Goal: Task Accomplishment & Management: Contribute content

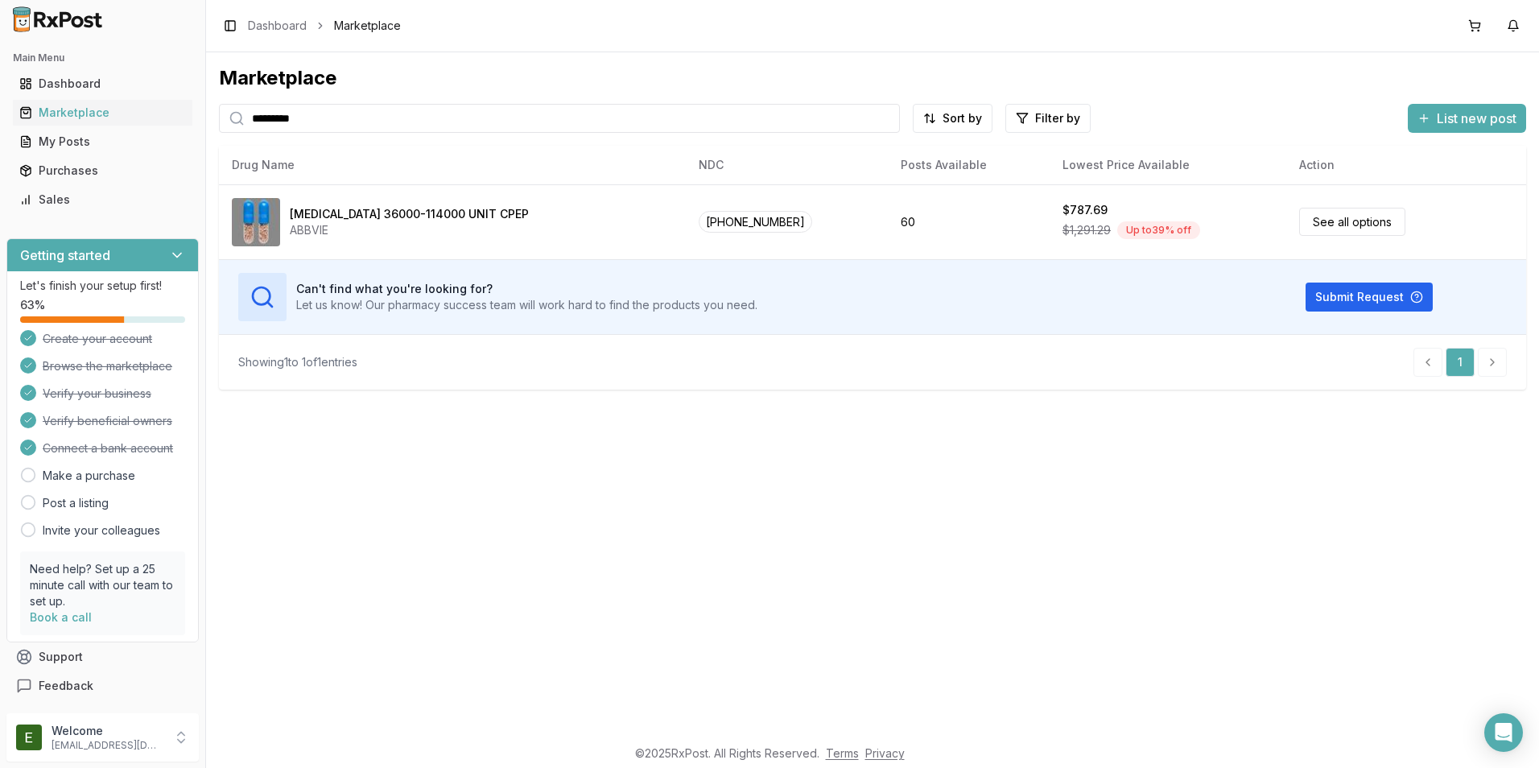
type input "**********"
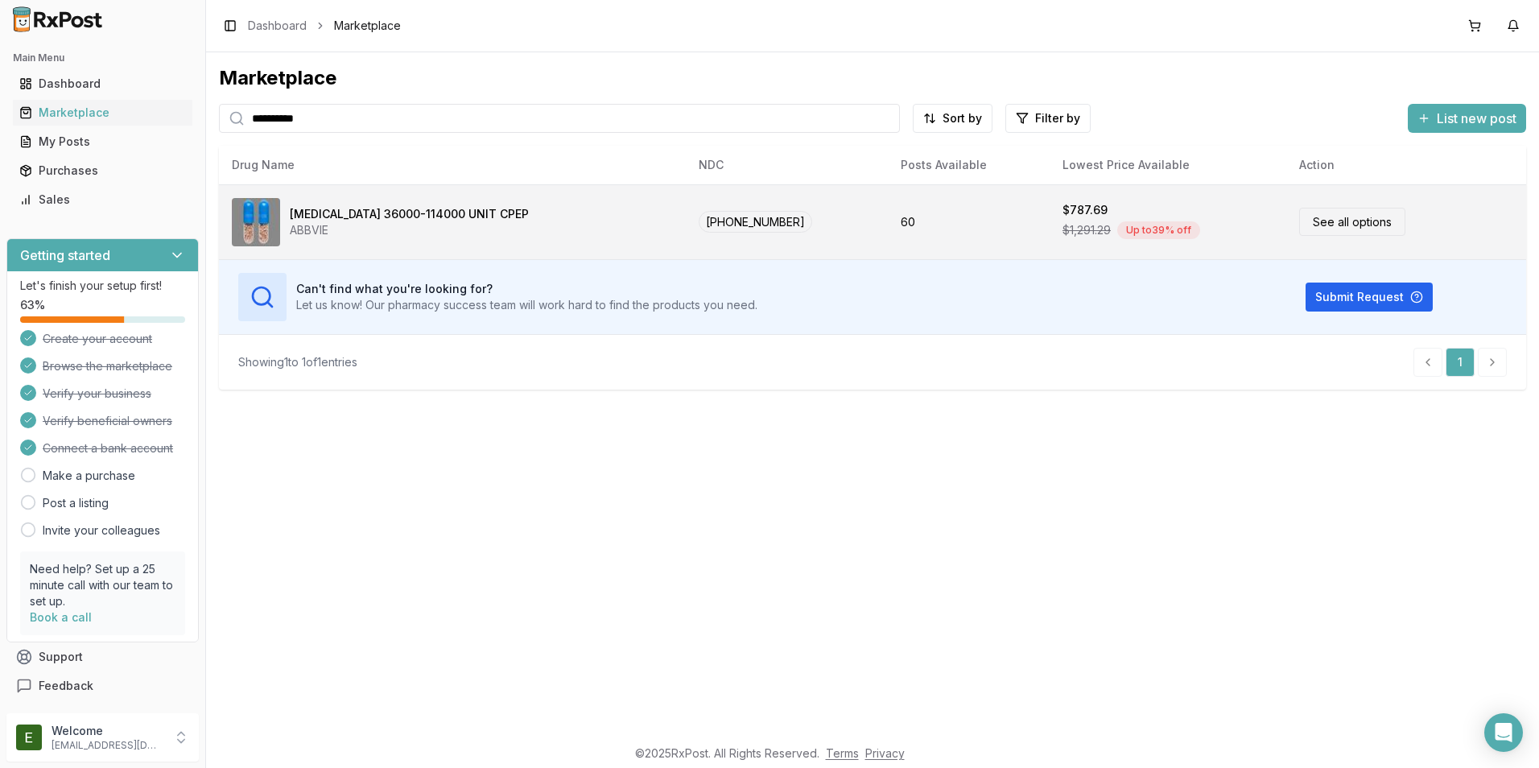
click at [779, 216] on td "[PHONE_NUMBER]" at bounding box center [786, 221] width 201 height 75
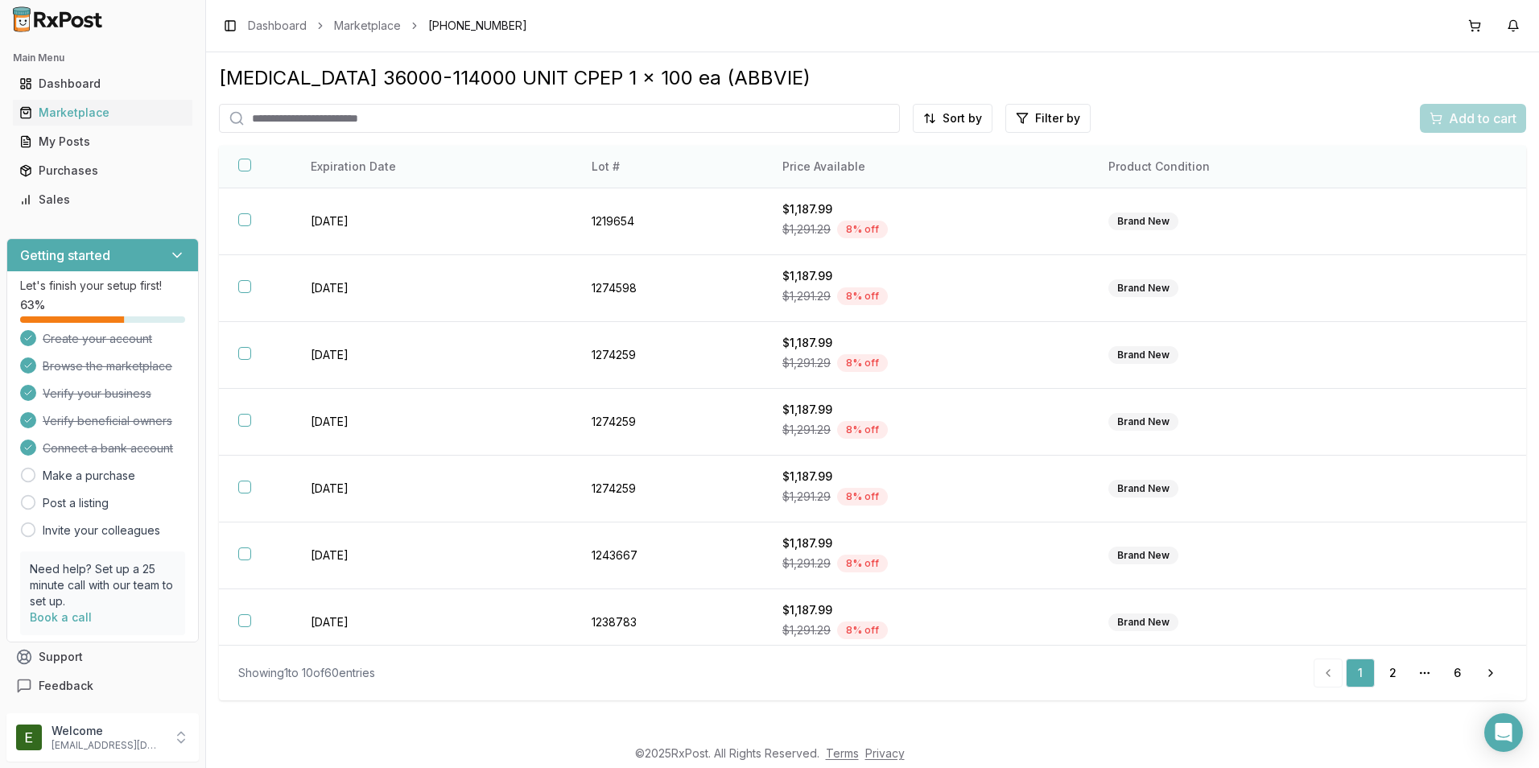
click at [611, 169] on th "Lot #" at bounding box center [667, 167] width 191 height 43
click at [1046, 121] on html "Main Menu Dashboard Marketplace My Posts Purchases Sales Getting started Let's …" at bounding box center [769, 384] width 1539 height 768
click at [1131, 117] on html "Main Menu Dashboard Marketplace My Posts Purchases Sales Getting started Let's …" at bounding box center [769, 384] width 1539 height 768
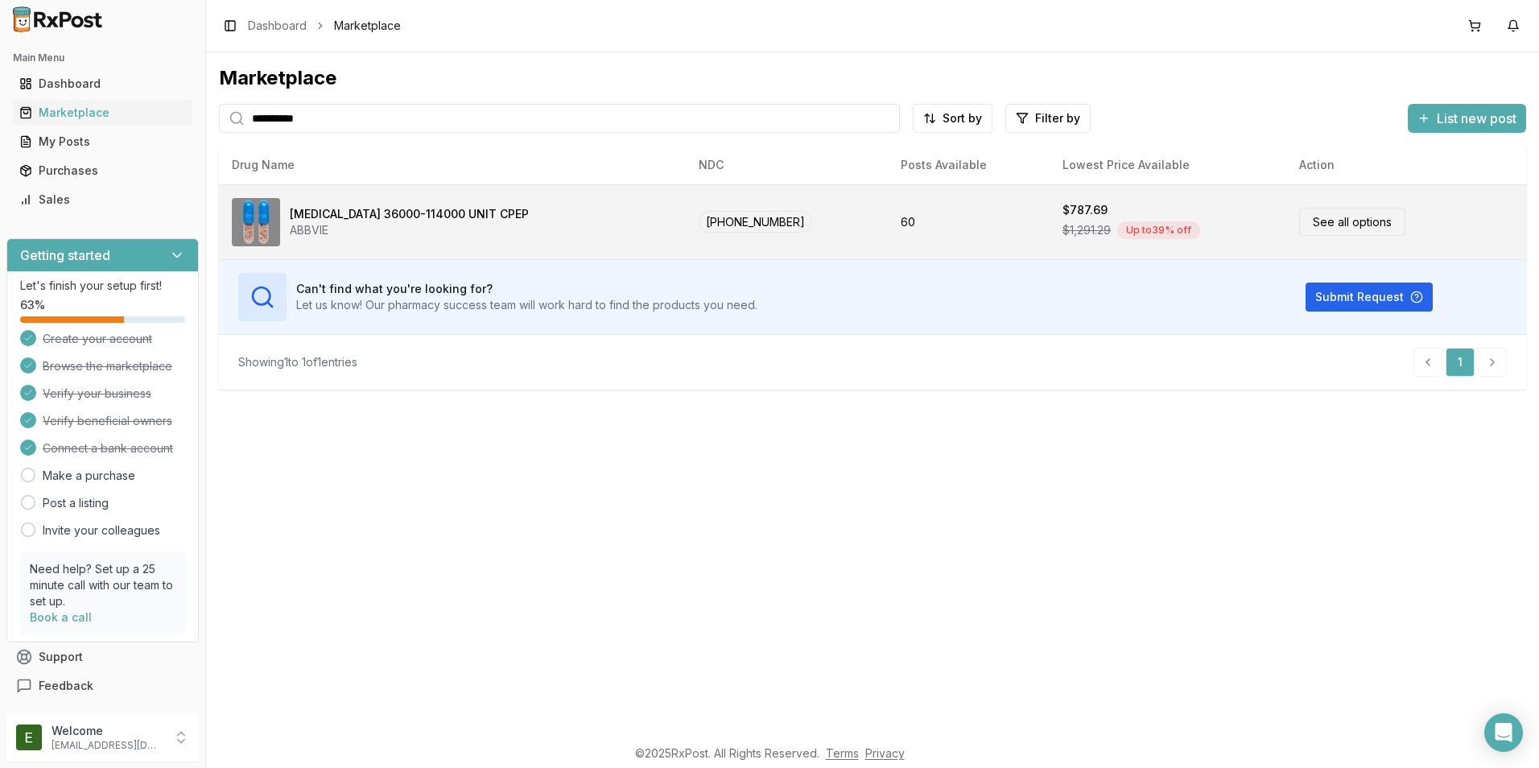
click at [410, 215] on div "[MEDICAL_DATA] 36000-114000 UNIT CPEP" at bounding box center [409, 214] width 239 height 16
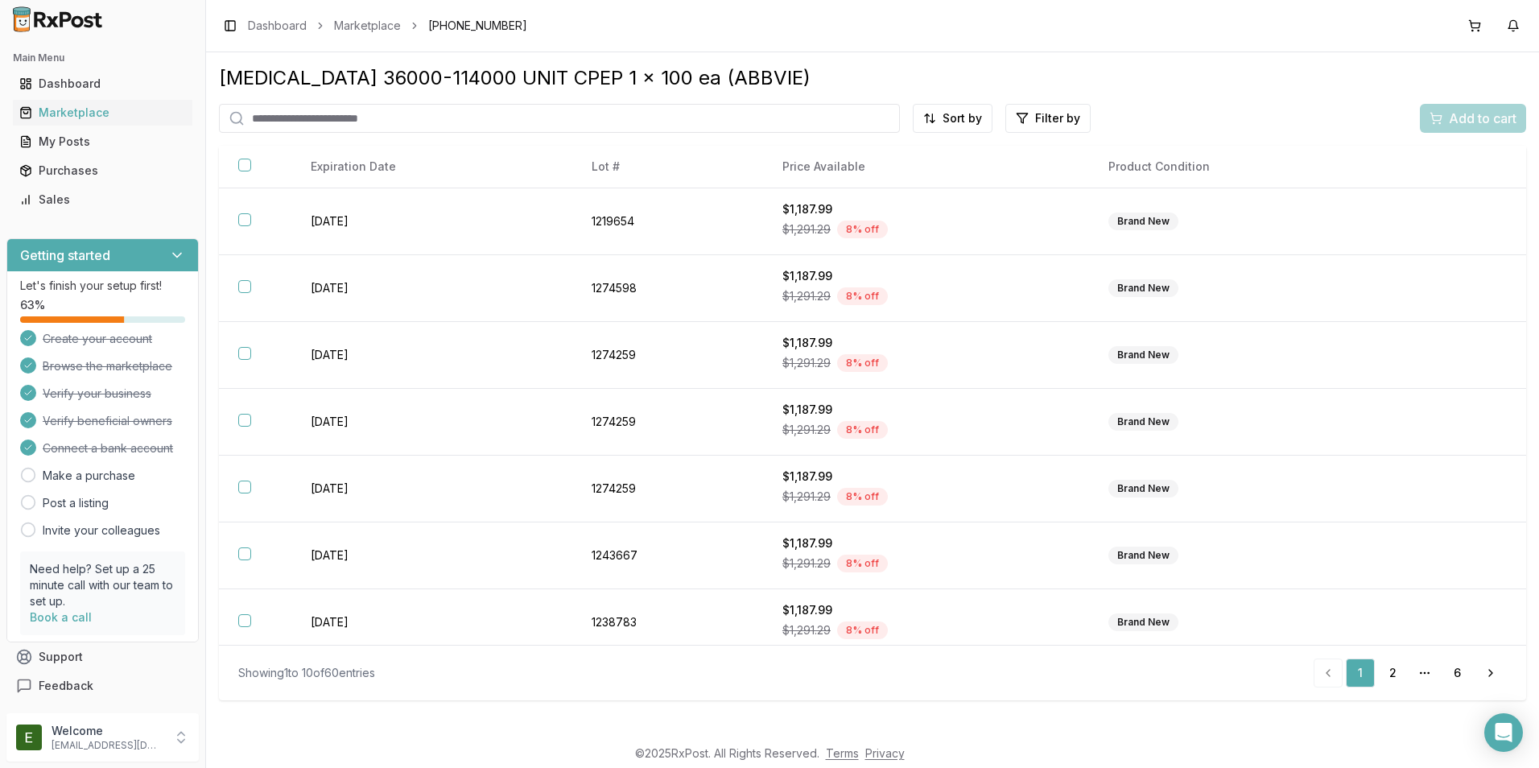
click at [435, 123] on input "search" at bounding box center [559, 118] width 681 height 29
type input "***"
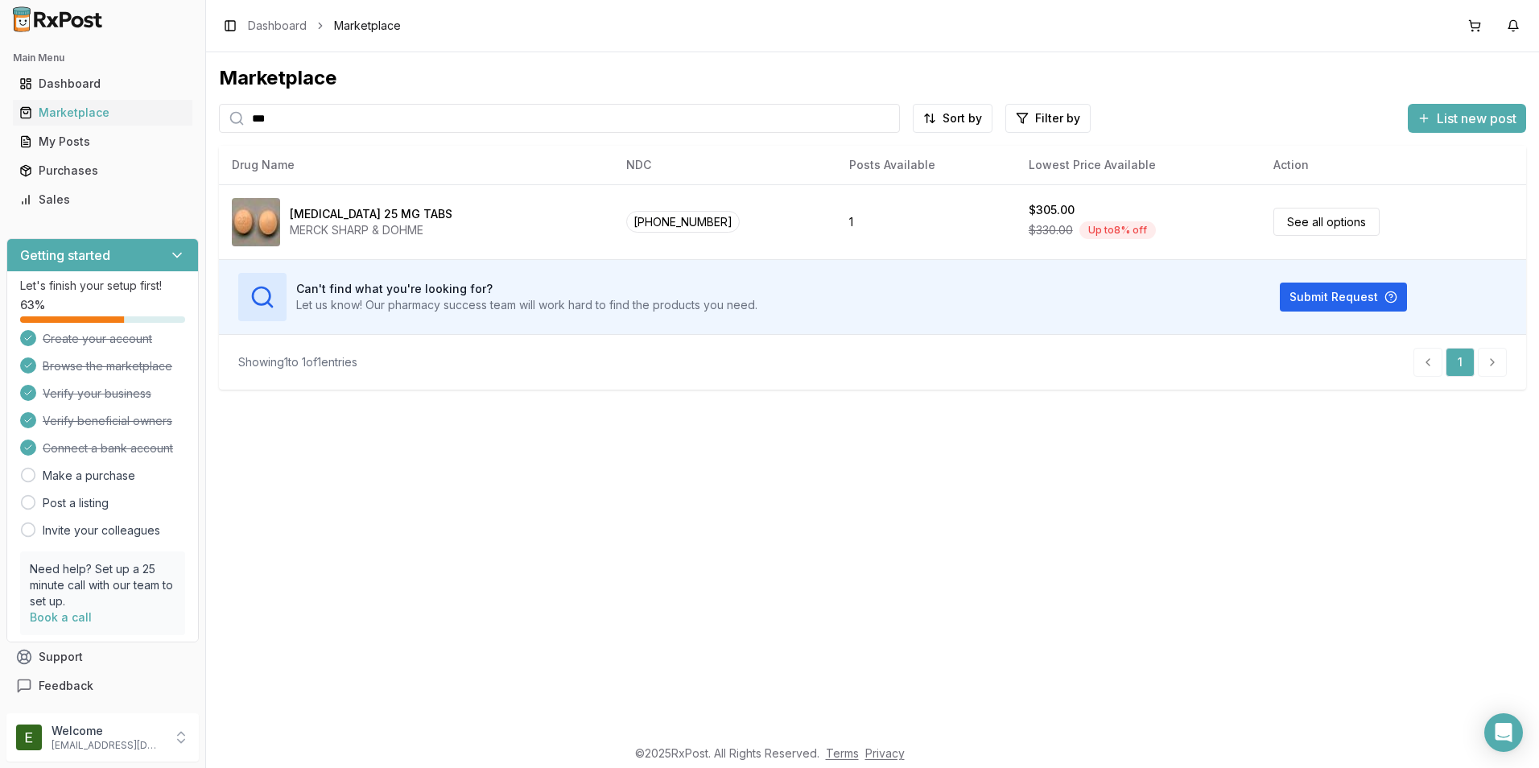
click at [344, 123] on input "***" at bounding box center [559, 118] width 681 height 29
type input "*"
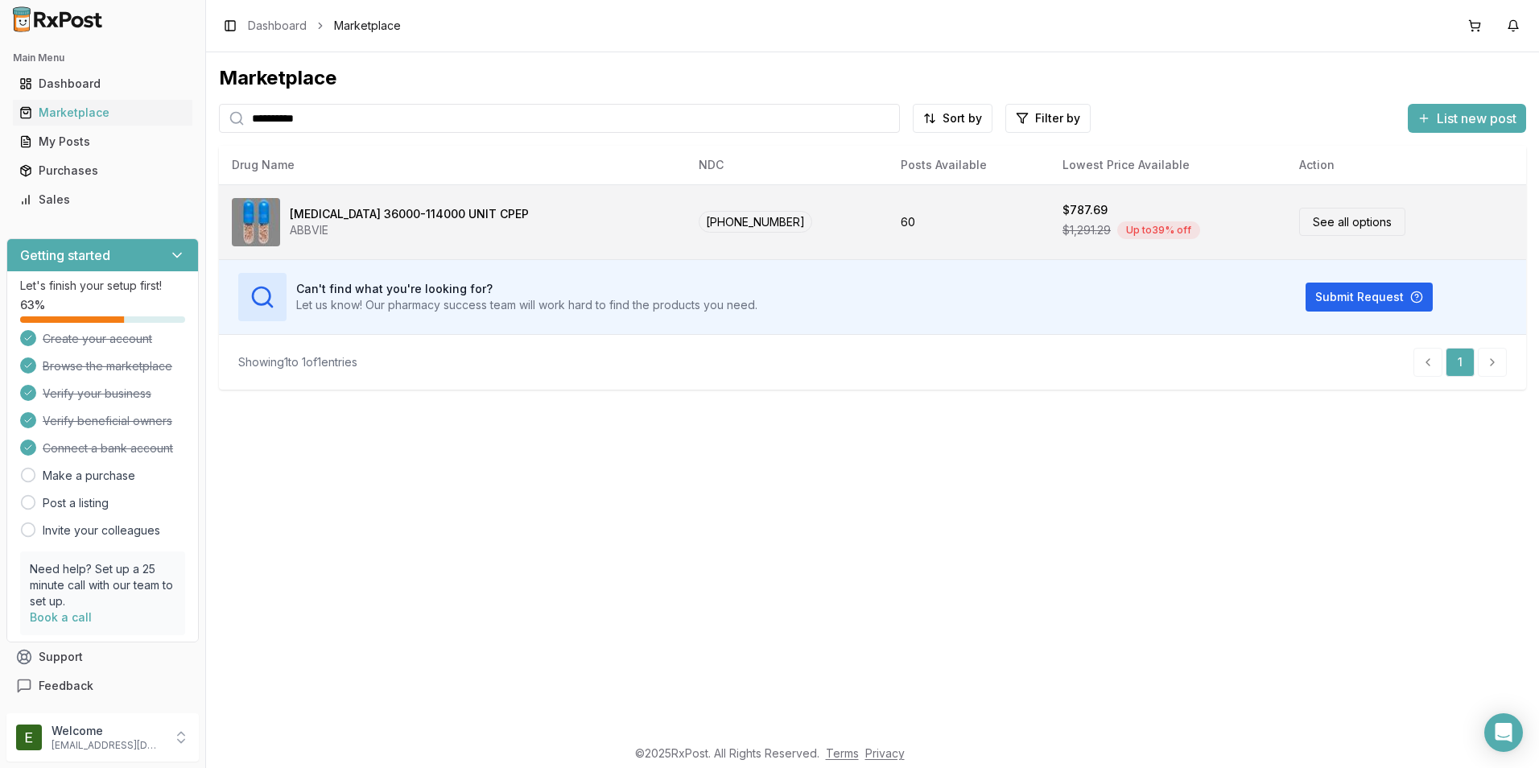
type input "**********"
click at [386, 217] on div "[MEDICAL_DATA] 36000-114000 UNIT CPEP" at bounding box center [409, 214] width 239 height 16
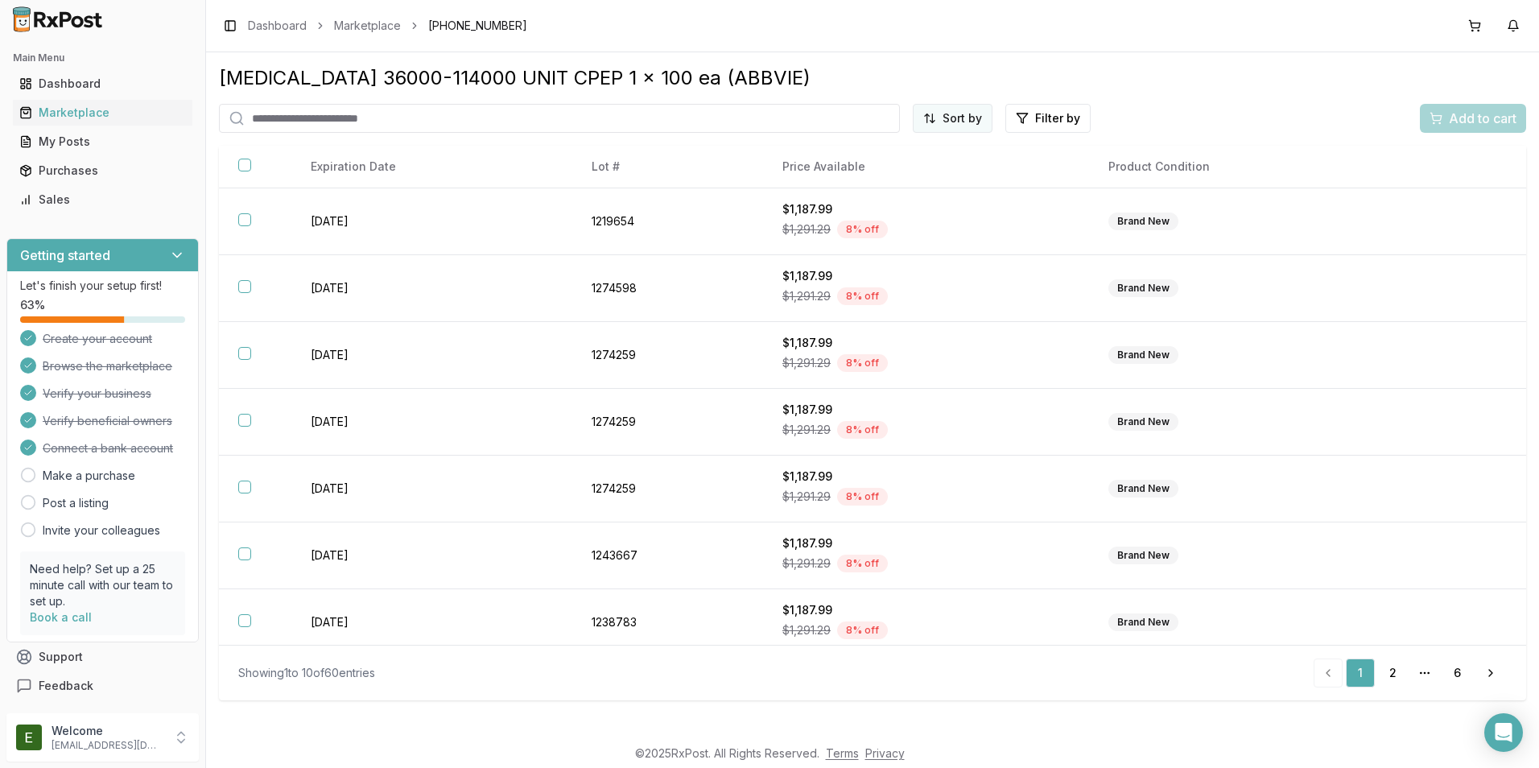
click at [965, 122] on html "Main Menu Dashboard Marketplace My Posts Purchases Sales Getting started Let's …" at bounding box center [769, 384] width 1539 height 768
click at [1028, 168] on html "Main Menu Dashboard Marketplace My Posts Purchases Sales Getting started Let's …" at bounding box center [769, 384] width 1539 height 768
click at [1393, 678] on link "2" at bounding box center [1392, 673] width 29 height 29
click at [1356, 676] on link "2" at bounding box center [1360, 673] width 29 height 29
click at [1367, 680] on link "2" at bounding box center [1360, 673] width 29 height 29
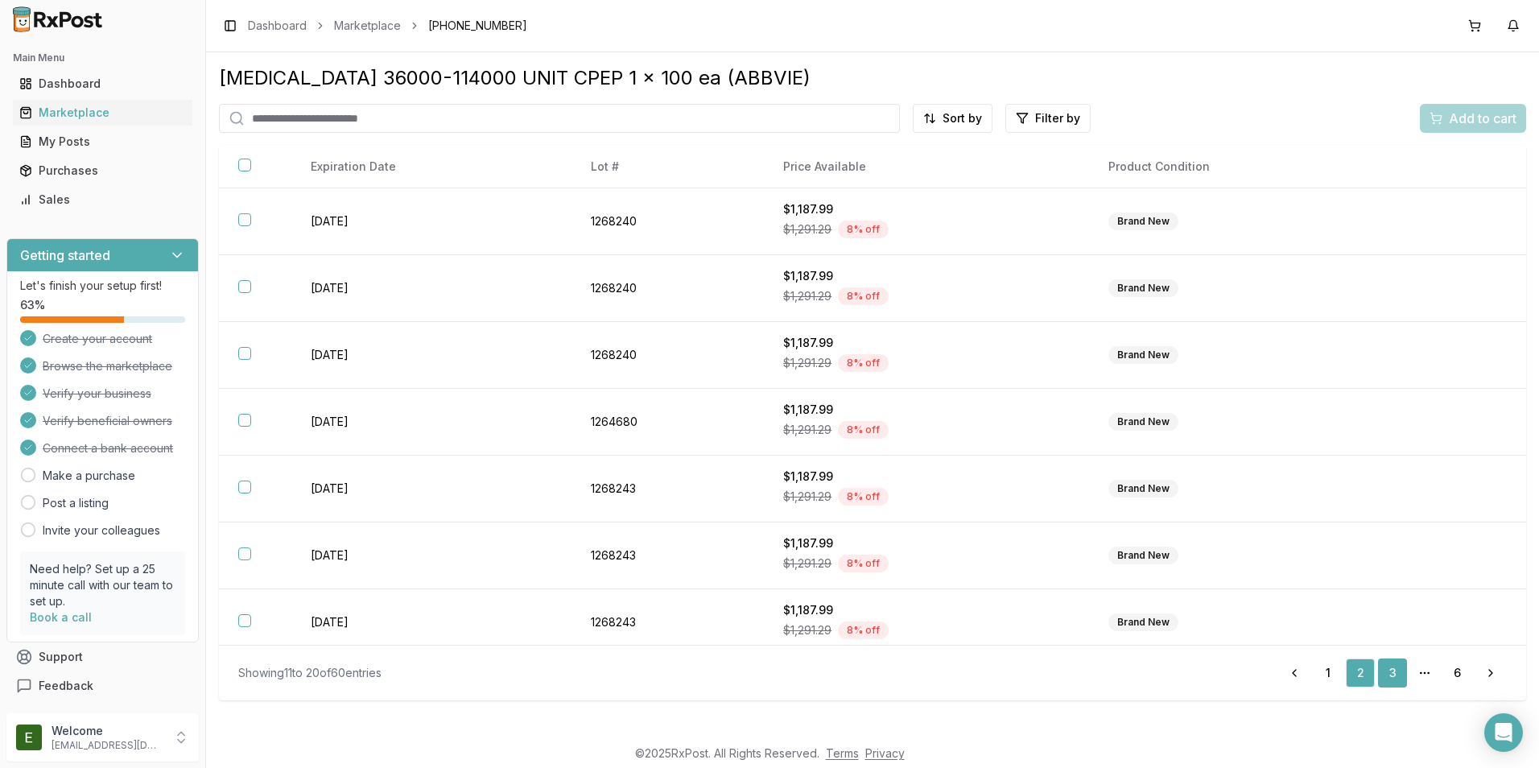
click at [1391, 681] on link "3" at bounding box center [1392, 673] width 29 height 29
click at [1399, 680] on link "4" at bounding box center [1392, 673] width 29 height 29
click at [1427, 681] on link "5" at bounding box center [1425, 673] width 29 height 29
click at [1454, 681] on link "6" at bounding box center [1457, 673] width 29 height 29
click at [1490, 681] on li "pagination" at bounding box center [1492, 673] width 29 height 29
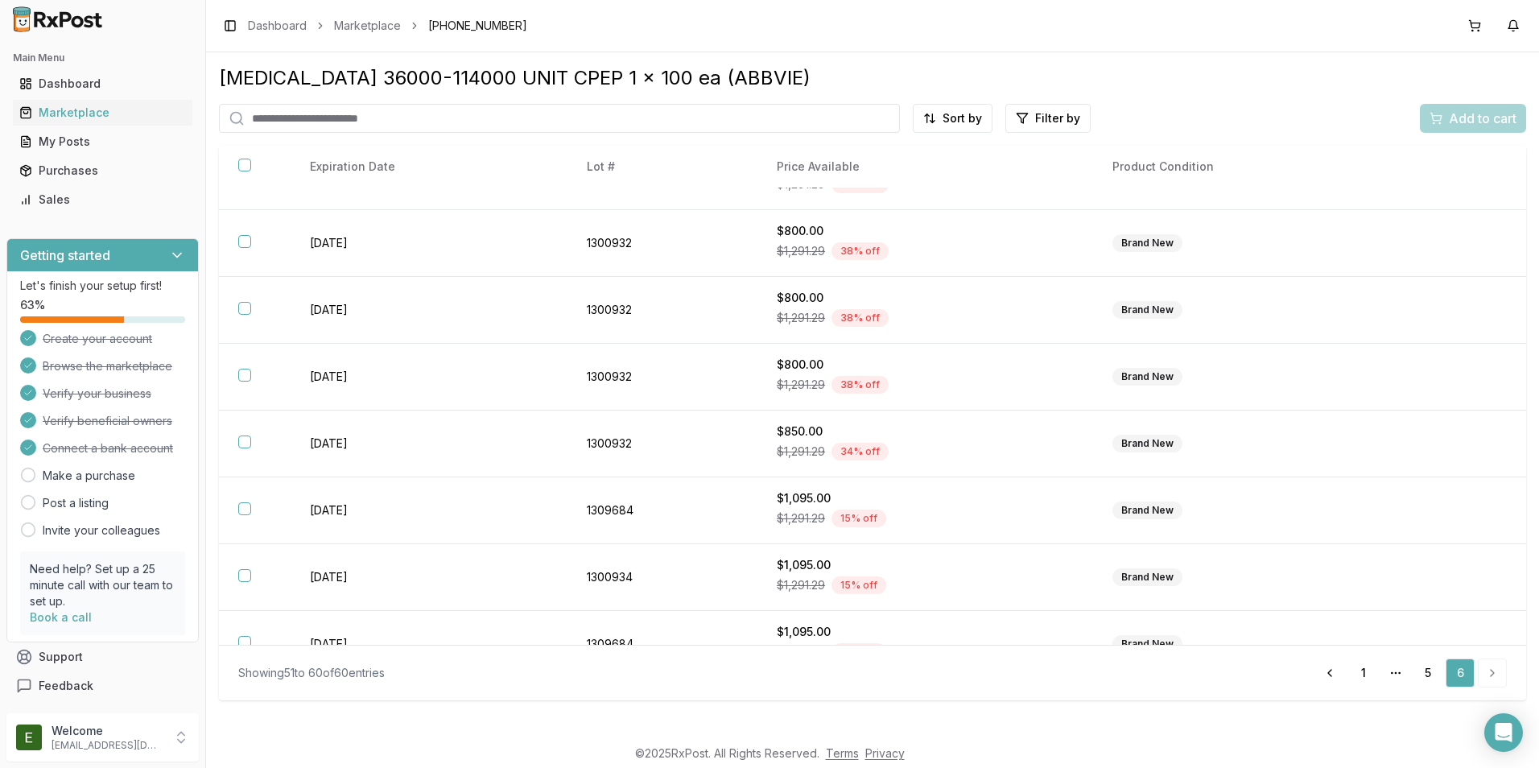
scroll to position [211, 0]
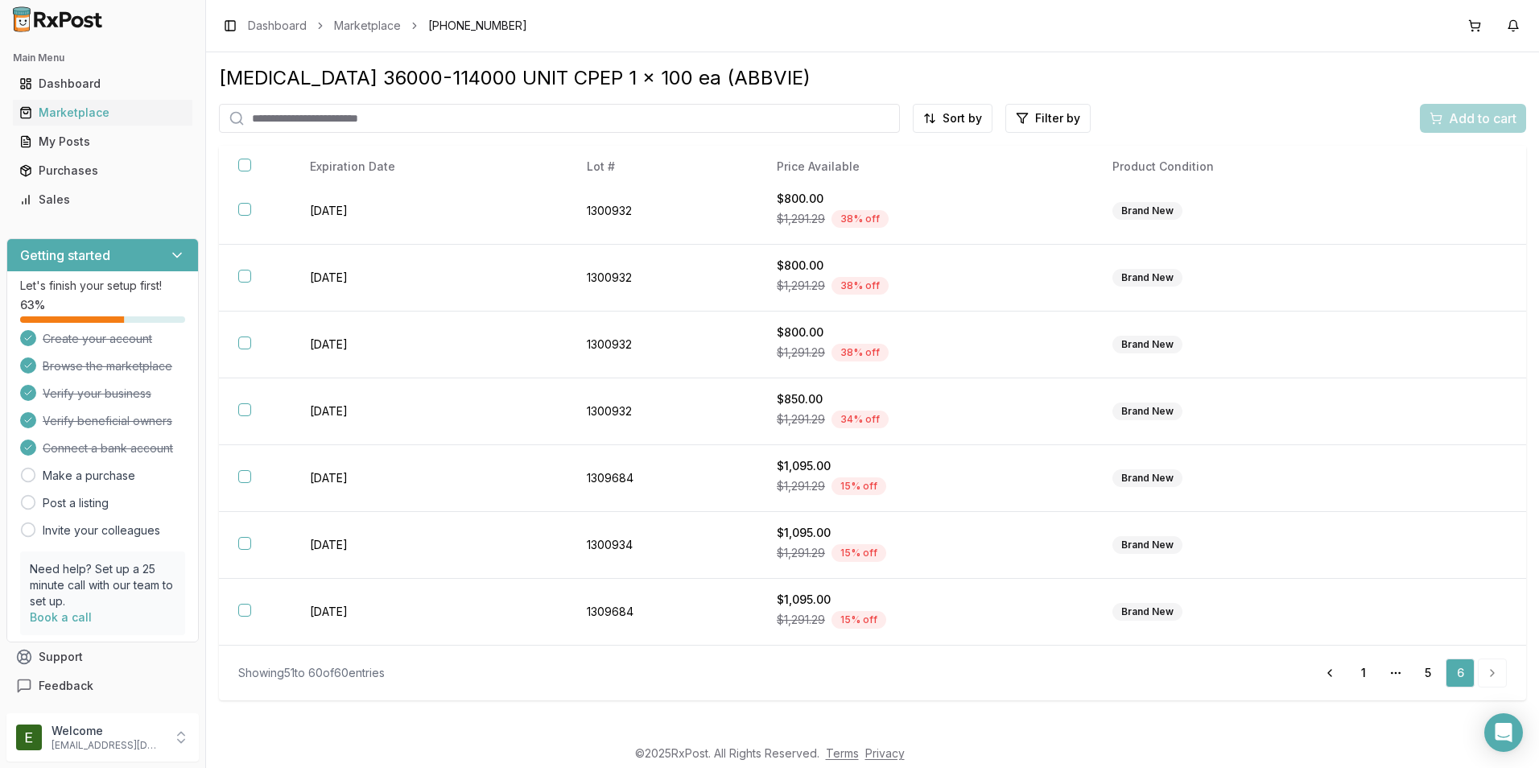
click at [1527, 211] on div "[MEDICAL_DATA] 36000-114000 UNIT CPEP 1 x 100 ea (ABBVIE) Sort by Filter by Add…" at bounding box center [872, 394] width 1333 height 684
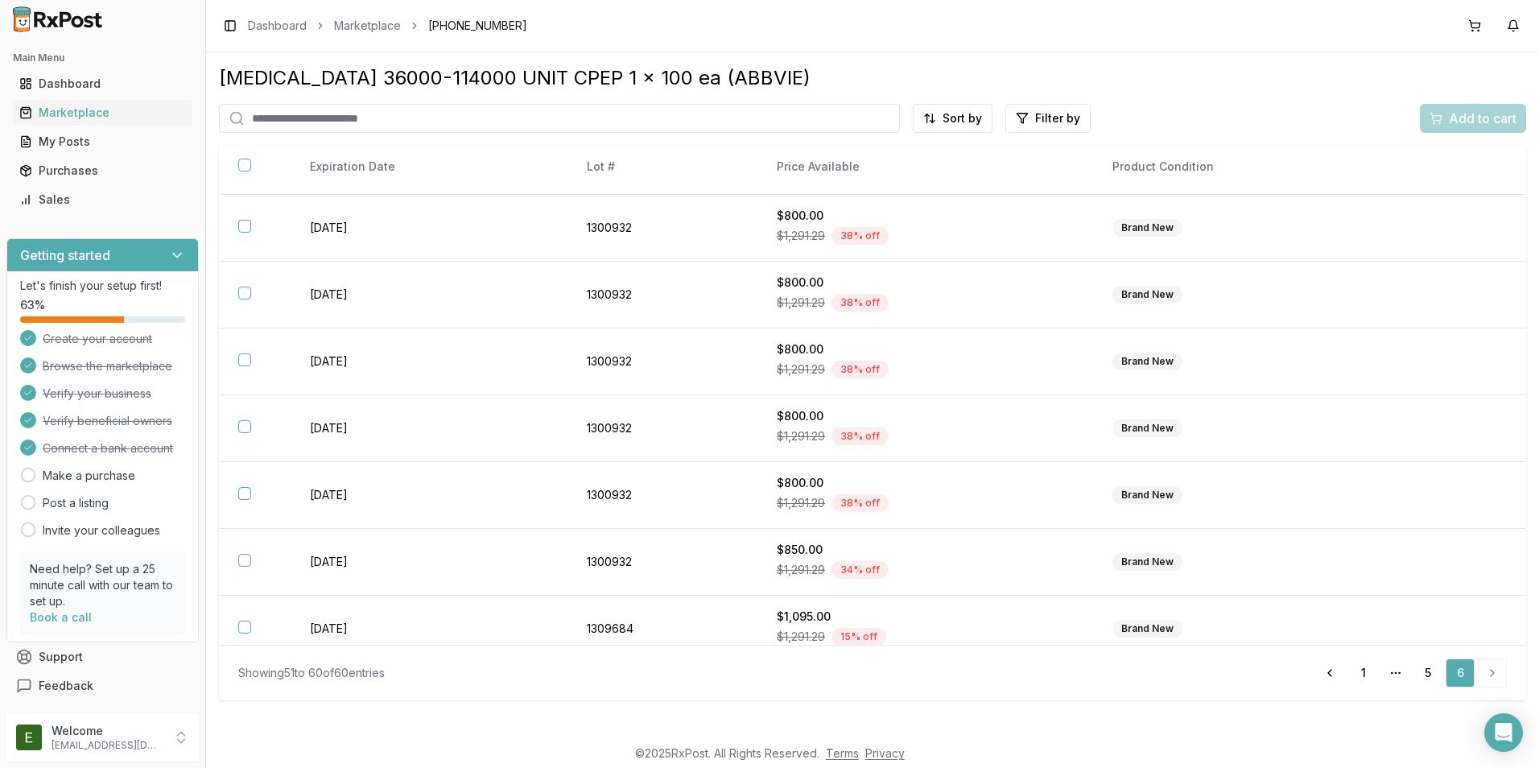
scroll to position [0, 0]
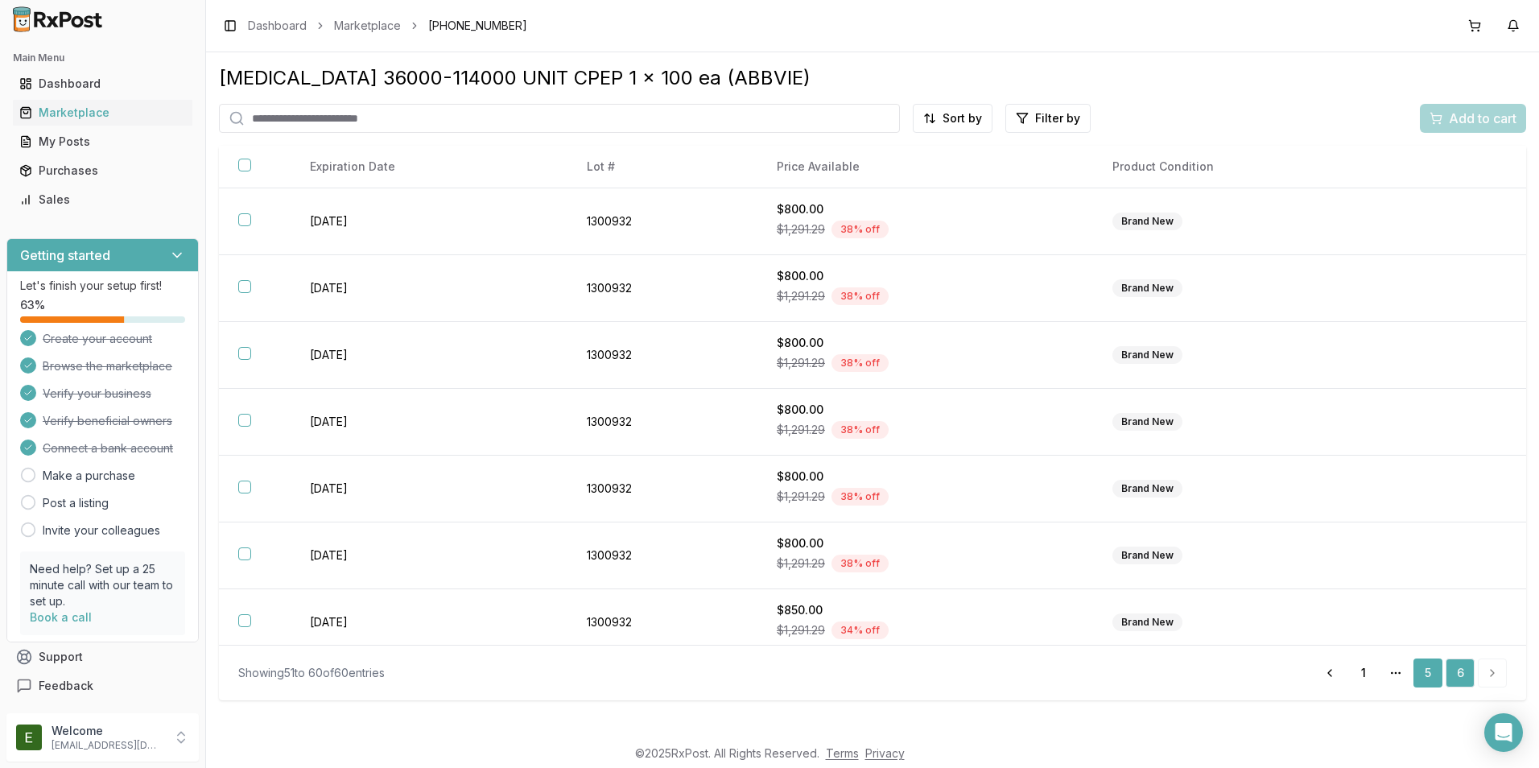
click at [1430, 677] on link "5" at bounding box center [1428, 673] width 29 height 29
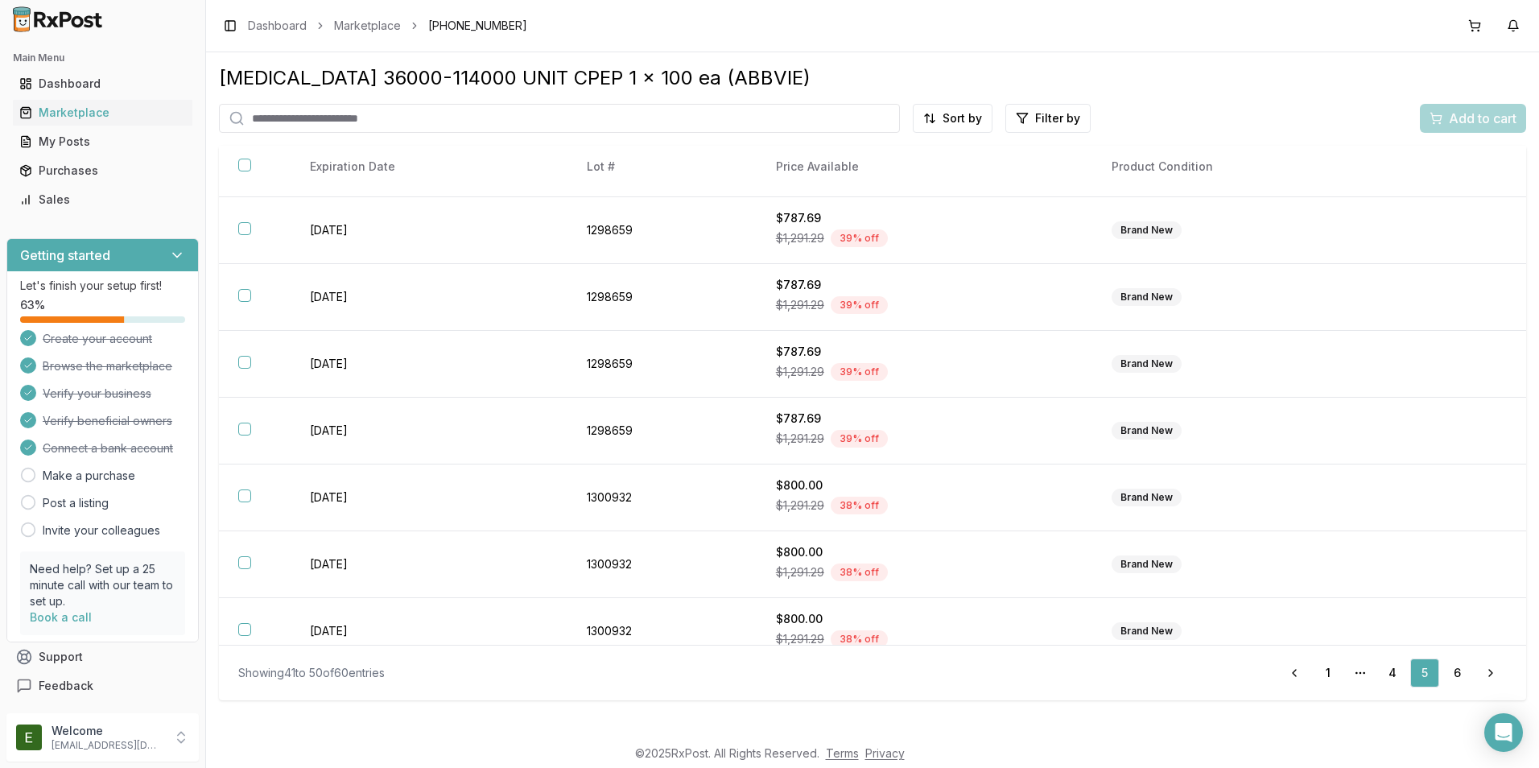
scroll to position [211, 0]
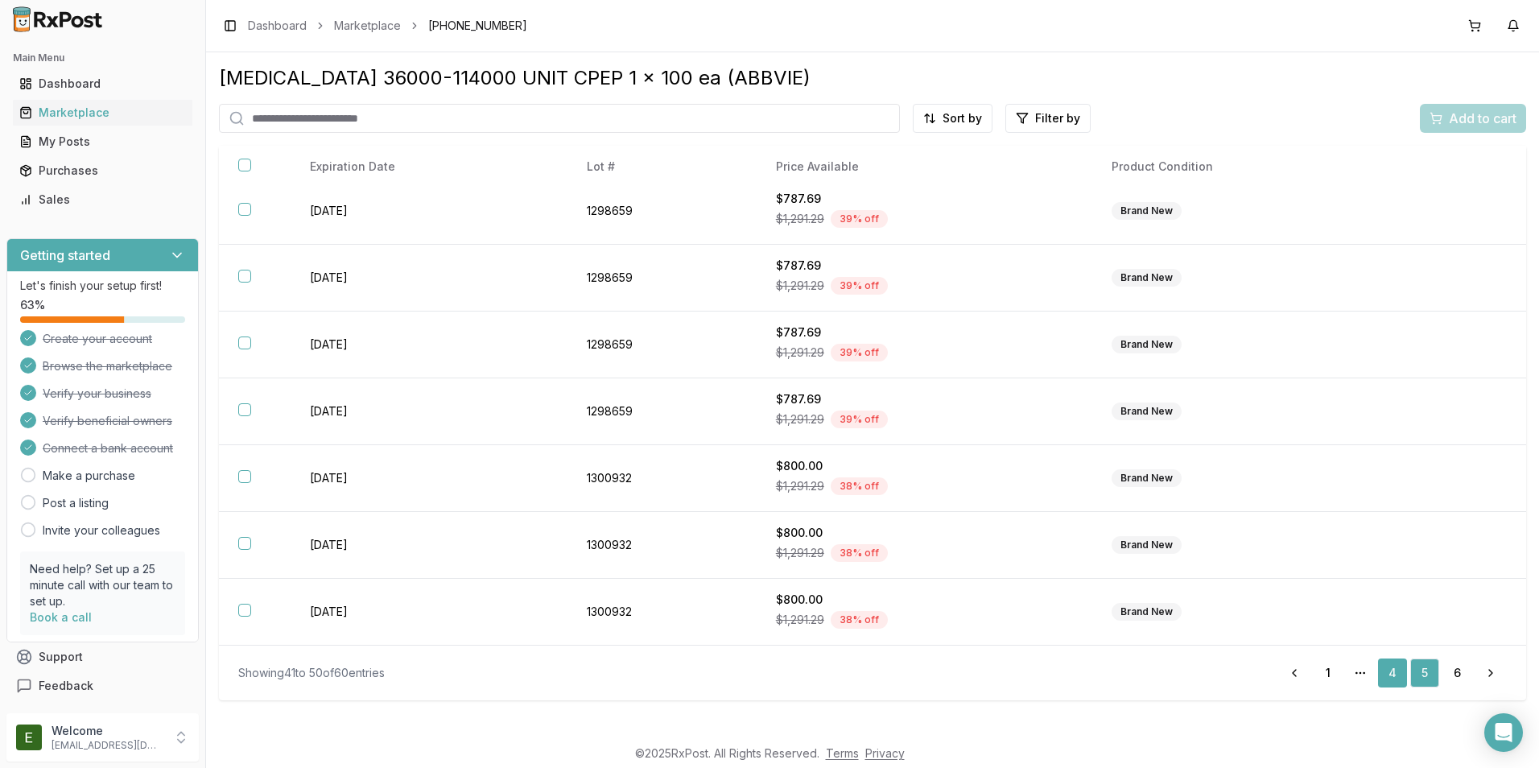
click at [1394, 676] on link "4" at bounding box center [1392, 673] width 29 height 29
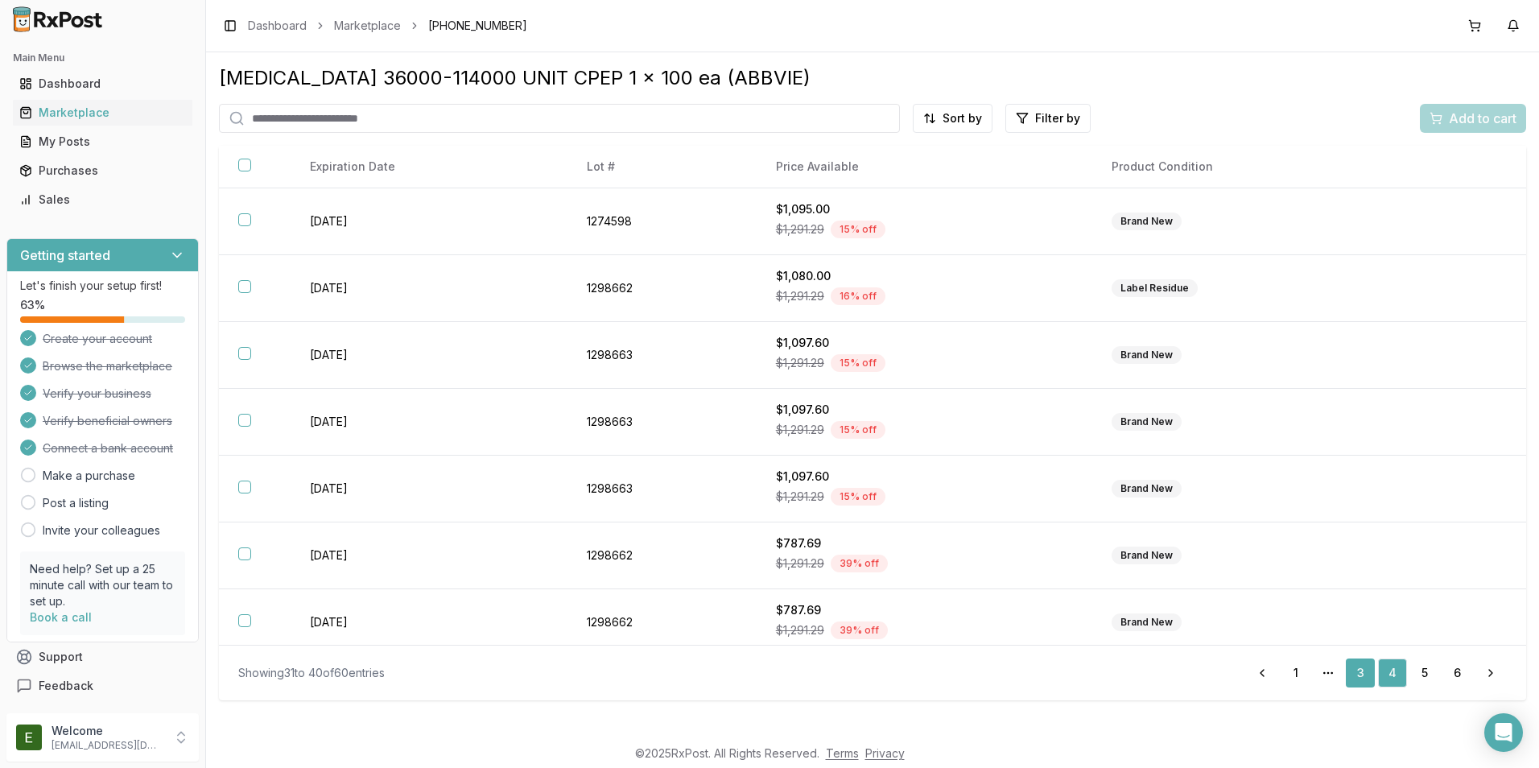
click at [1363, 676] on link "3" at bounding box center [1360, 673] width 29 height 29
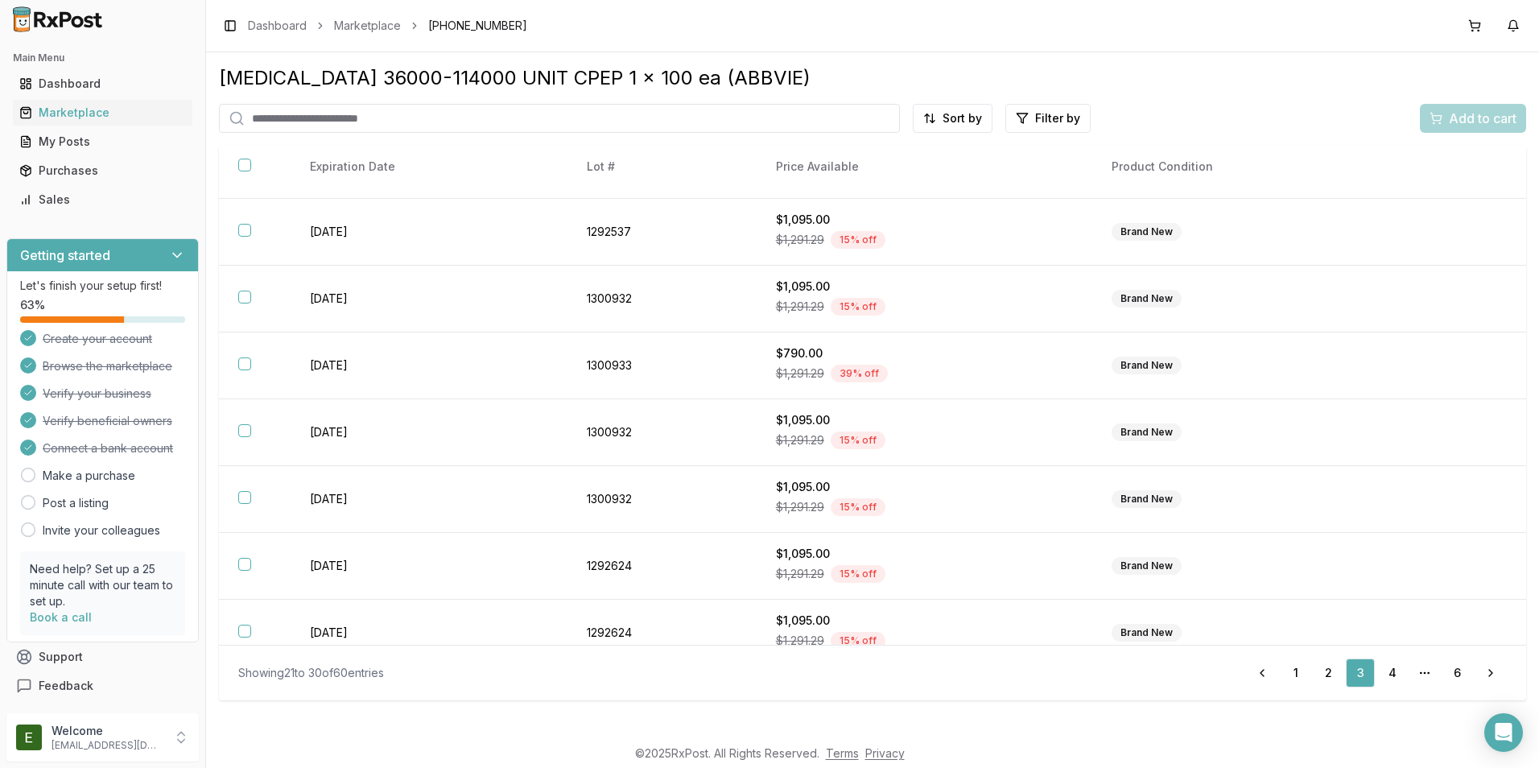
scroll to position [211, 0]
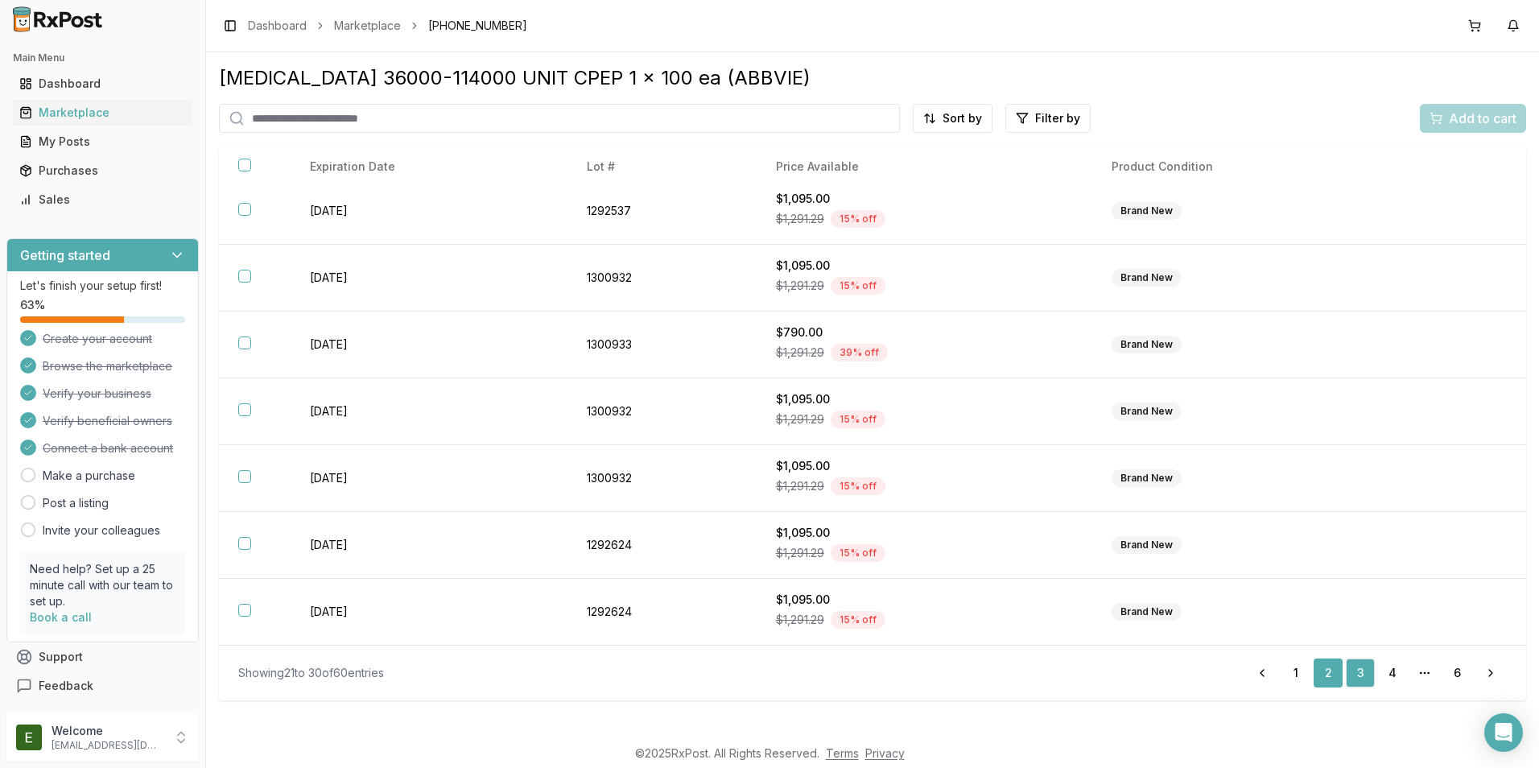
click at [1329, 673] on link "2" at bounding box center [1328, 673] width 29 height 29
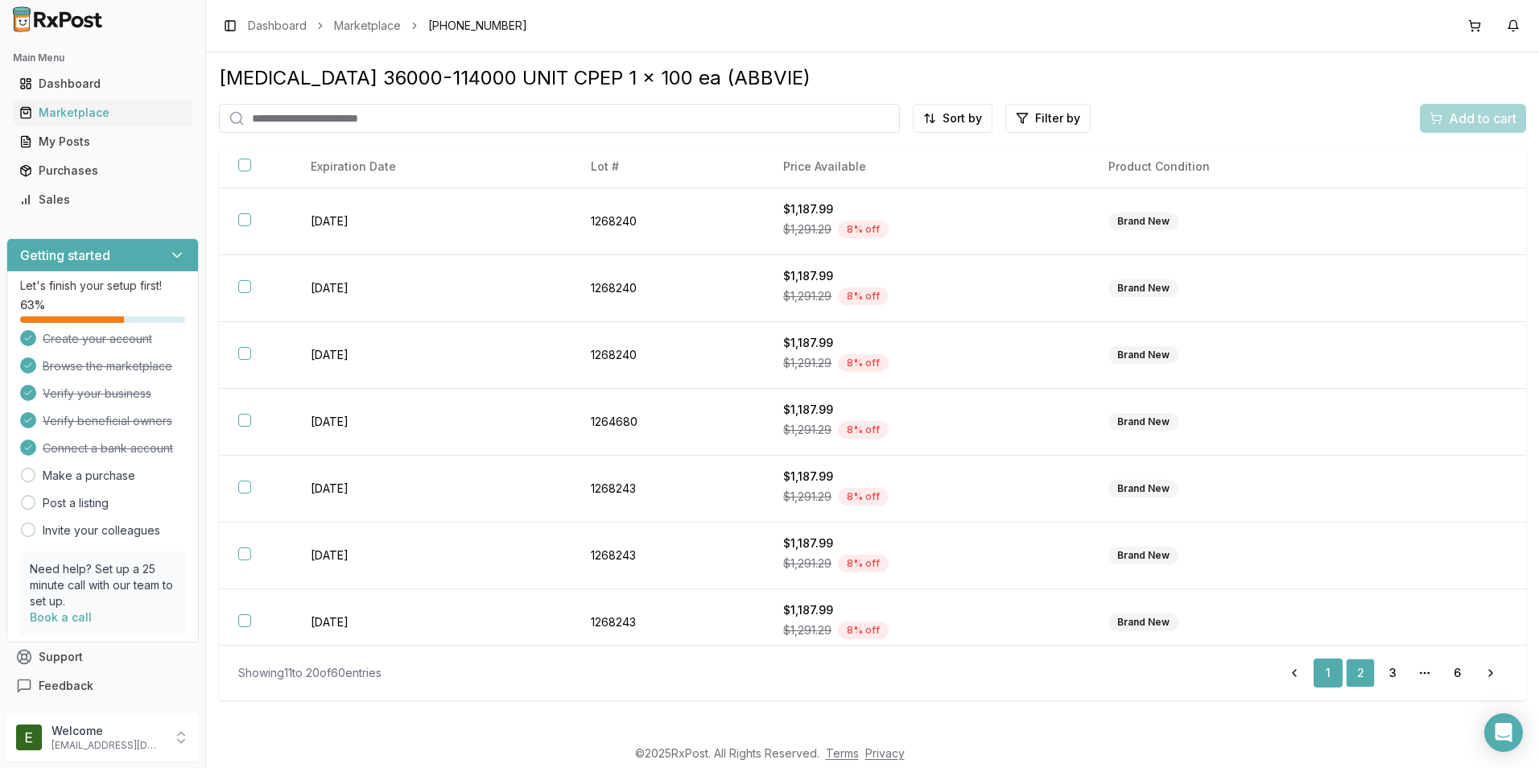
click at [1333, 681] on link "1" at bounding box center [1328, 673] width 29 height 29
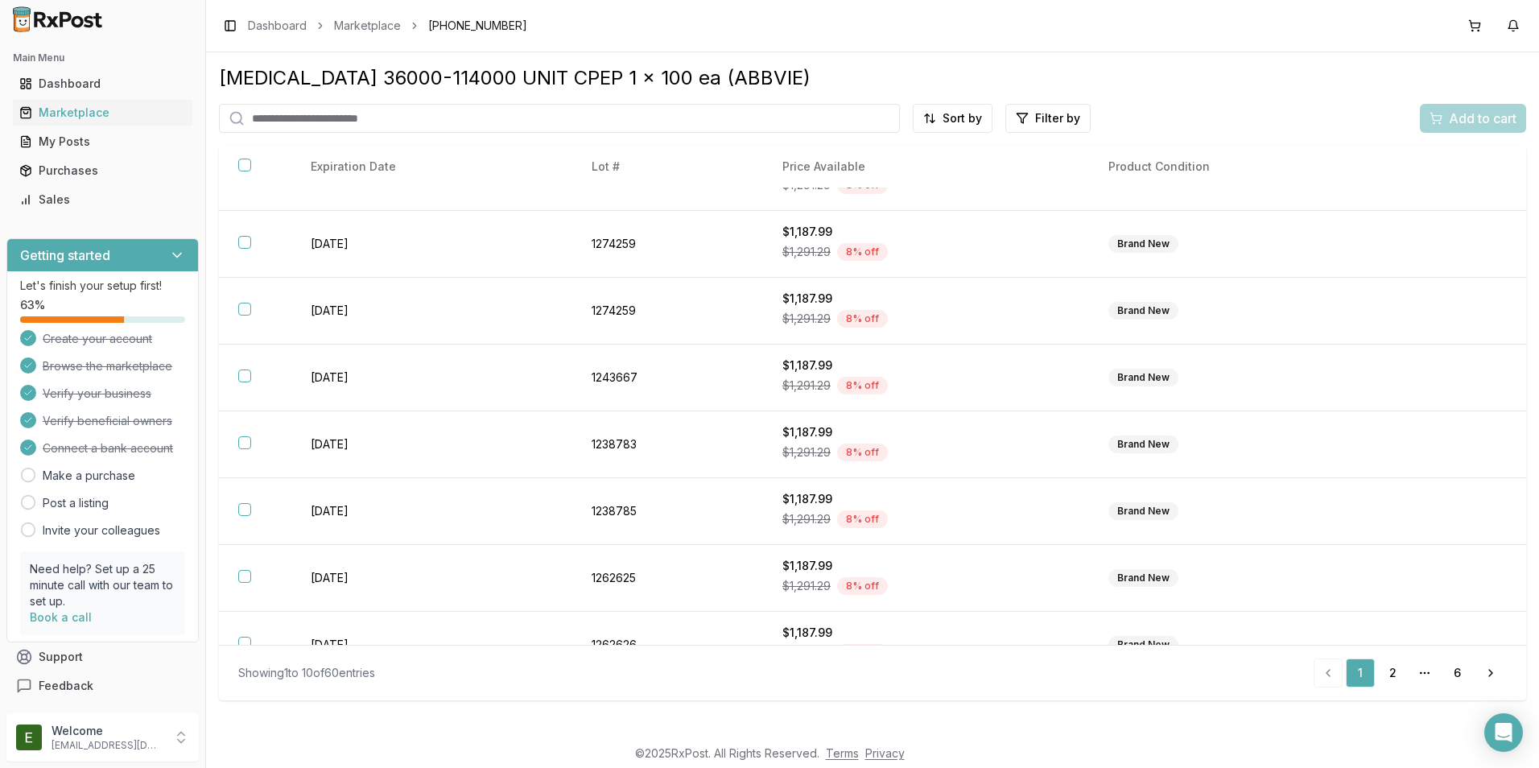
scroll to position [211, 0]
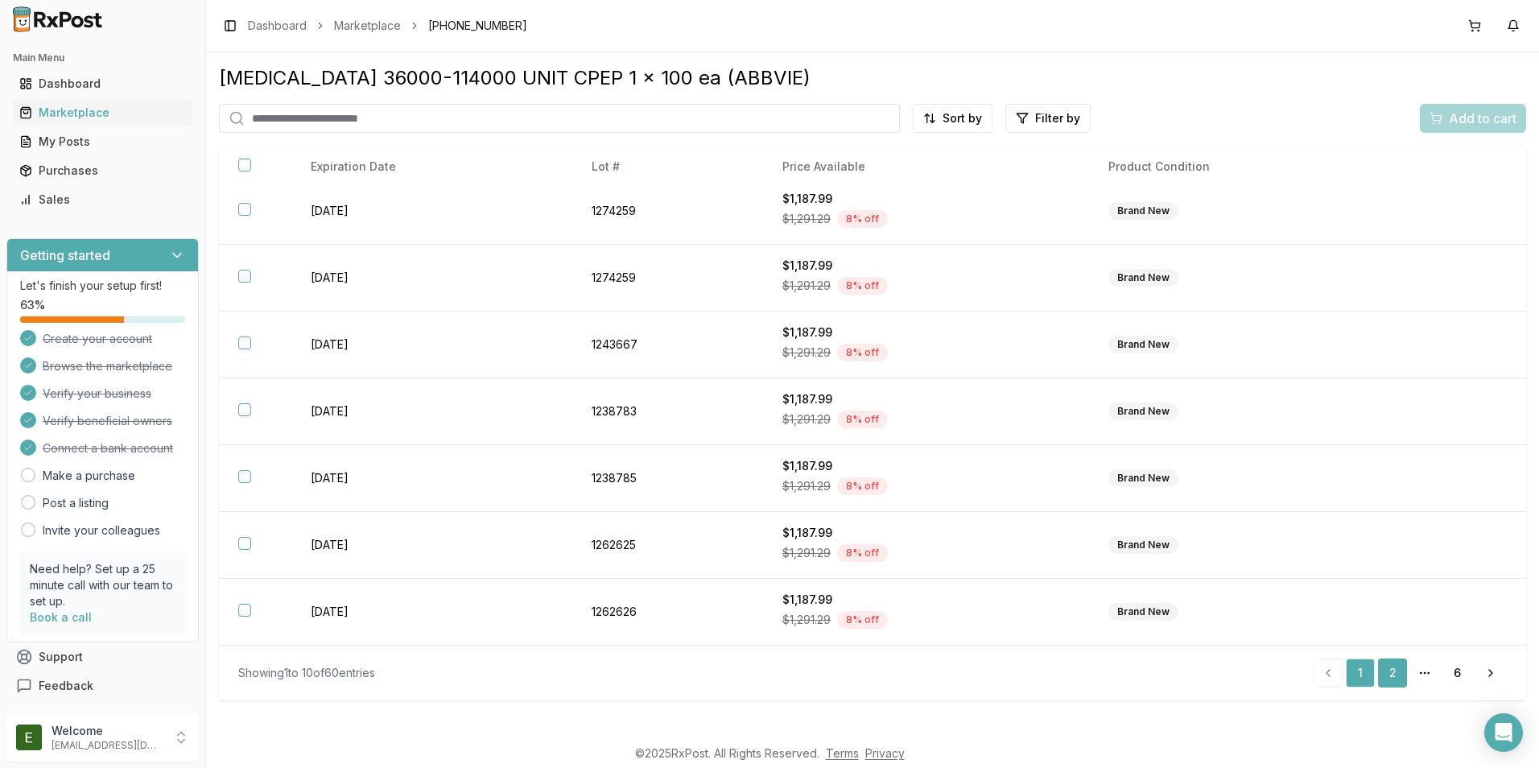
click at [1394, 681] on link "2" at bounding box center [1392, 673] width 29 height 29
click at [1527, 242] on div "[MEDICAL_DATA] 36000-114000 UNIT CPEP 1 x 100 ea (ABBVIE) Sort by Filter by Add…" at bounding box center [872, 394] width 1333 height 684
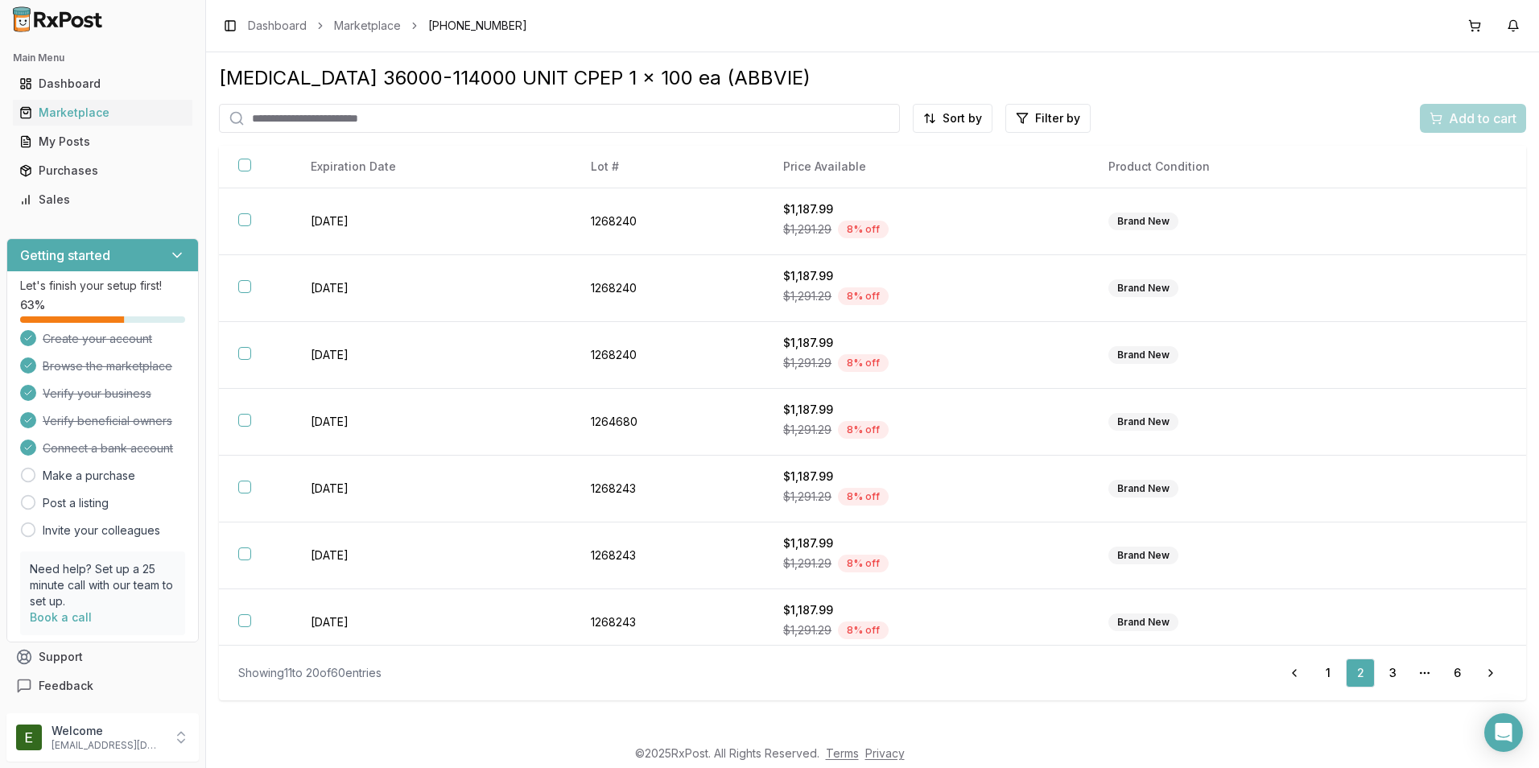
click at [1527, 544] on div "[MEDICAL_DATA] 36000-114000 UNIT CPEP 1 x 100 ea (ABBVIE) Sort by Filter by Add…" at bounding box center [872, 394] width 1333 height 684
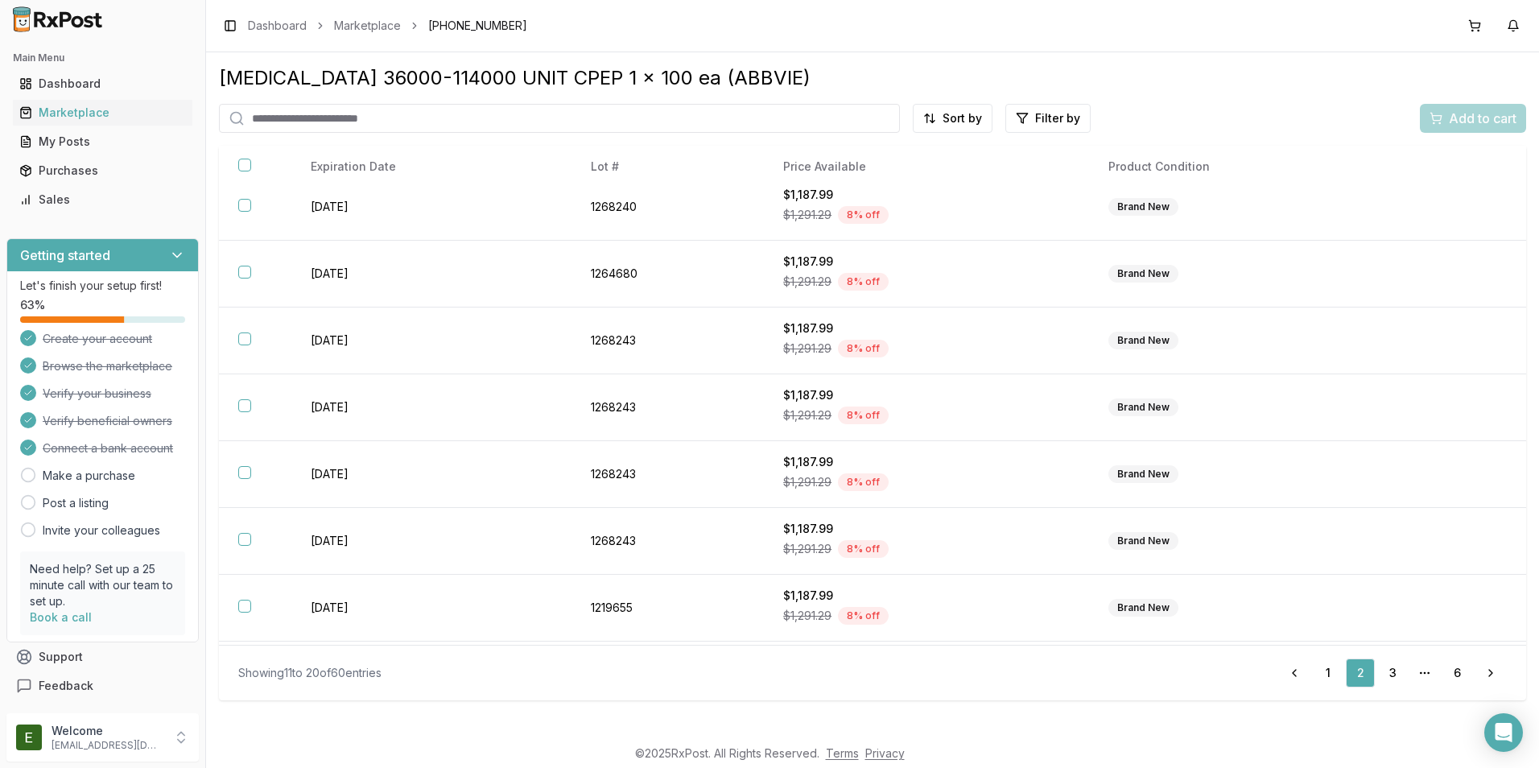
scroll to position [211, 0]
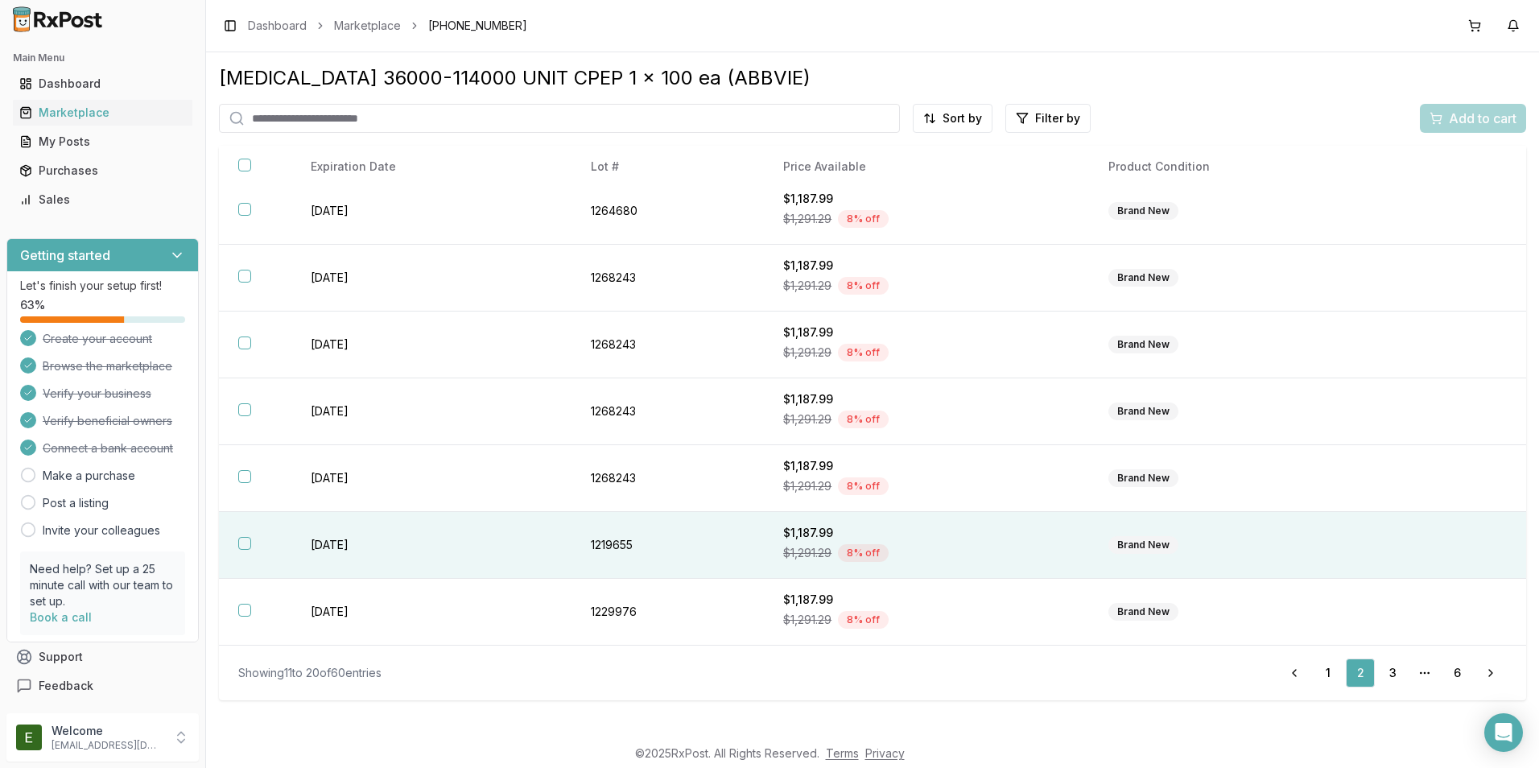
click at [1107, 572] on td "Brand New" at bounding box center [1247, 545] width 316 height 67
click at [1392, 676] on link "3" at bounding box center [1392, 673] width 29 height 29
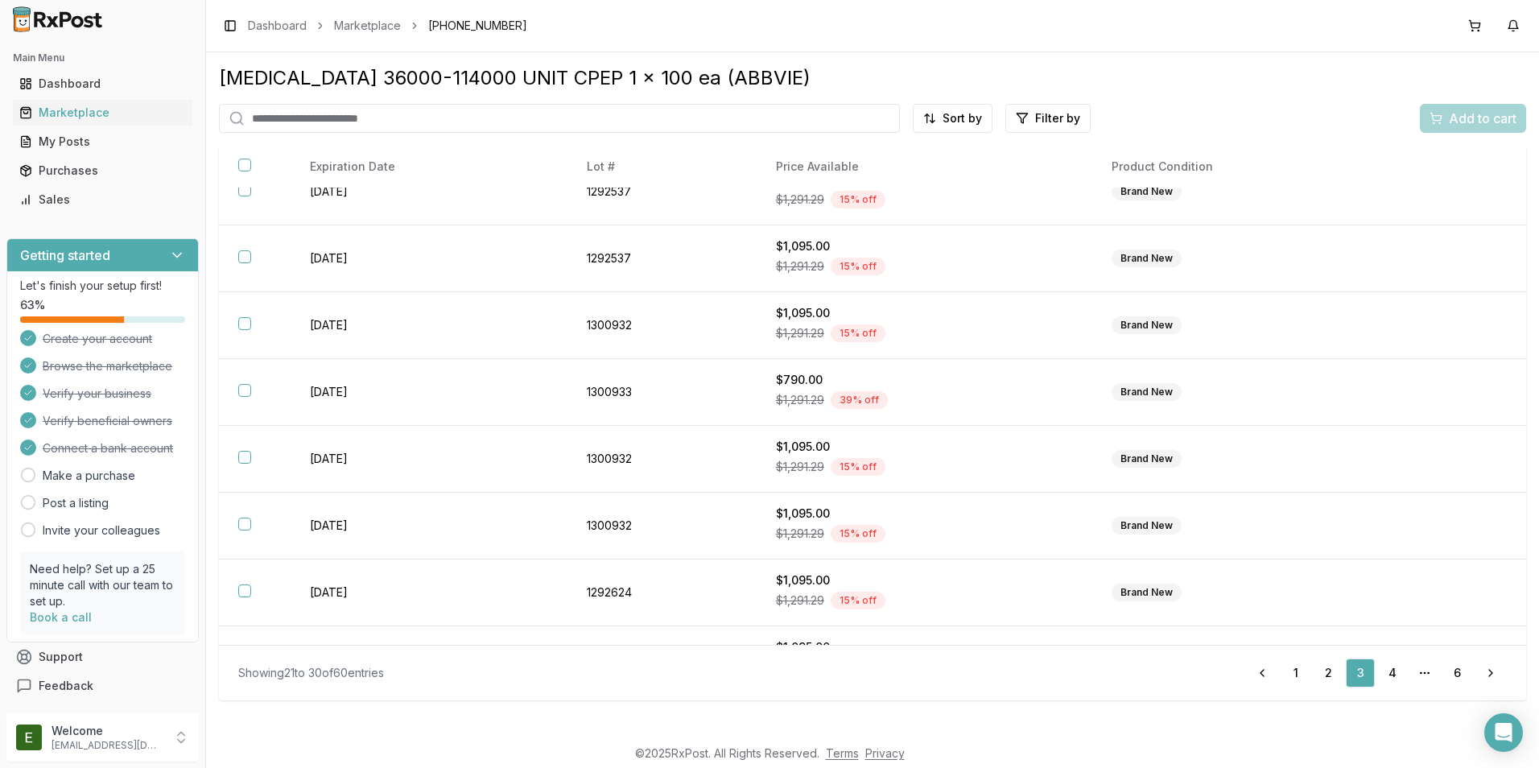
scroll to position [211, 0]
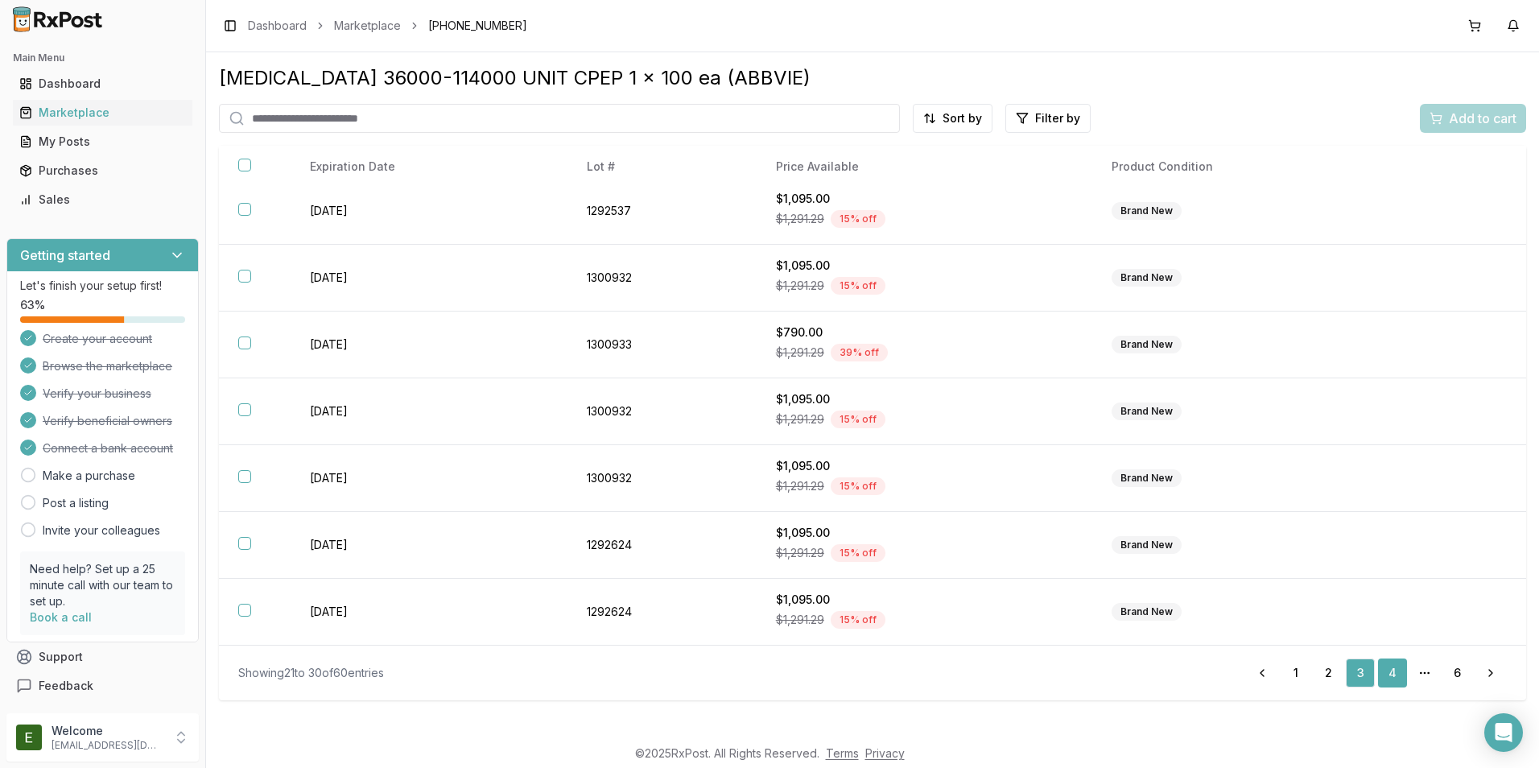
click at [1393, 671] on link "4" at bounding box center [1392, 673] width 29 height 29
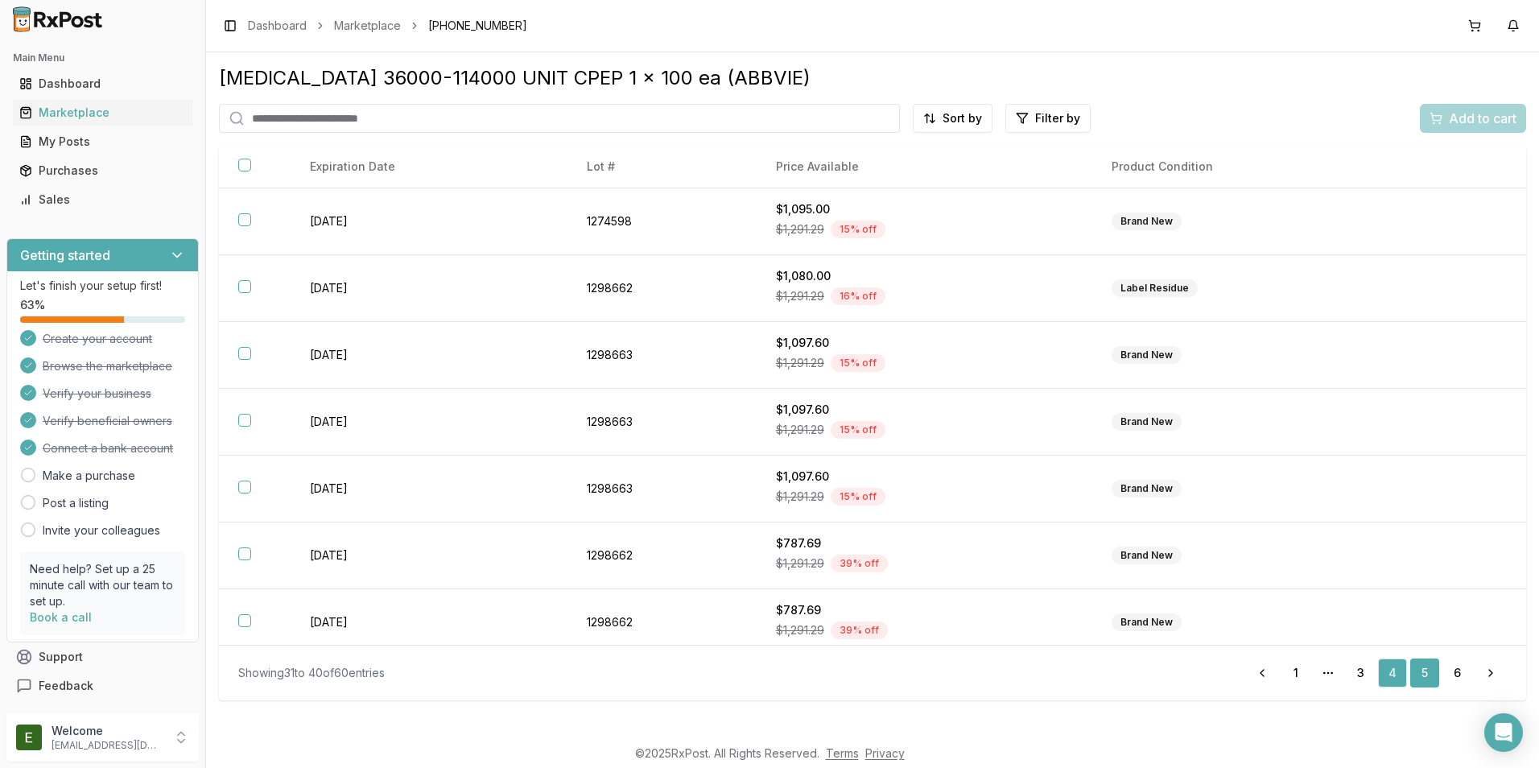
click at [1426, 672] on link "5" at bounding box center [1425, 673] width 29 height 29
click at [1460, 671] on link "6" at bounding box center [1457, 673] width 29 height 29
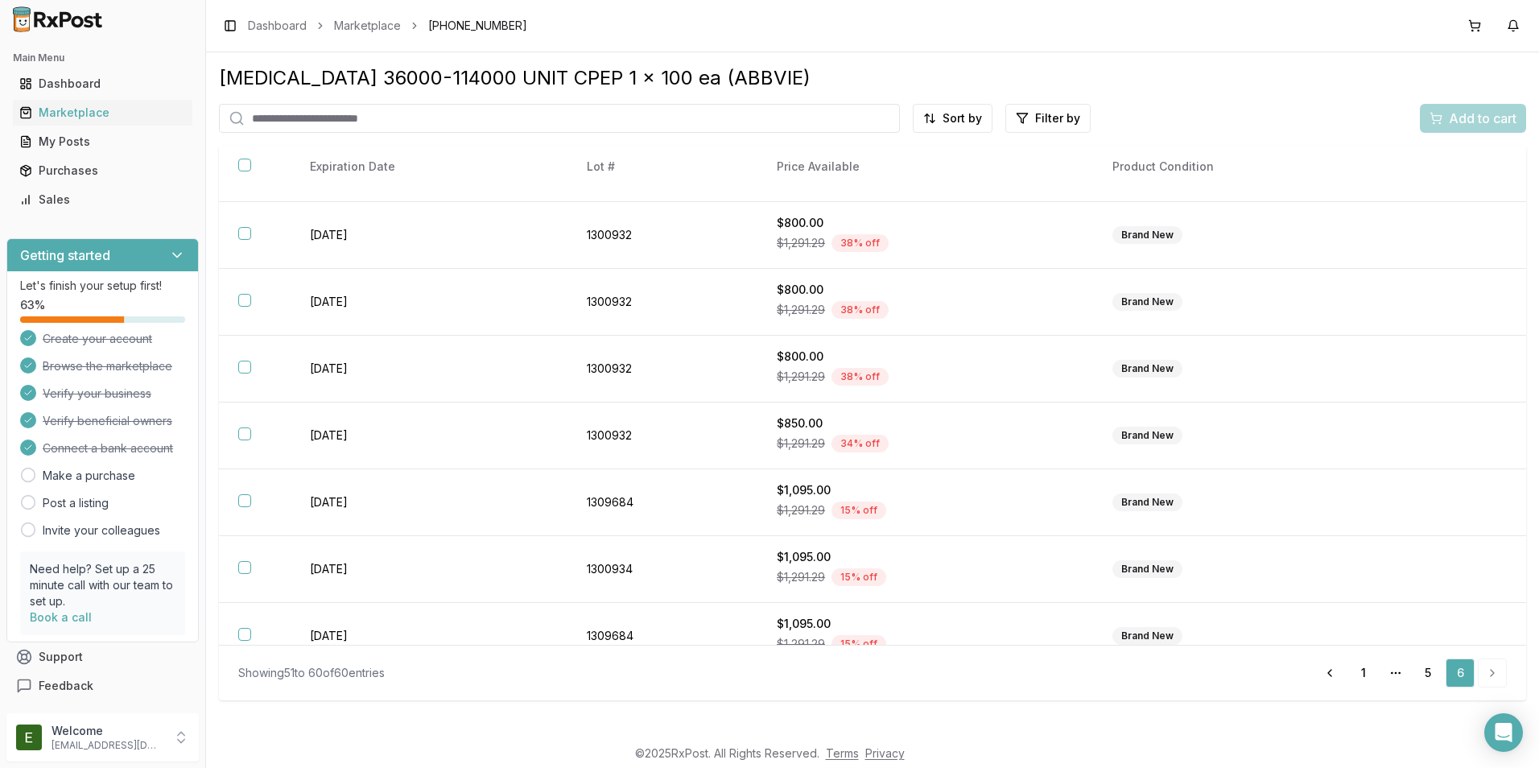
scroll to position [211, 0]
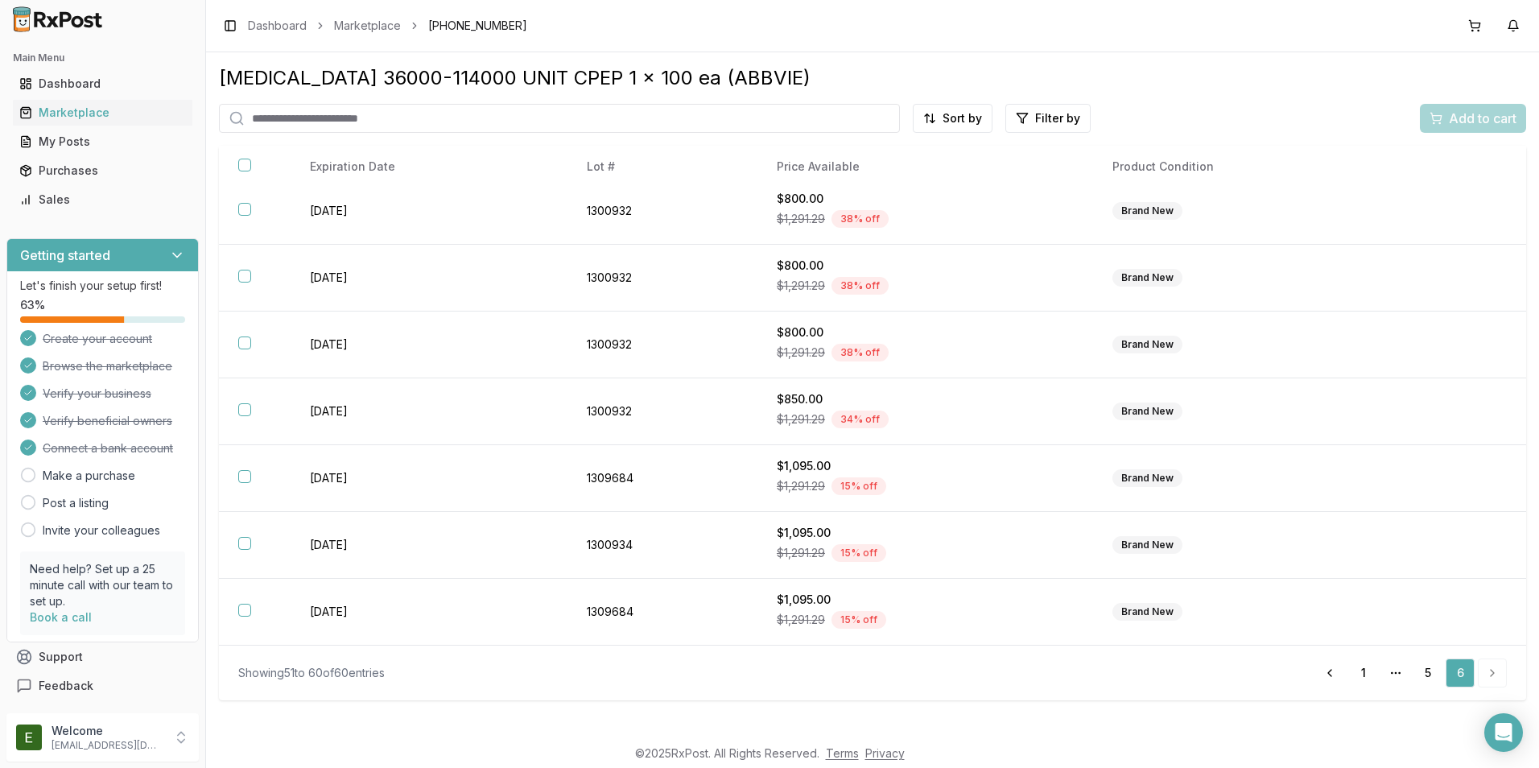
click at [748, 128] on input "search" at bounding box center [559, 118] width 681 height 29
type input "****"
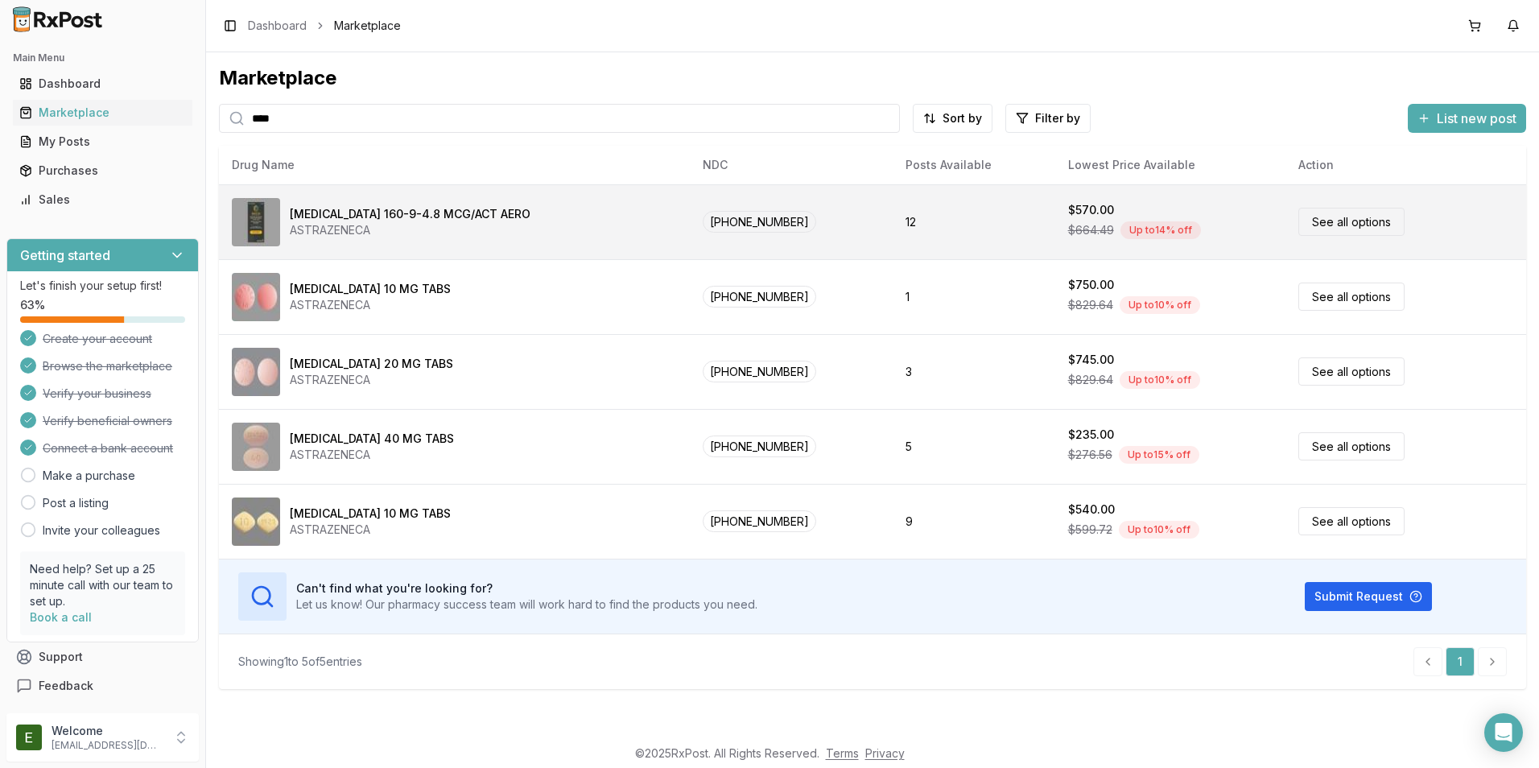
click at [419, 226] on div "ASTRAZENECA" at bounding box center [410, 230] width 241 height 16
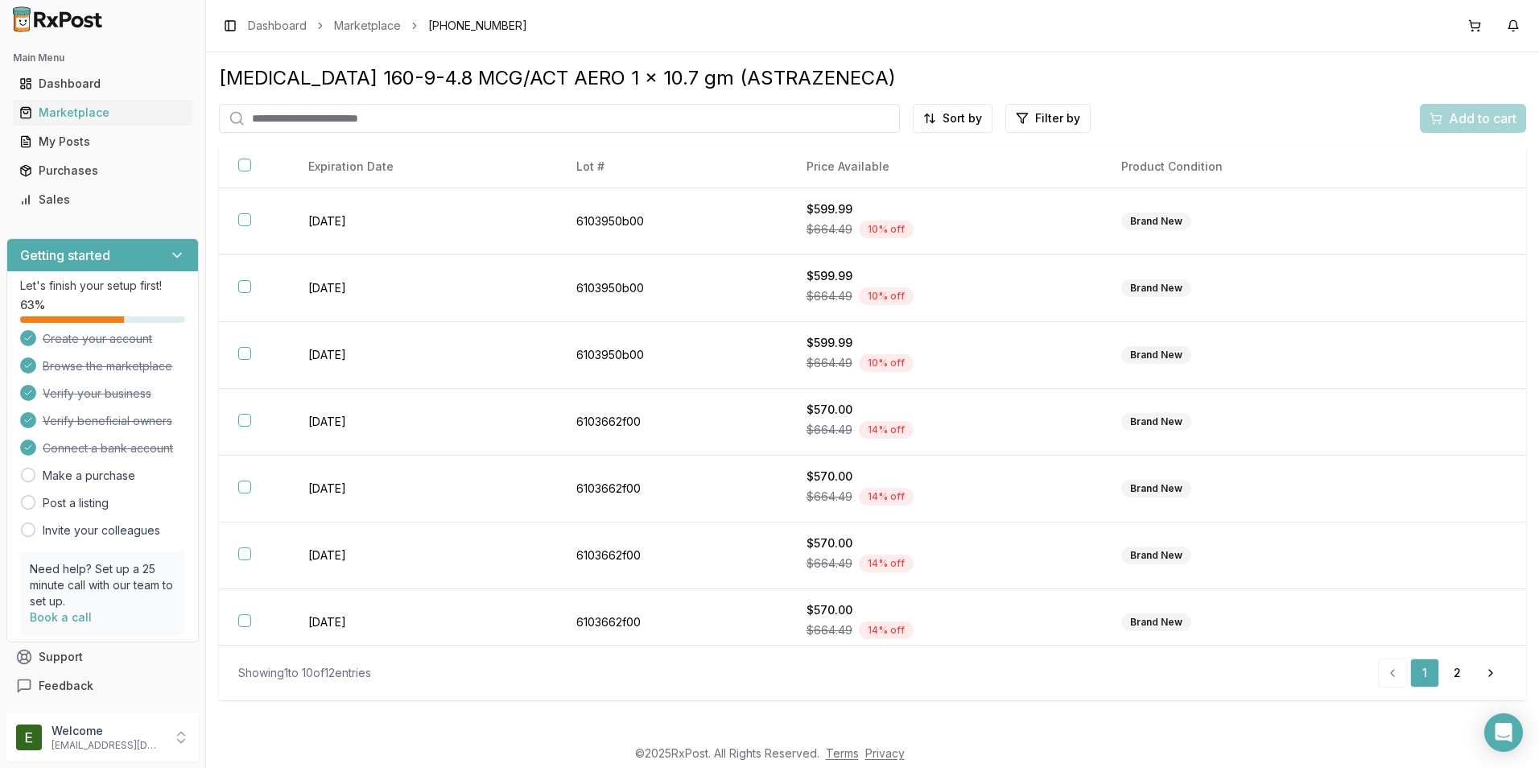
click at [1531, 588] on div "[MEDICAL_DATA] 160-9-4.8 MCG/ACT AERO 1 x 10.7 gm (ASTRAZENECA) Sort by Filter …" at bounding box center [872, 394] width 1333 height 684
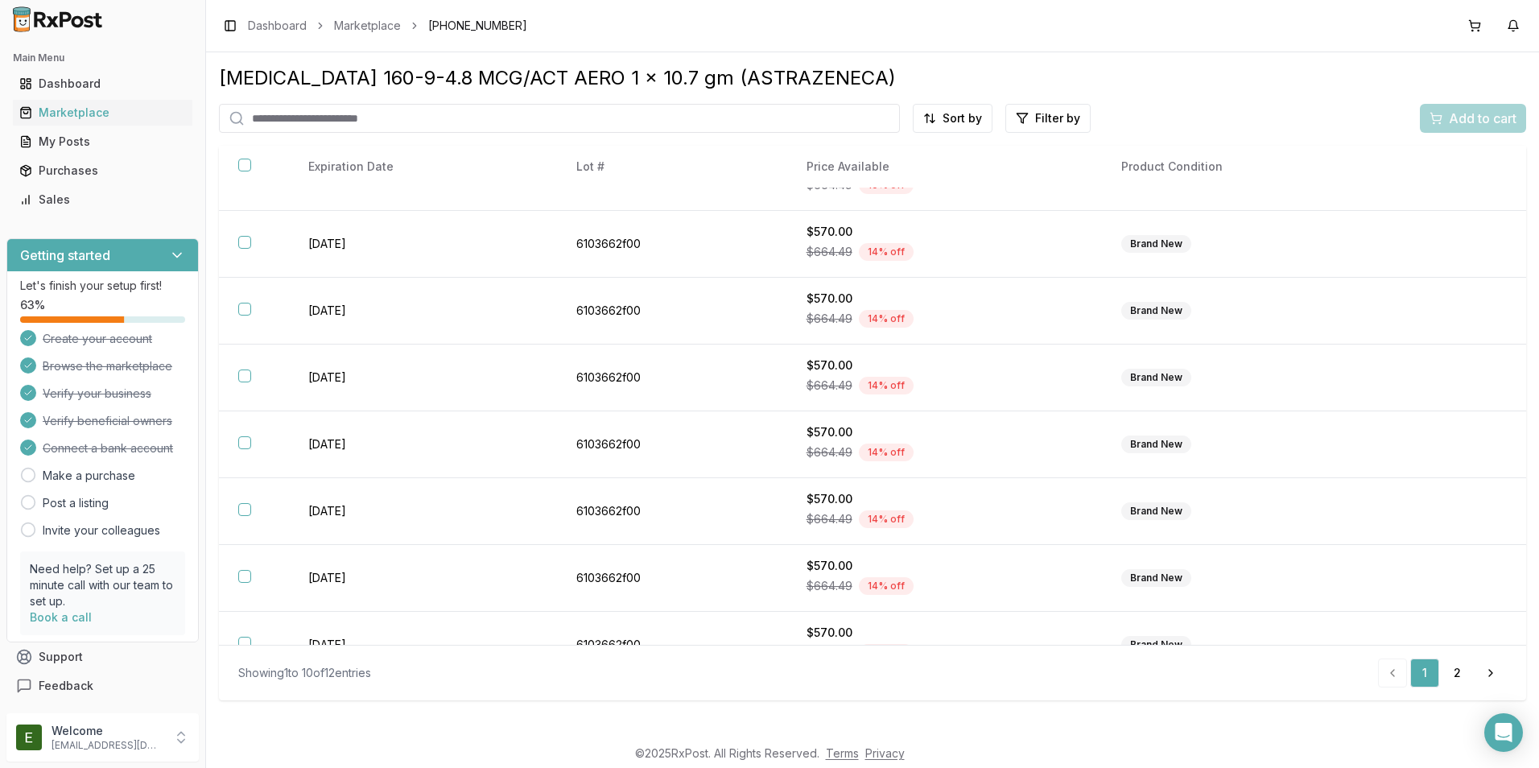
scroll to position [211, 0]
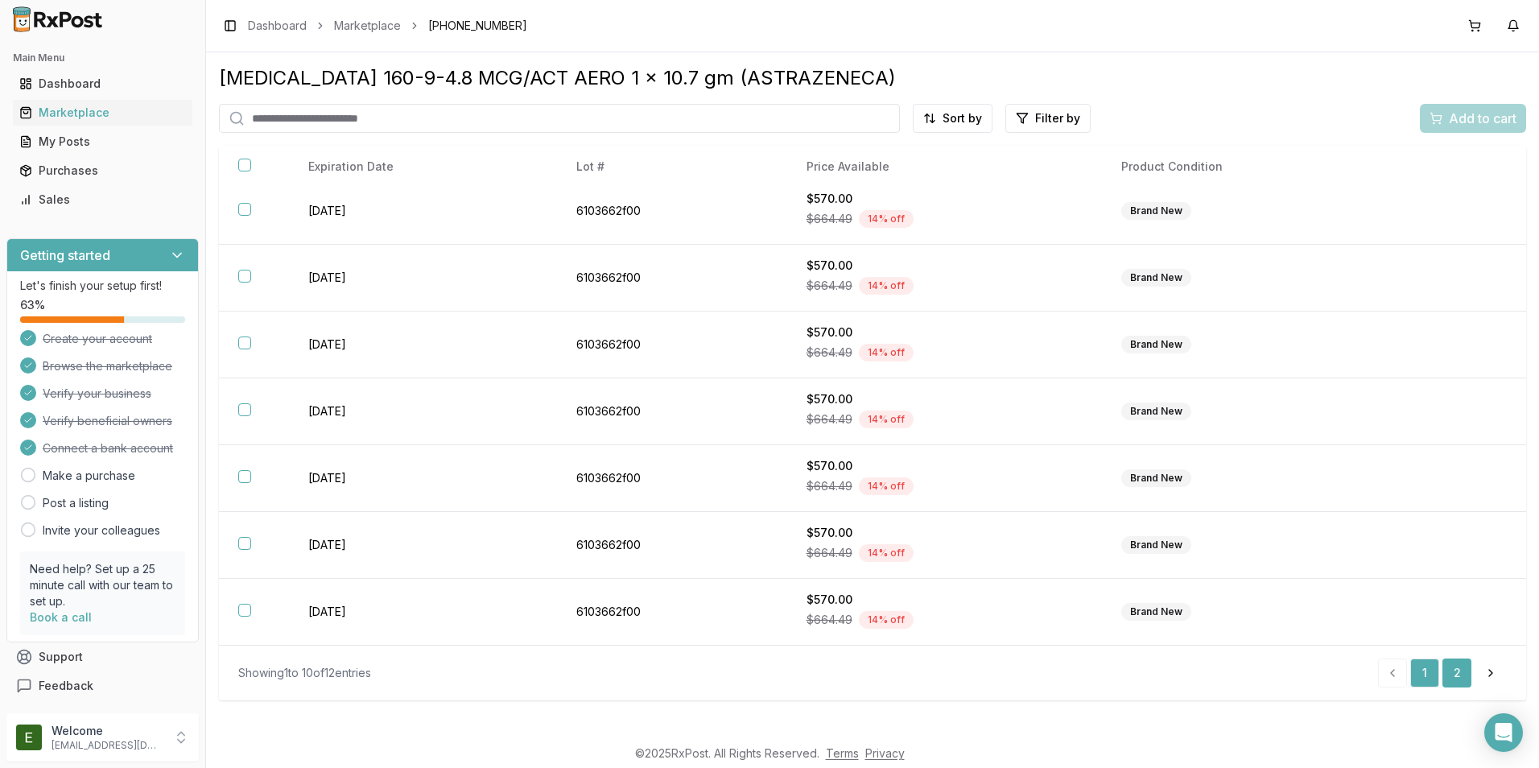
click at [1461, 673] on link "2" at bounding box center [1457, 673] width 29 height 29
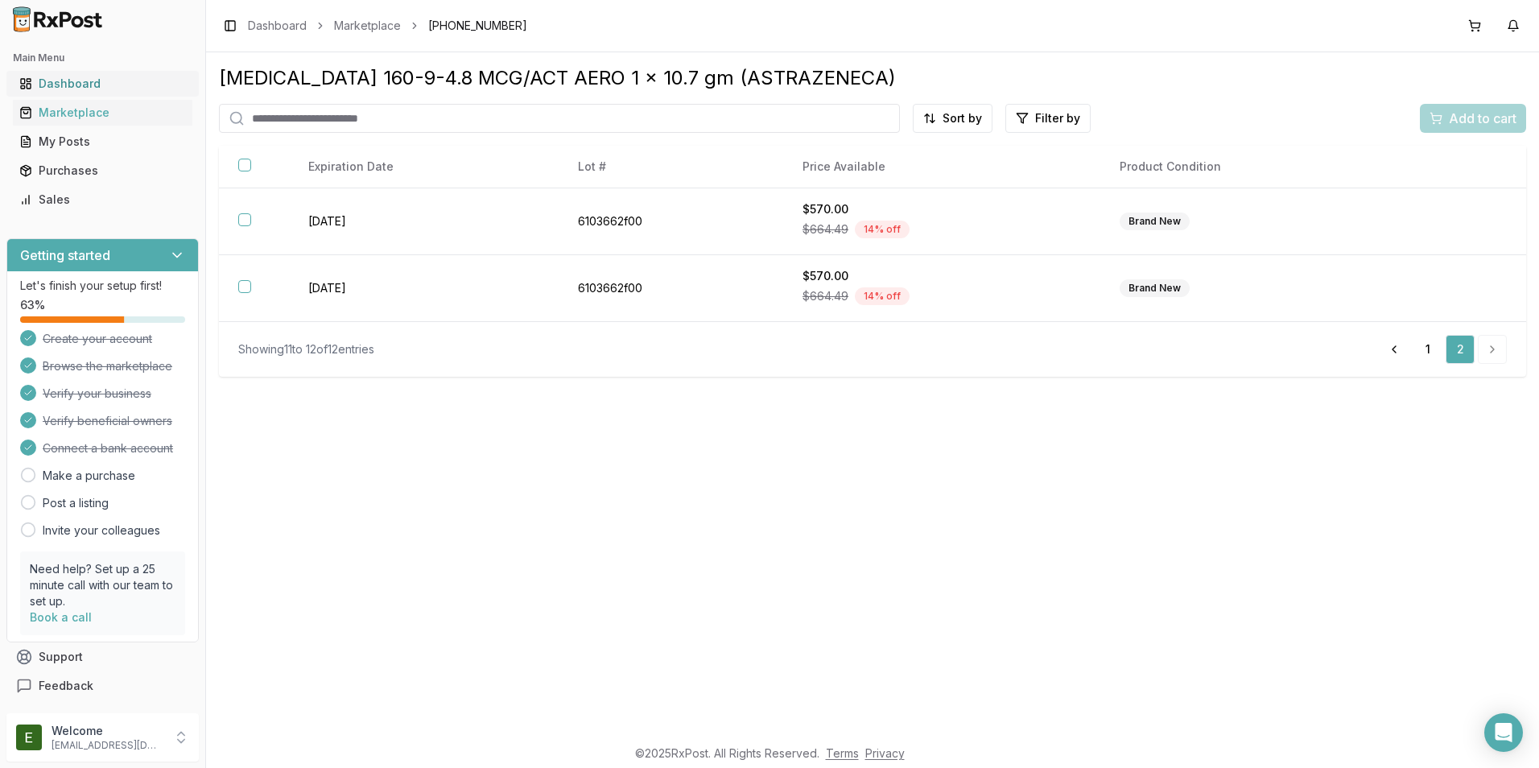
click at [89, 83] on div "Dashboard" at bounding box center [102, 84] width 167 height 16
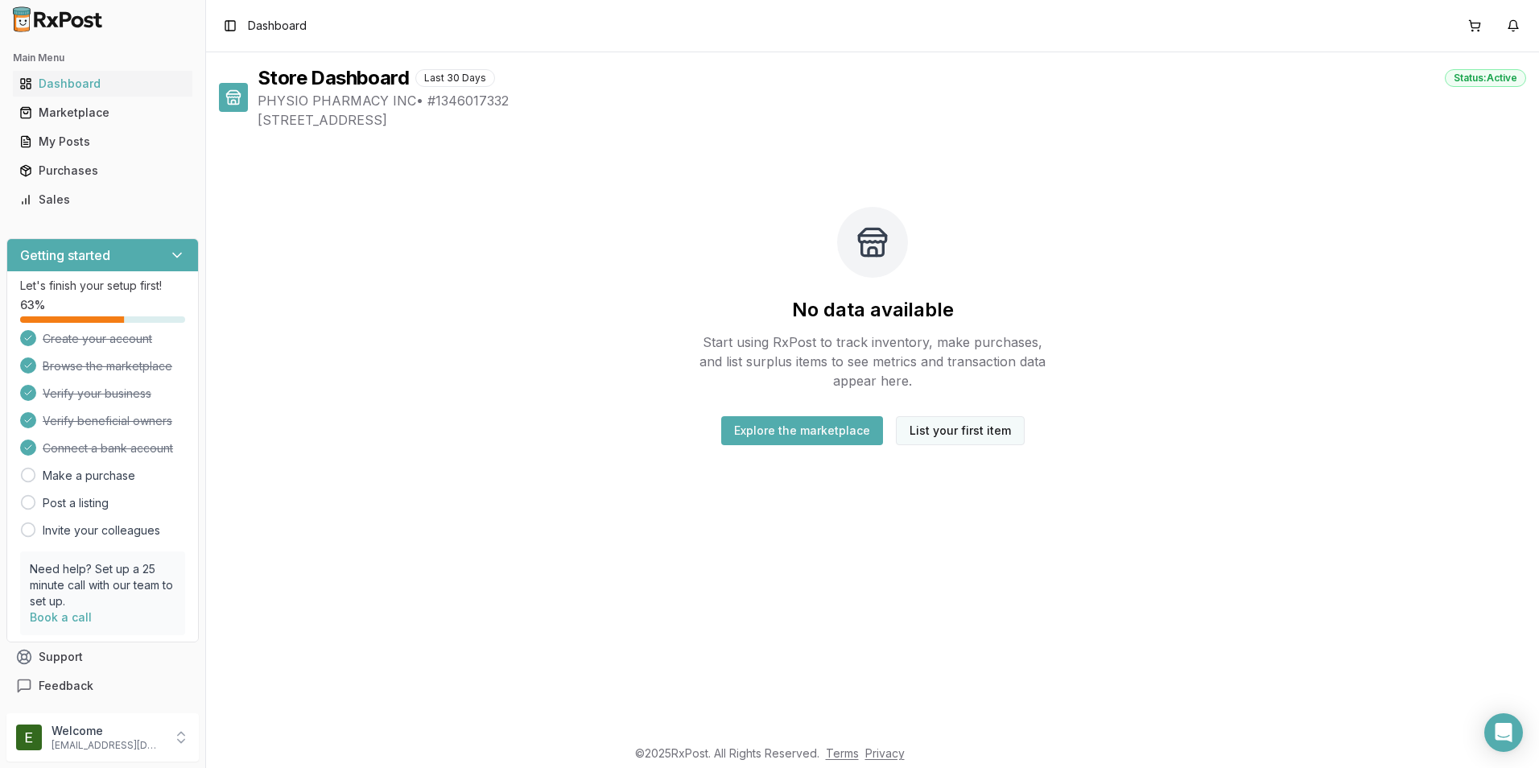
click at [969, 431] on button "List your first item" at bounding box center [960, 430] width 129 height 29
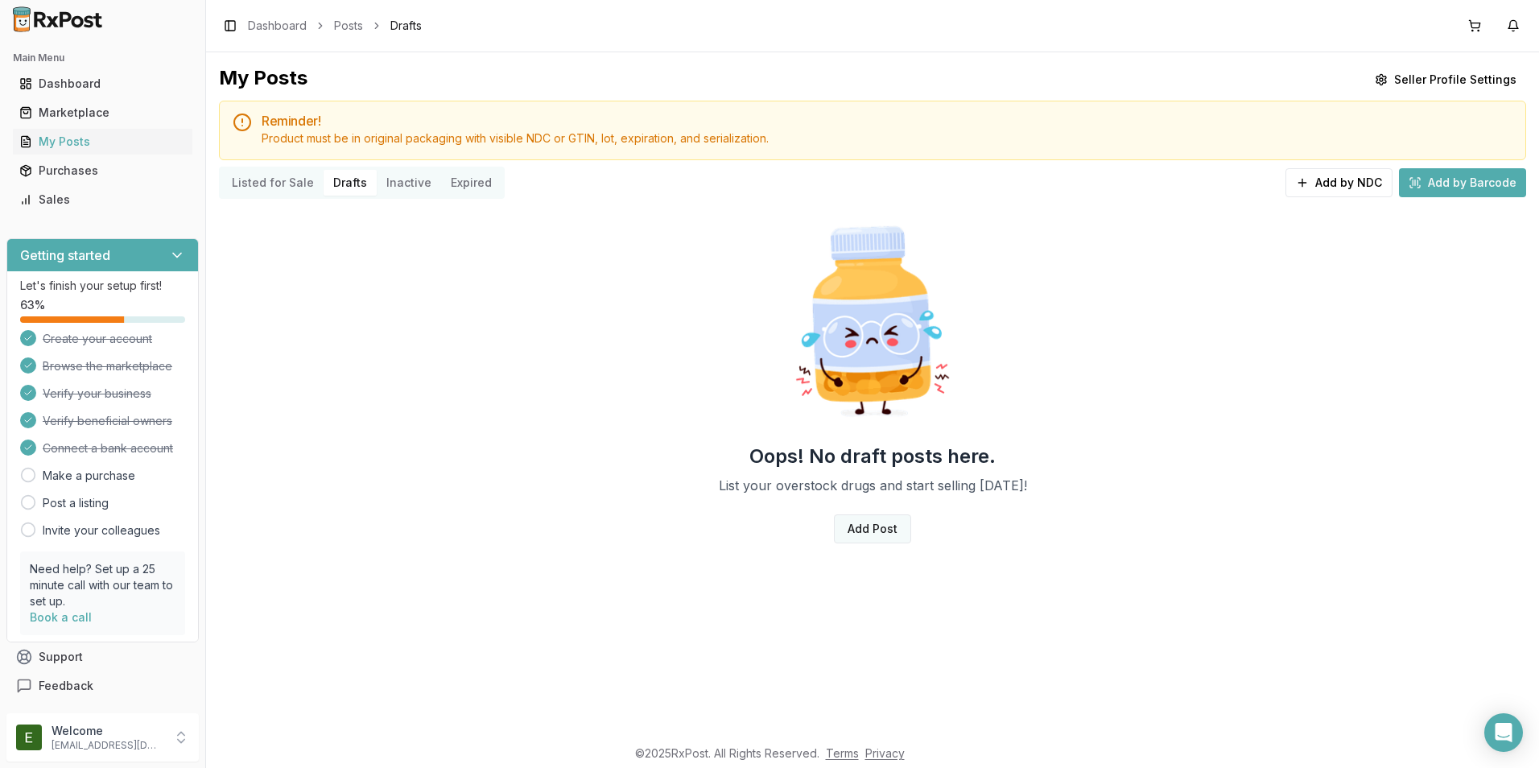
click at [875, 529] on link "Add Post" at bounding box center [872, 529] width 77 height 29
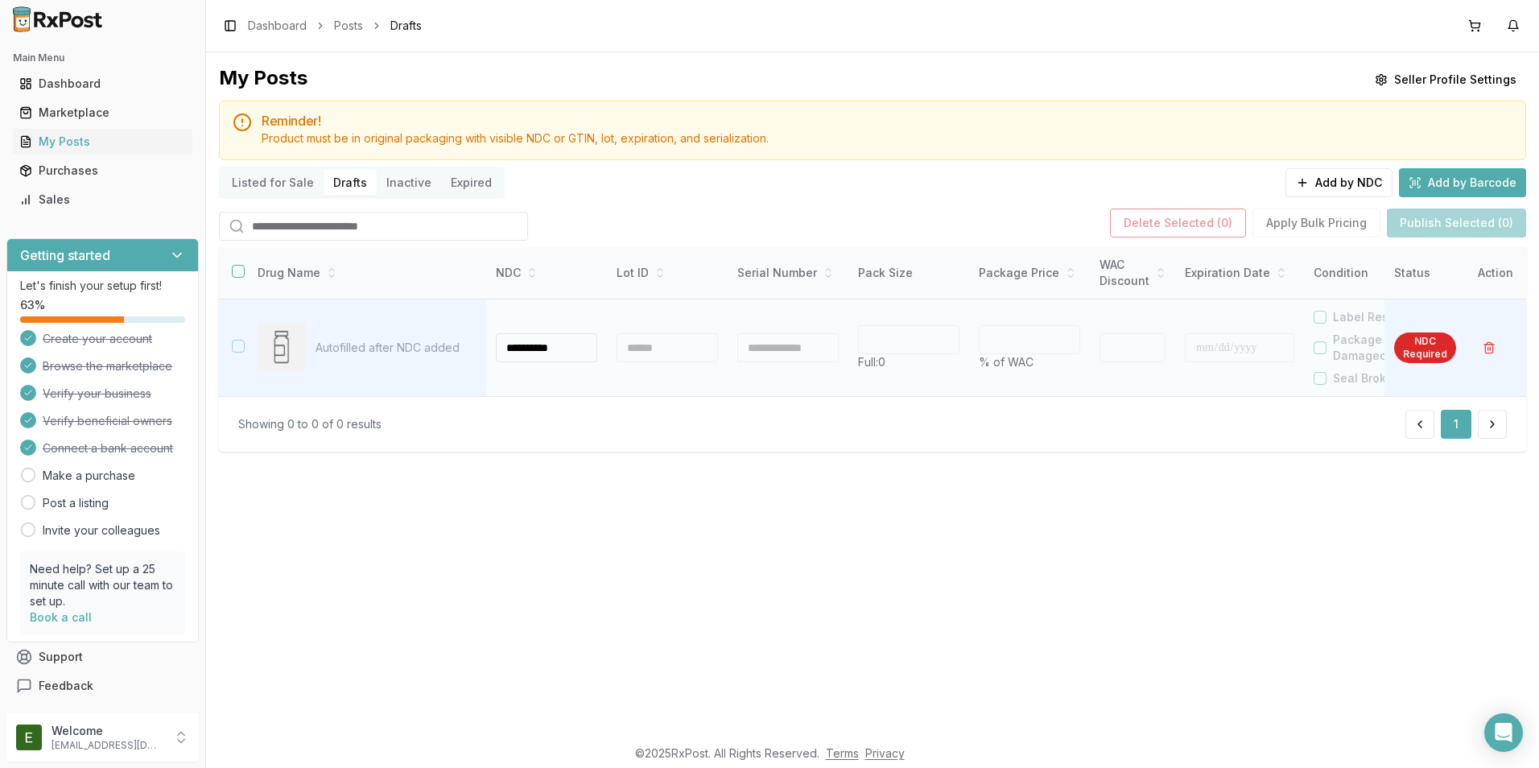
click at [654, 352] on div at bounding box center [667, 347] width 101 height 29
type input "**********"
type input "****"
type input "*"
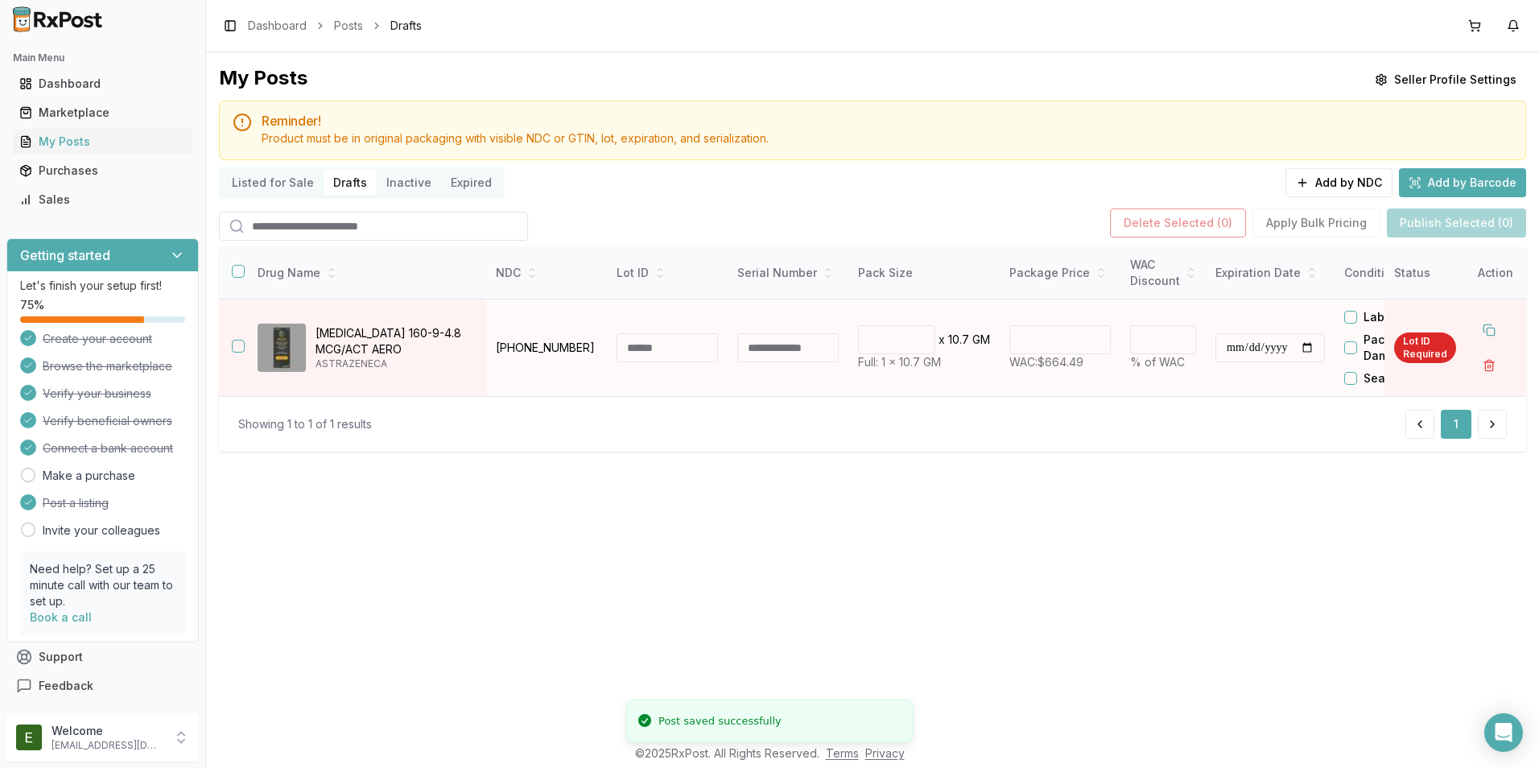
click at [674, 346] on input at bounding box center [667, 347] width 101 height 29
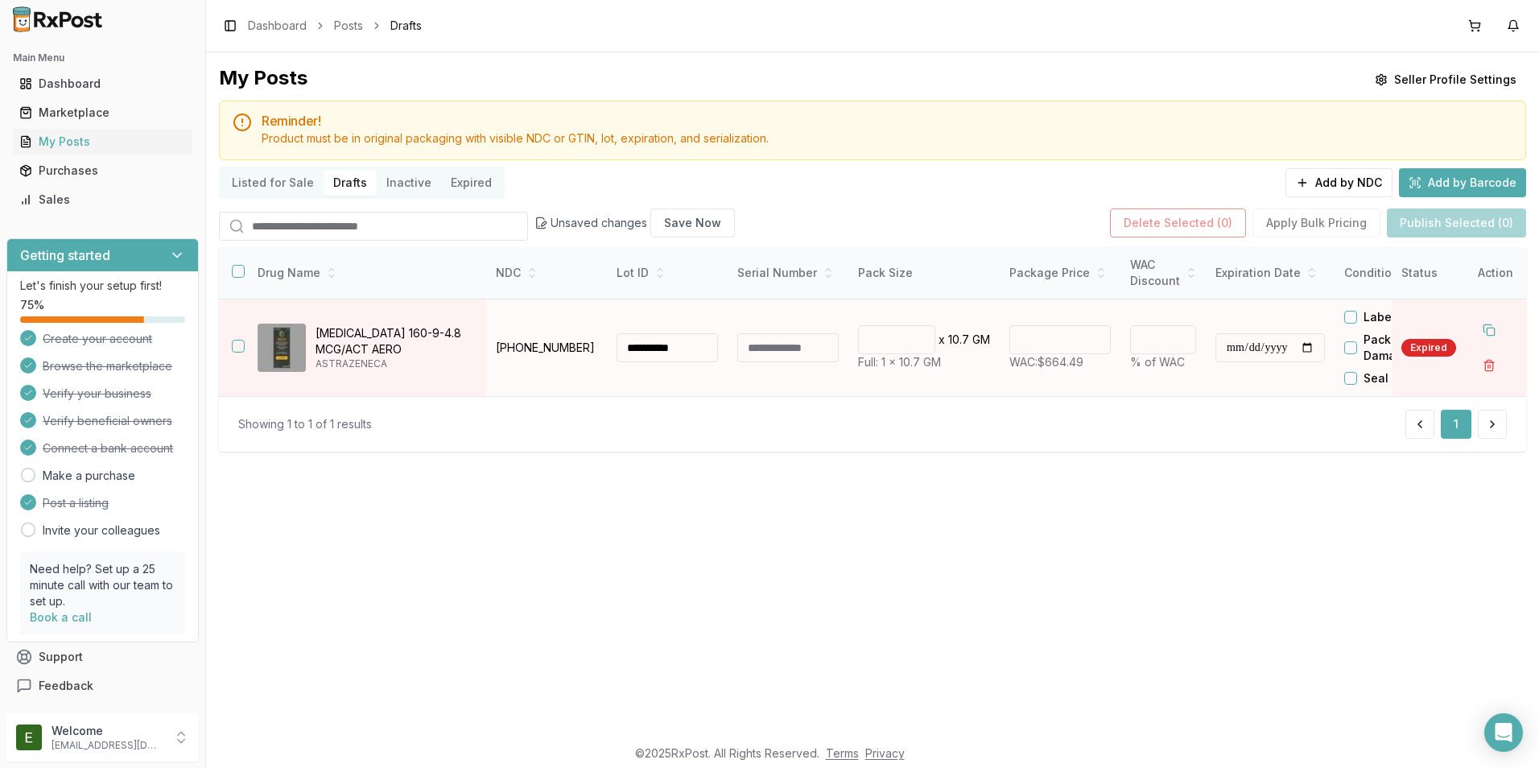
type input "**********"
click at [774, 354] on input at bounding box center [788, 347] width 101 height 29
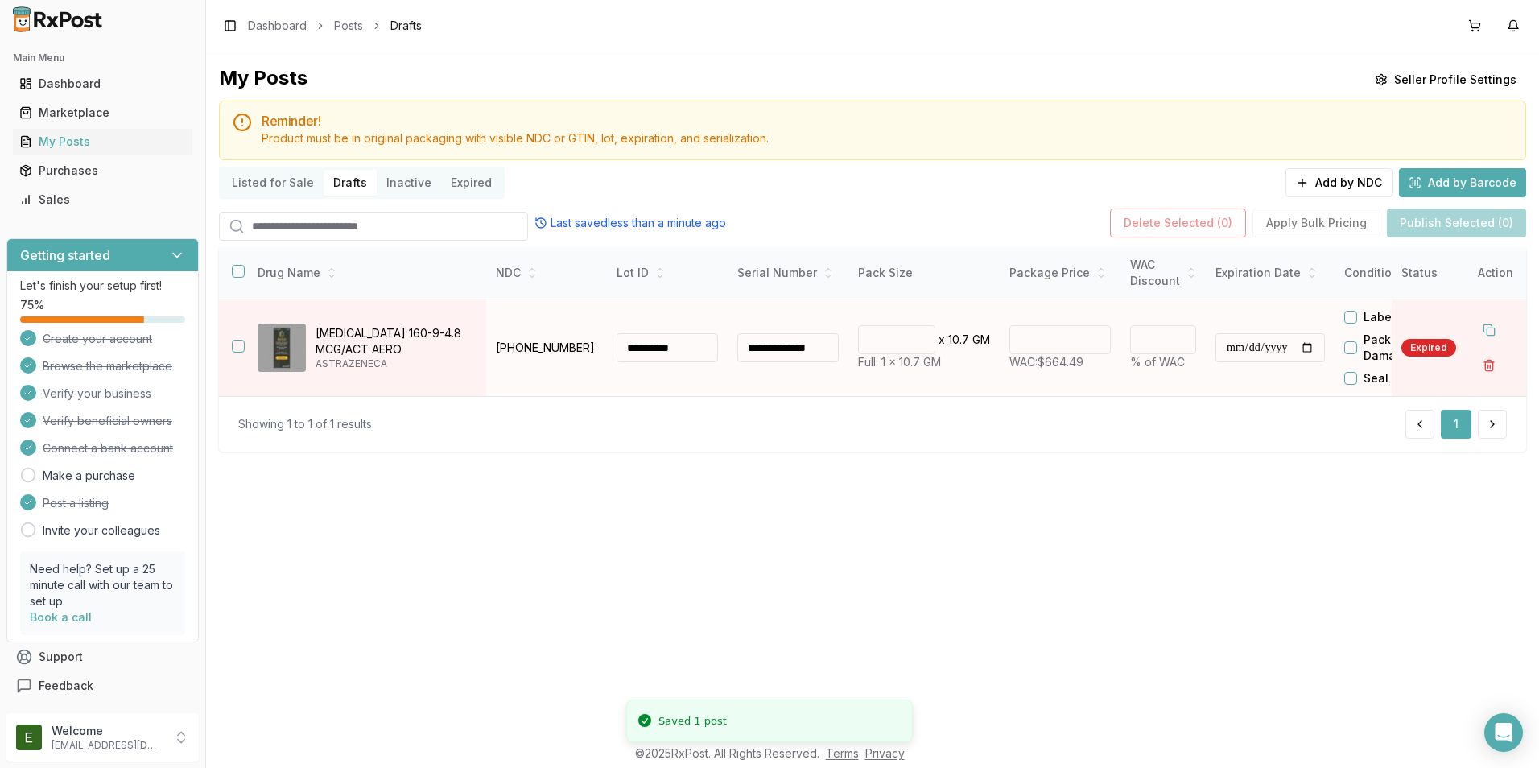
scroll to position [0, 13]
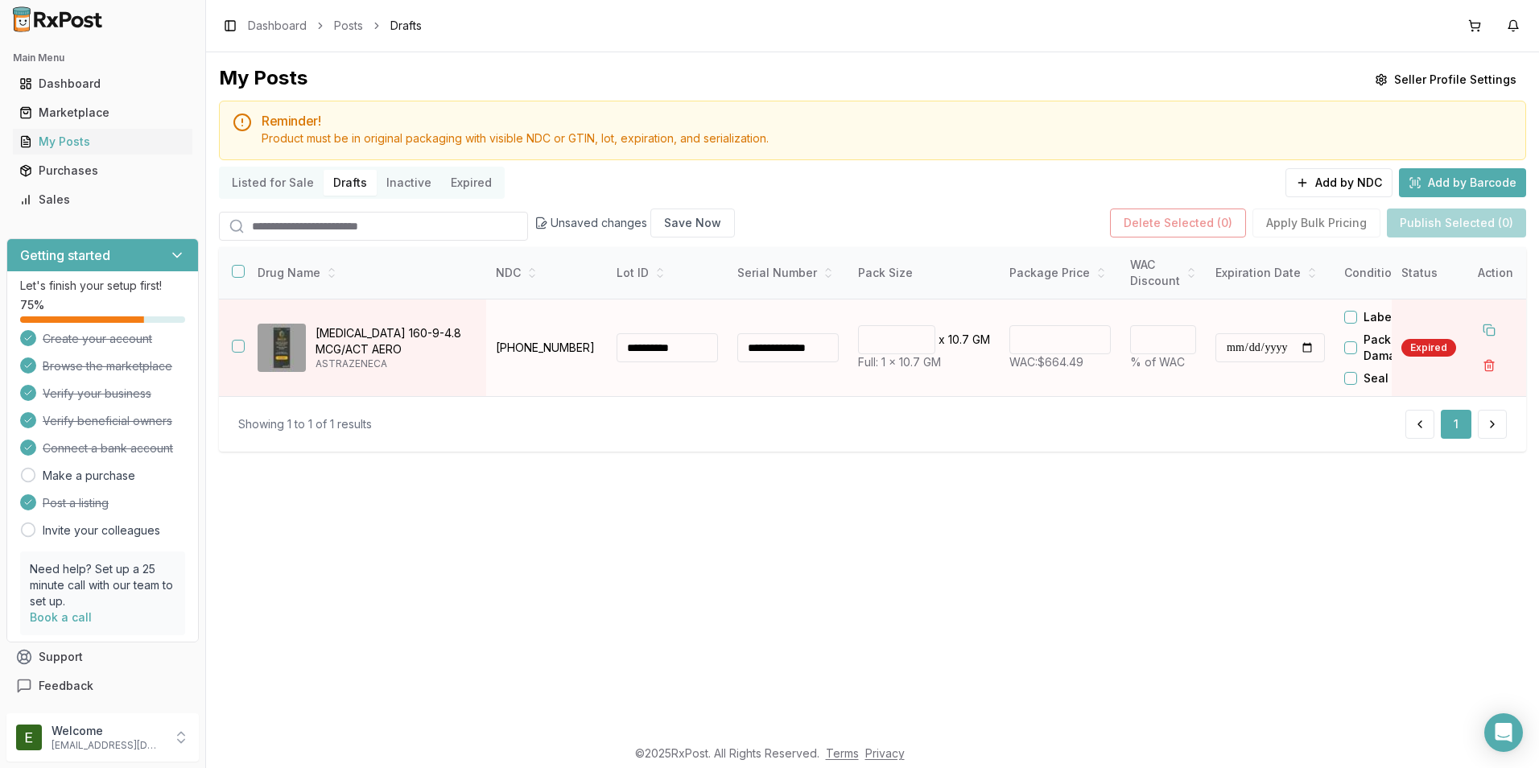
type input "**********"
click at [1271, 354] on input "**********" at bounding box center [1271, 347] width 110 height 29
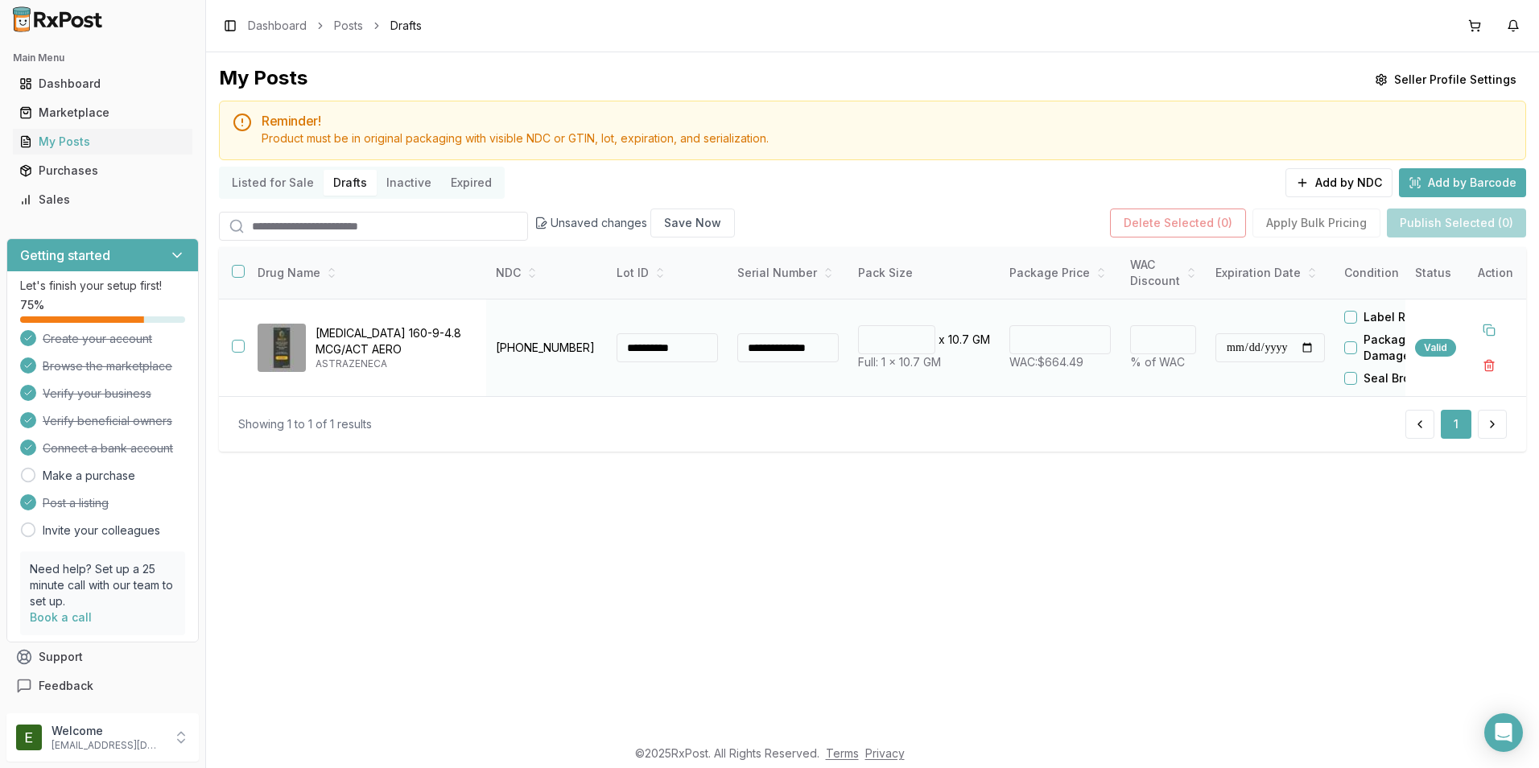
click at [1237, 349] on input "**********" at bounding box center [1271, 347] width 110 height 29
type input "**********"
click at [1172, 343] on input "*" at bounding box center [1163, 339] width 66 height 29
click at [1176, 337] on input "*" at bounding box center [1163, 339] width 66 height 29
type input "*"
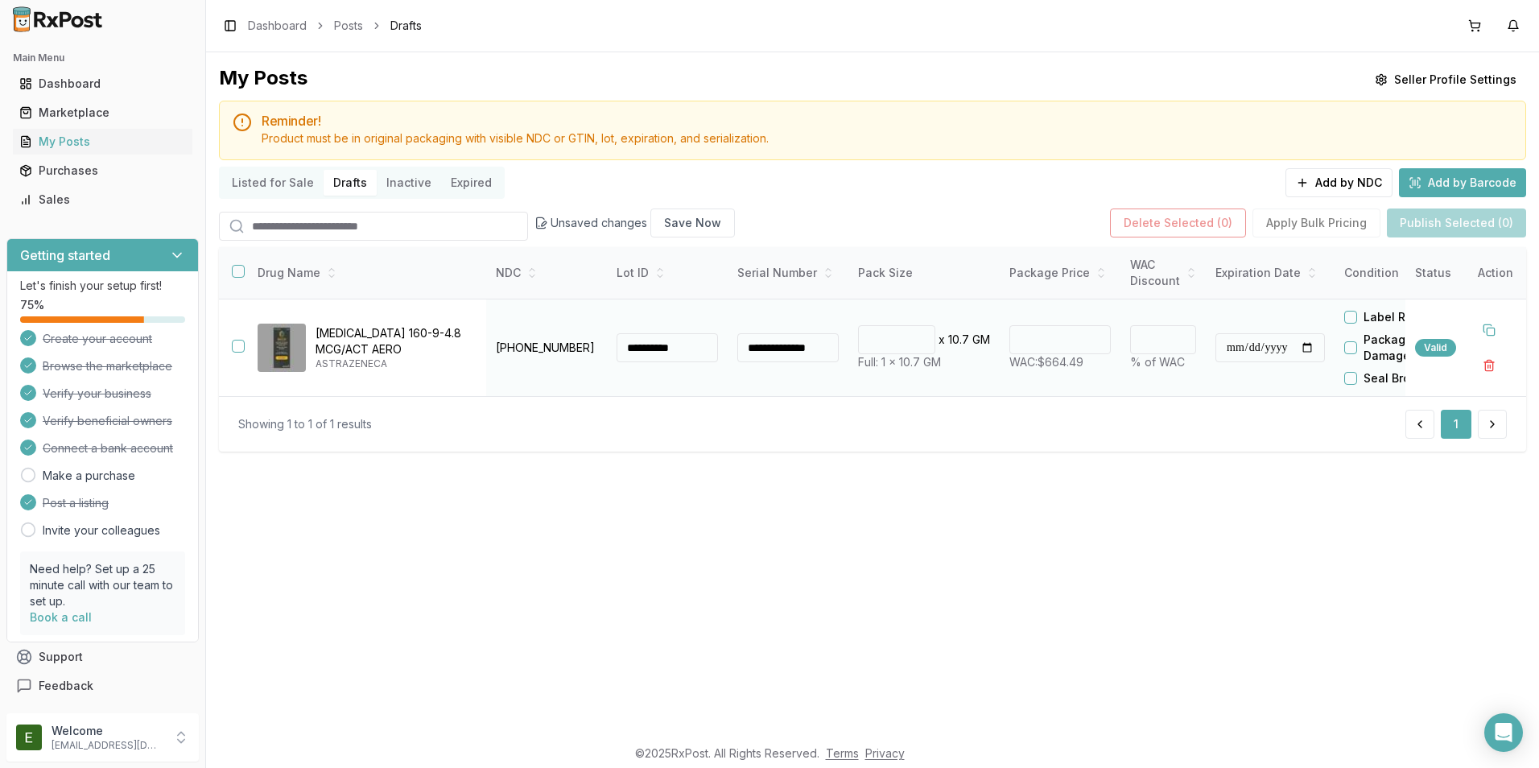
click at [1176, 337] on input "*" at bounding box center [1163, 339] width 66 height 29
click at [1492, 334] on button at bounding box center [1489, 330] width 29 height 29
type input "******"
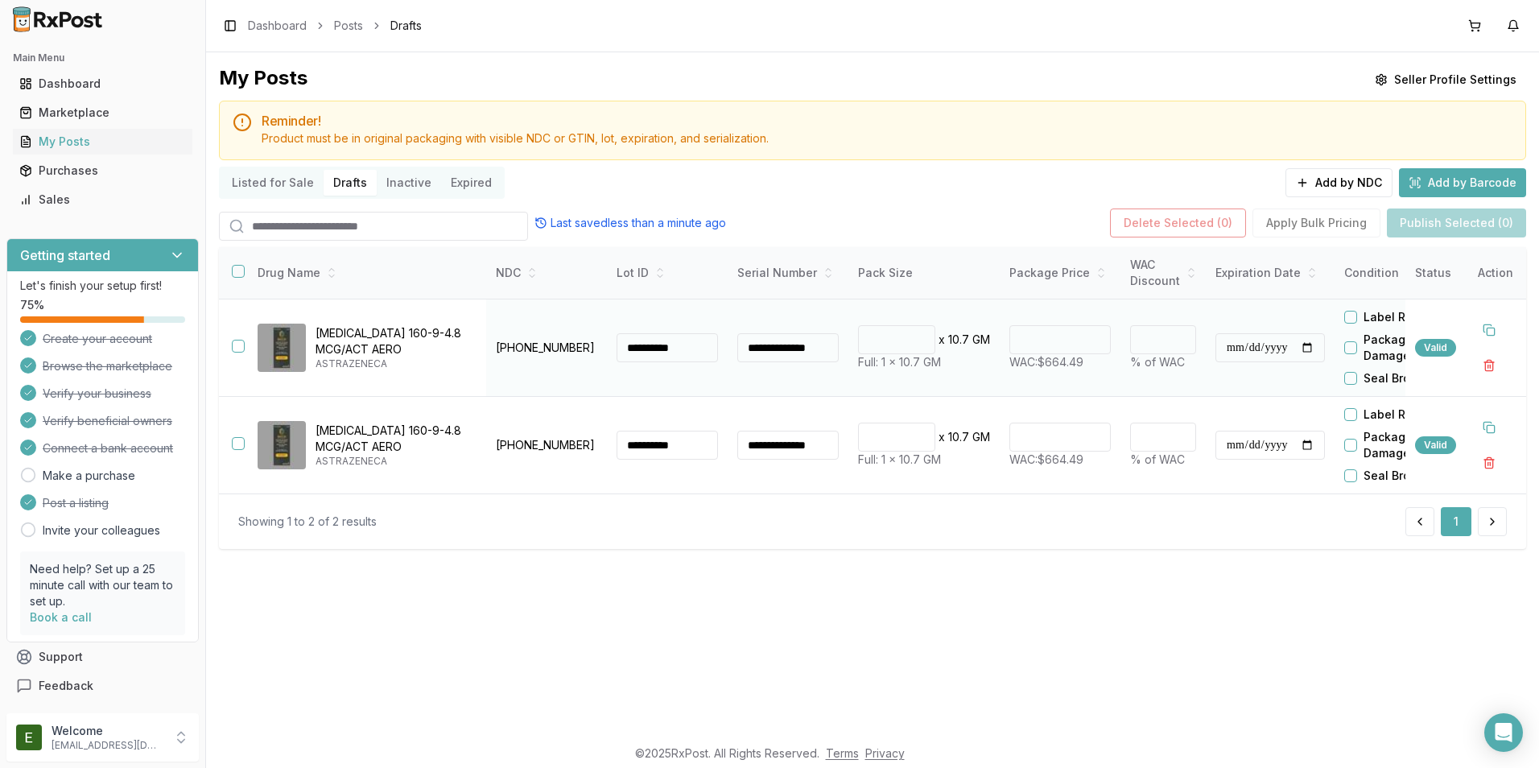
click at [240, 351] on button "button" at bounding box center [238, 346] width 13 height 13
click at [1197, 229] on button "Delete Selected ( 1 )" at bounding box center [1182, 223] width 134 height 29
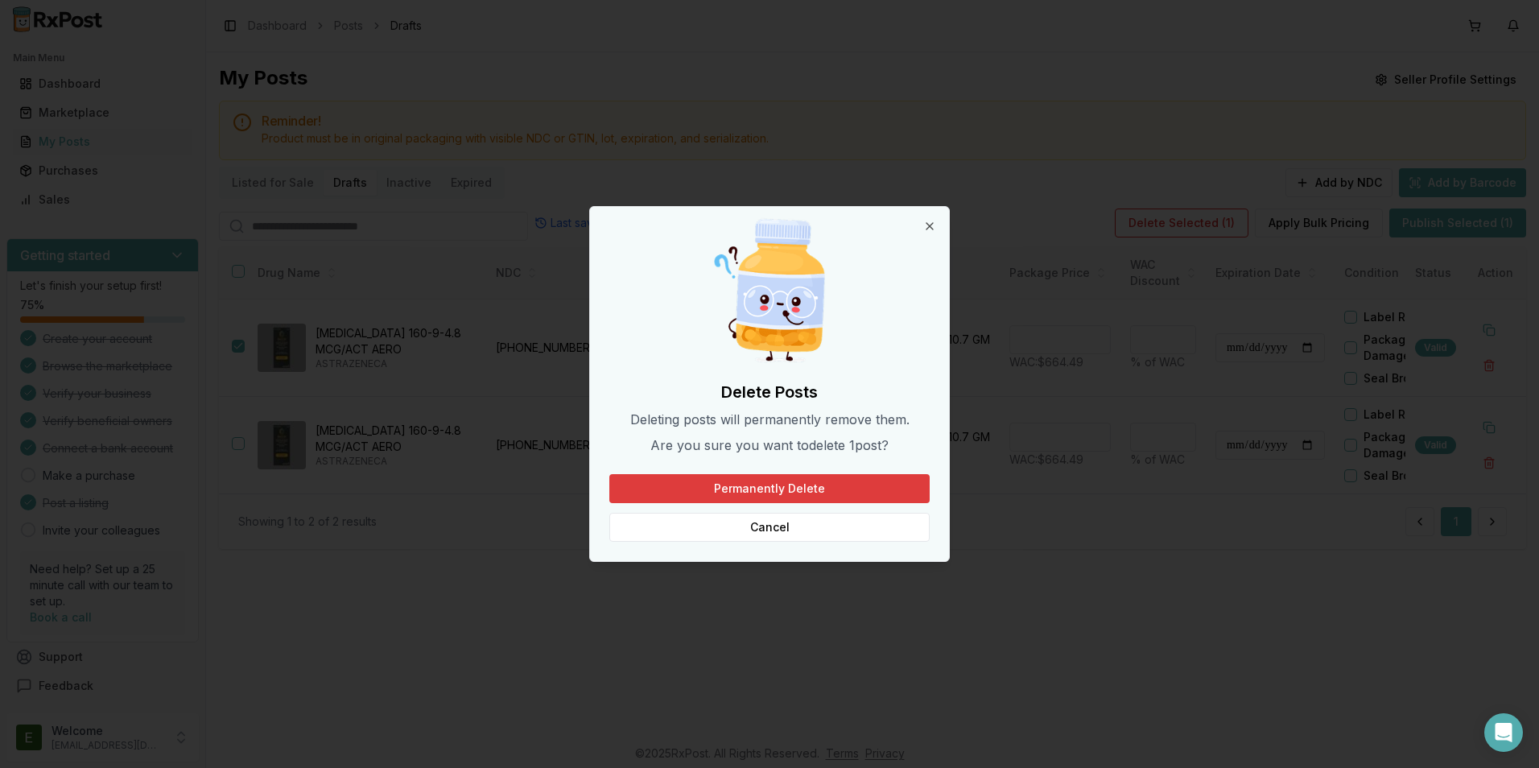
click at [818, 491] on button "Permanently Delete" at bounding box center [770, 488] width 320 height 29
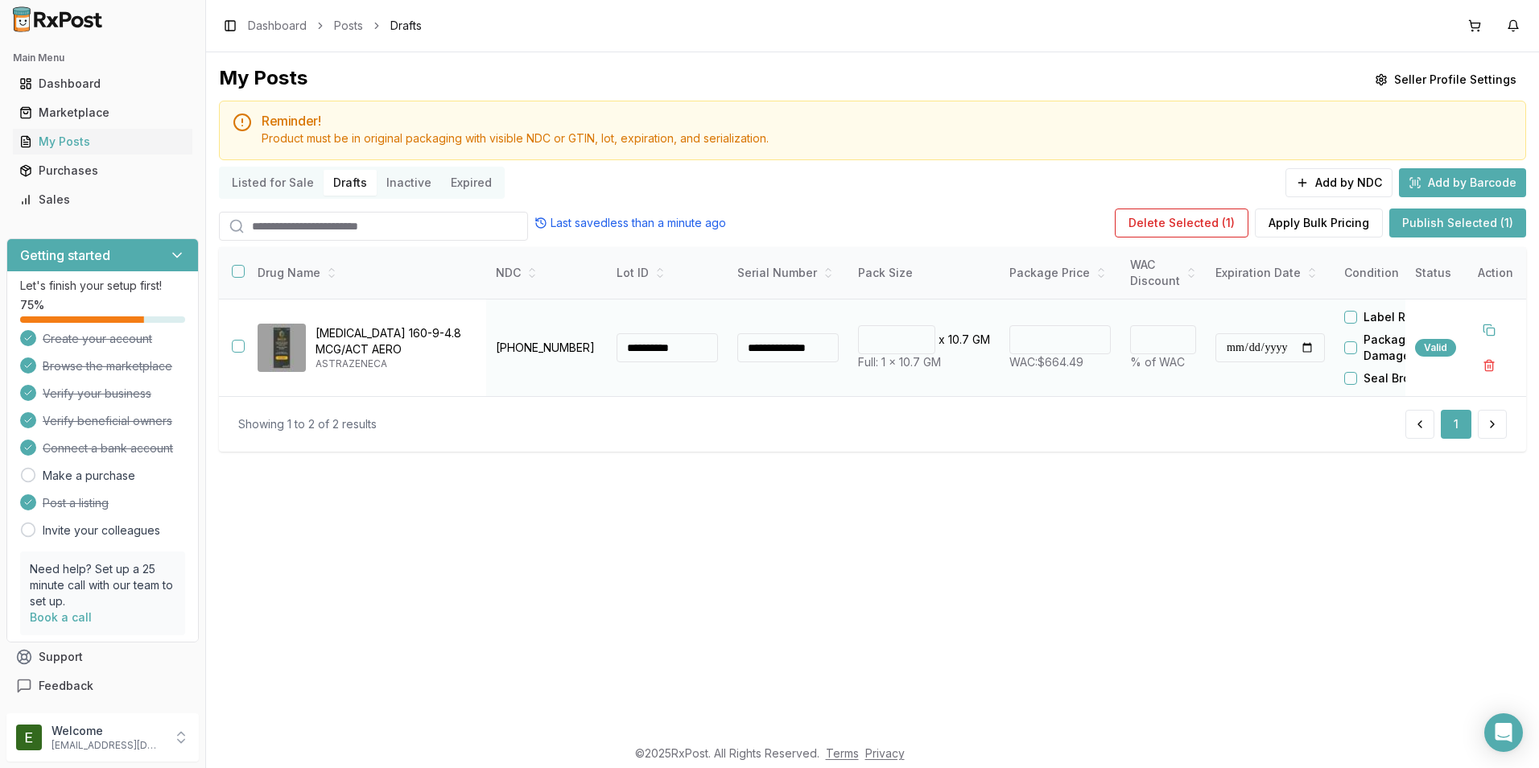
click at [245, 352] on td "[MEDICAL_DATA] 160-9-4.8 MCG/ACT AERO ASTRAZENECA" at bounding box center [366, 348] width 242 height 97
click at [238, 350] on button "button" at bounding box center [238, 346] width 13 height 13
click at [1465, 229] on button "Publish Selected (2)" at bounding box center [1456, 223] width 139 height 29
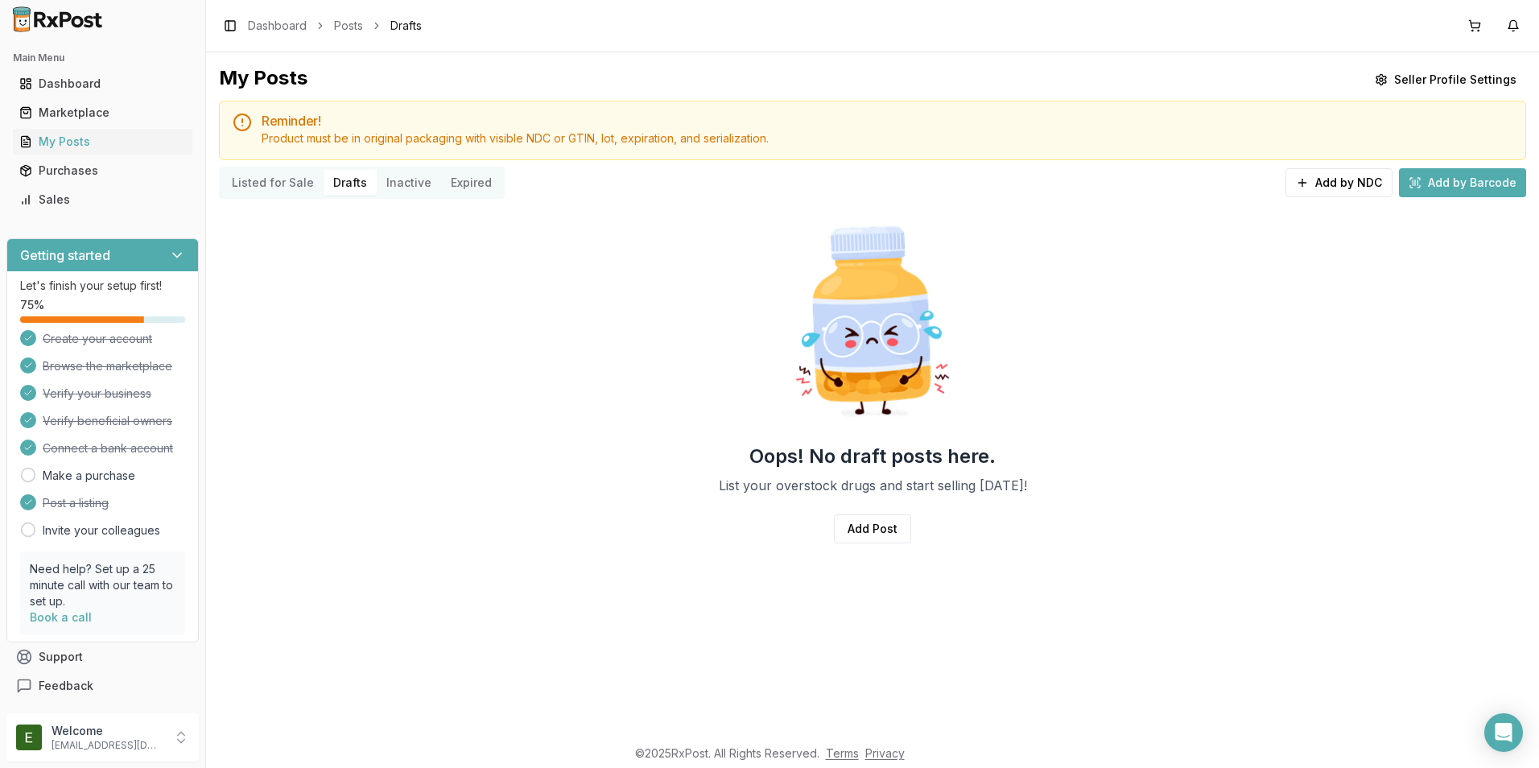
click at [278, 180] on button "Listed for Sale" at bounding box center [272, 183] width 101 height 26
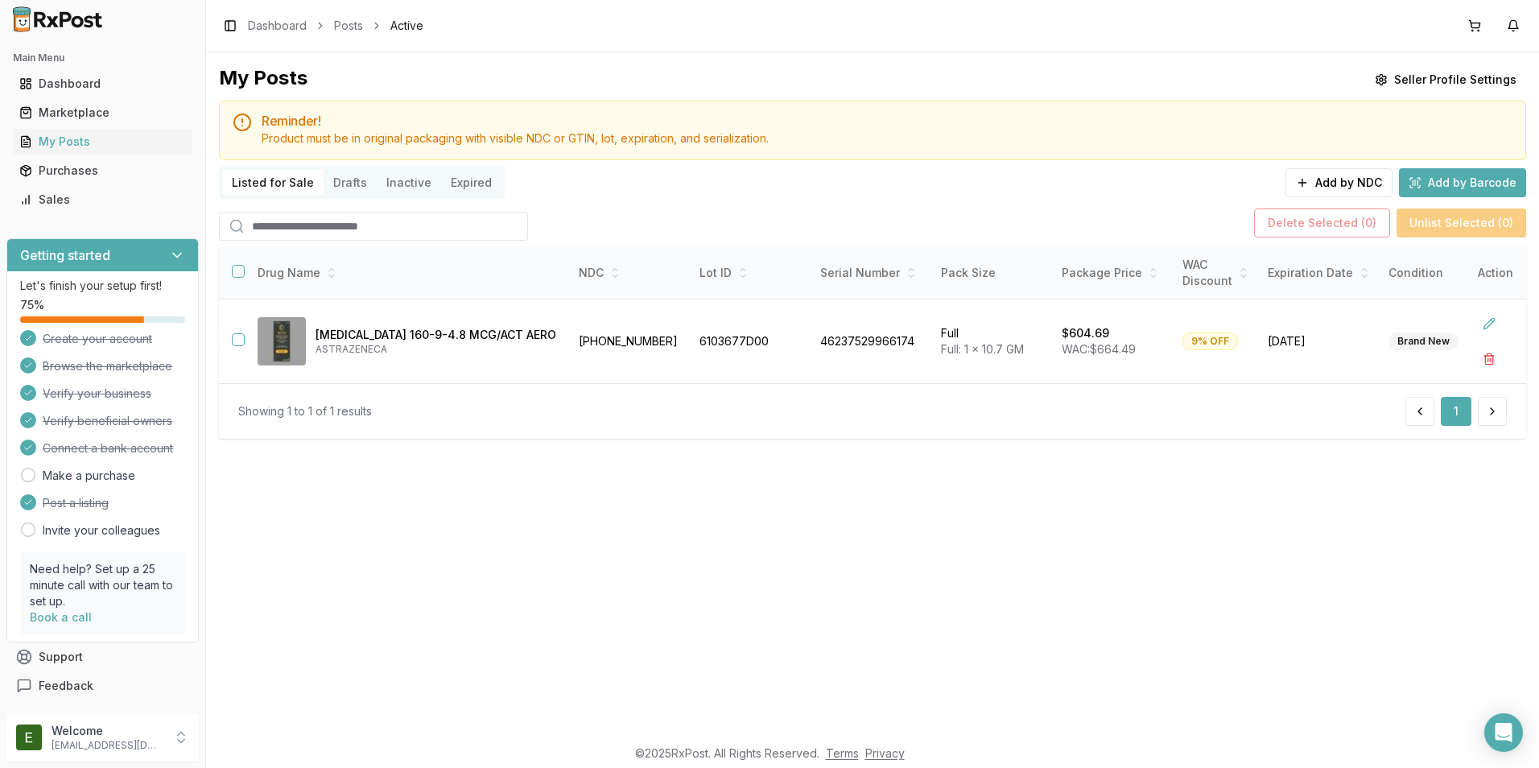
click at [350, 34] on div "Toggle Sidebar Dashboard Posts Active" at bounding box center [321, 25] width 205 height 23
click at [349, 27] on link "Posts" at bounding box center [348, 26] width 29 height 16
click at [1323, 184] on button "Add by NDC" at bounding box center [1339, 182] width 107 height 29
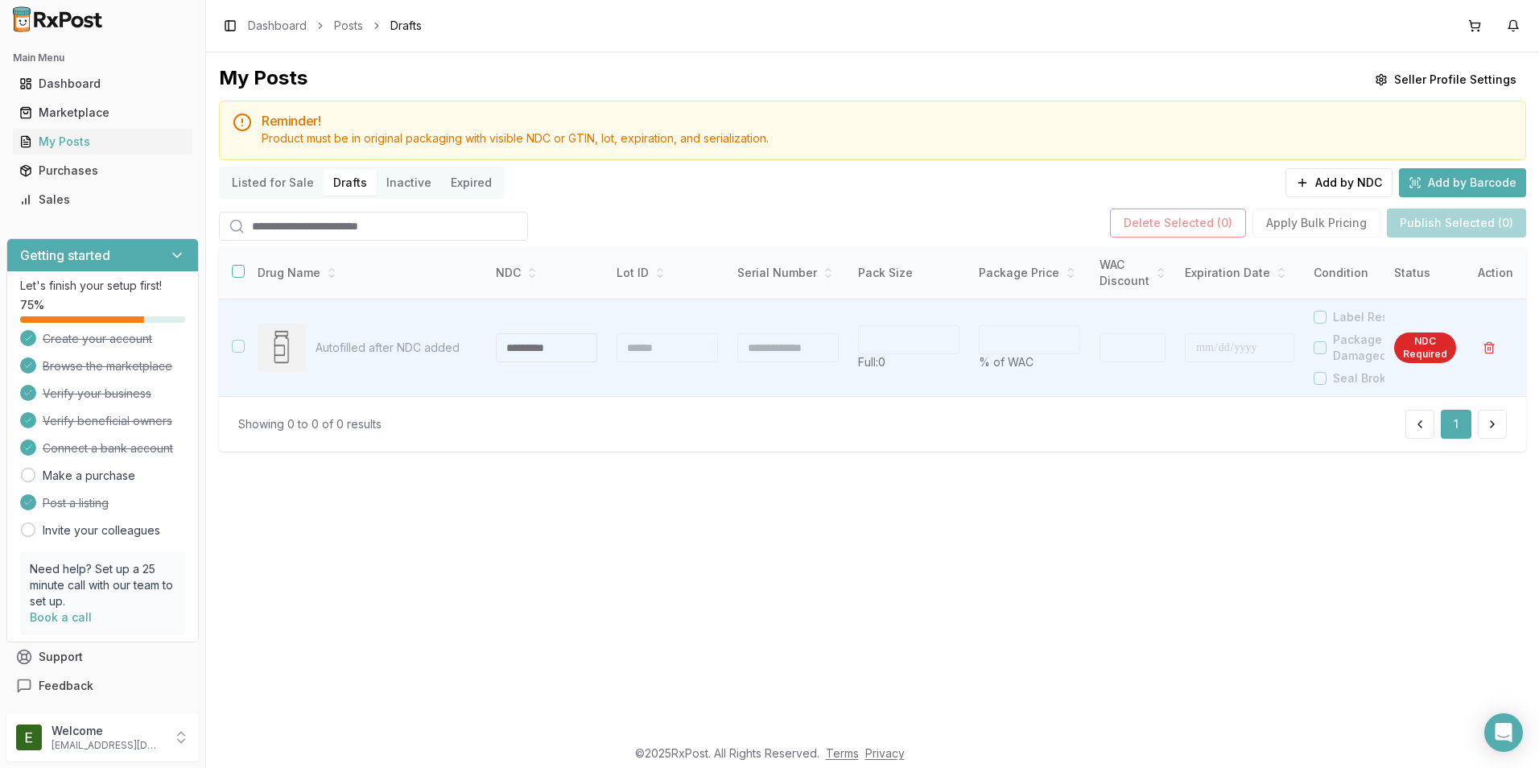
click at [262, 188] on button "Listed for Sale" at bounding box center [272, 183] width 101 height 26
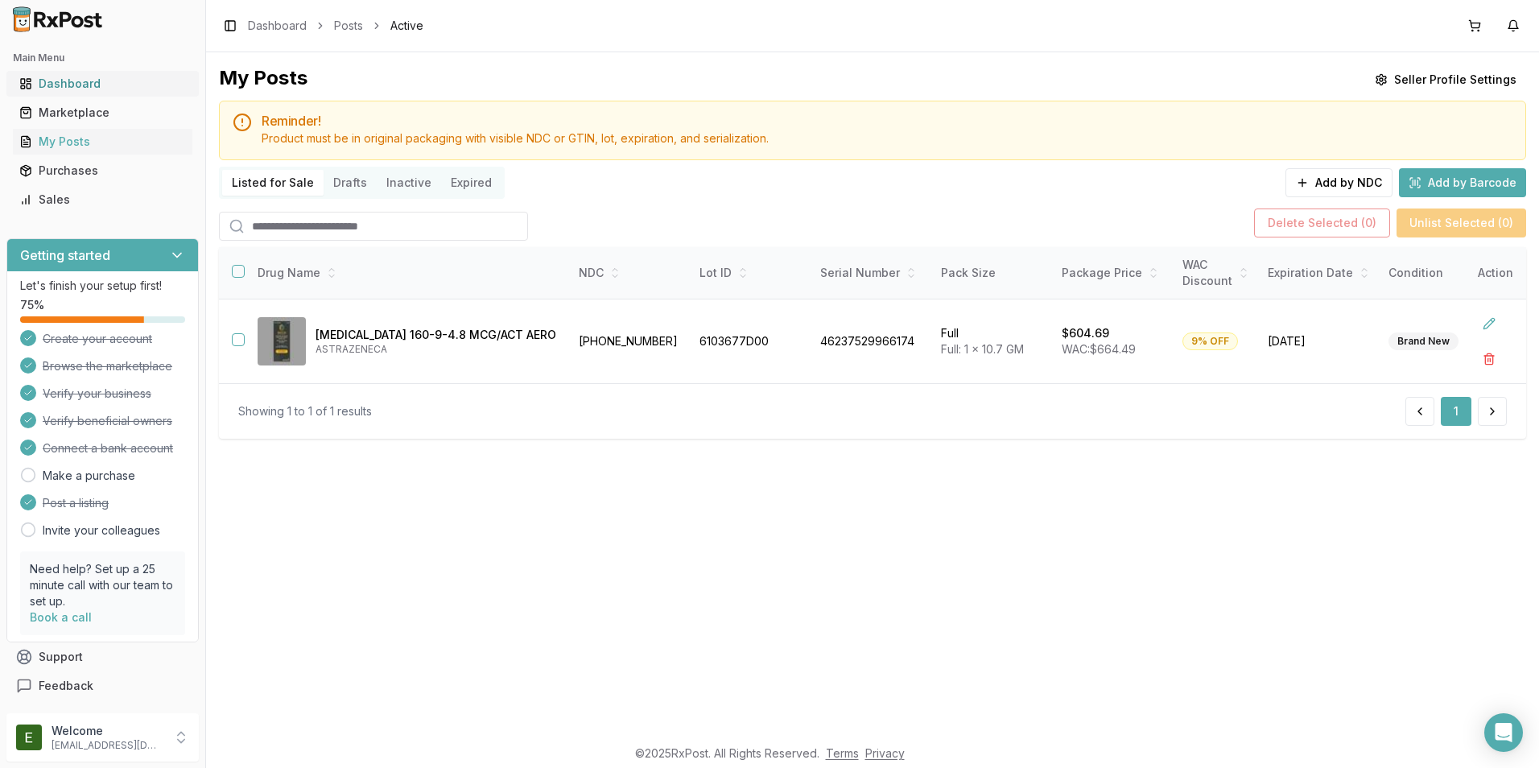
click at [63, 77] on div "Dashboard" at bounding box center [102, 84] width 167 height 16
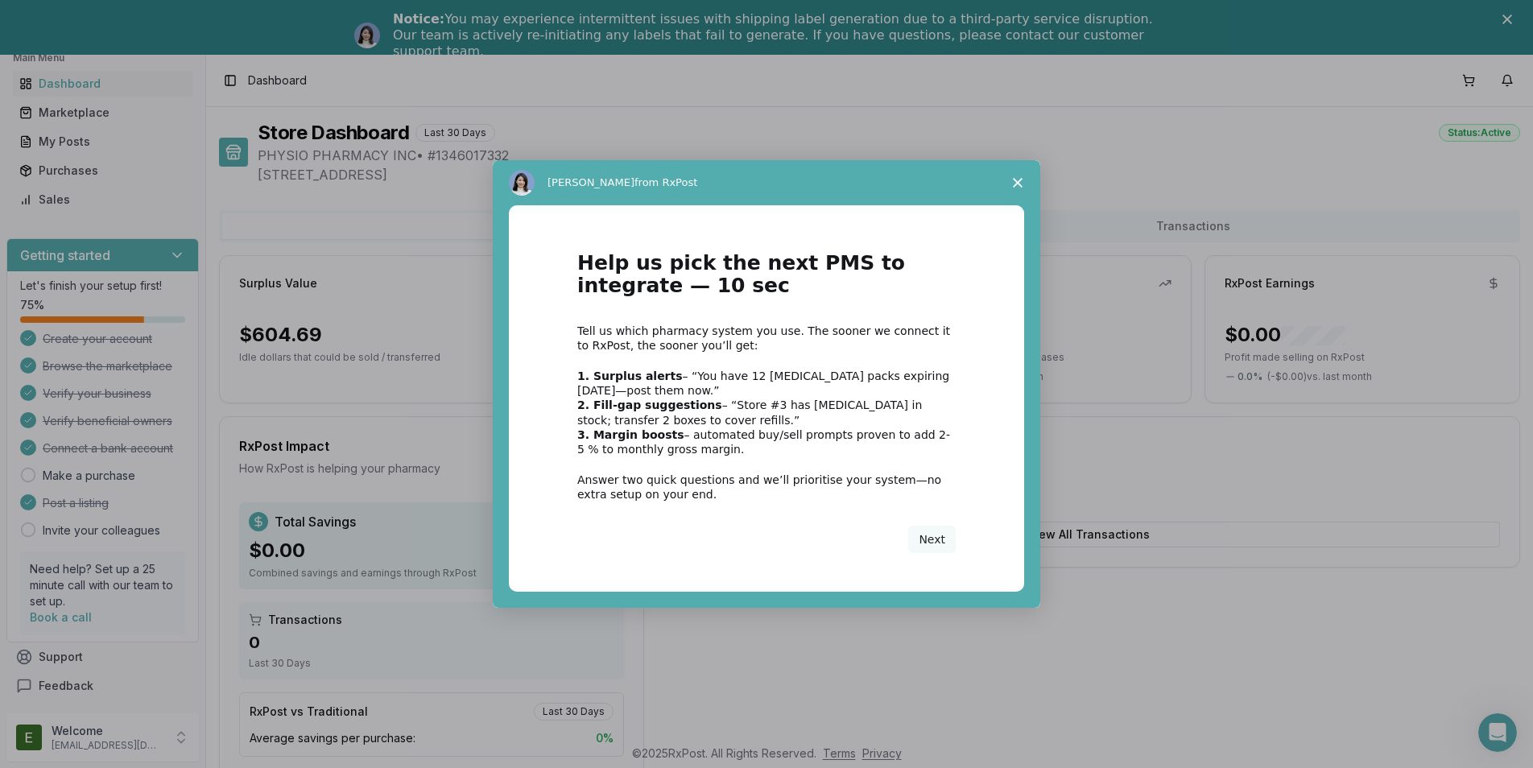
click at [1008, 185] on span "Close survey" at bounding box center [1017, 182] width 45 height 45
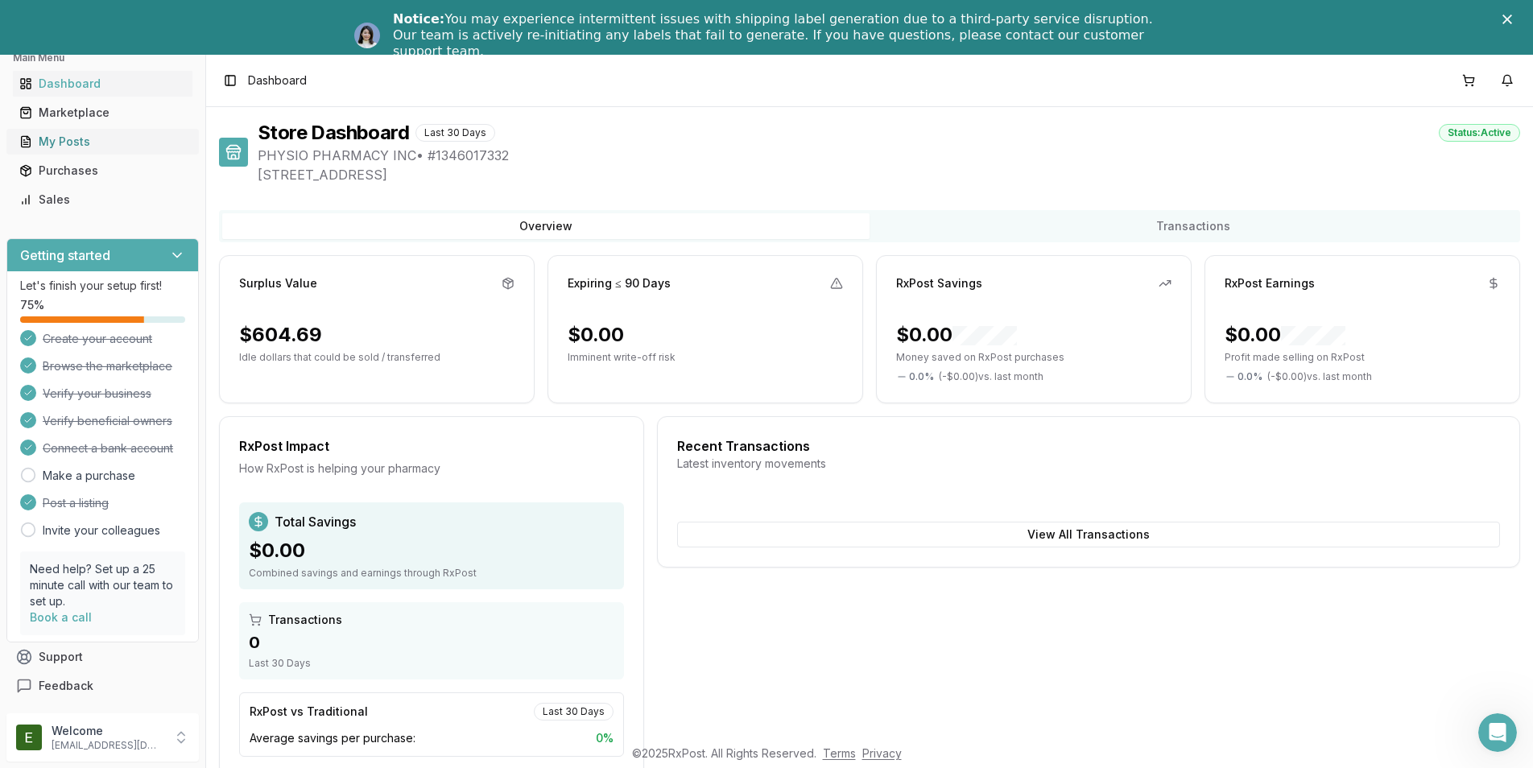
click at [97, 147] on div "My Posts" at bounding box center [102, 142] width 167 height 16
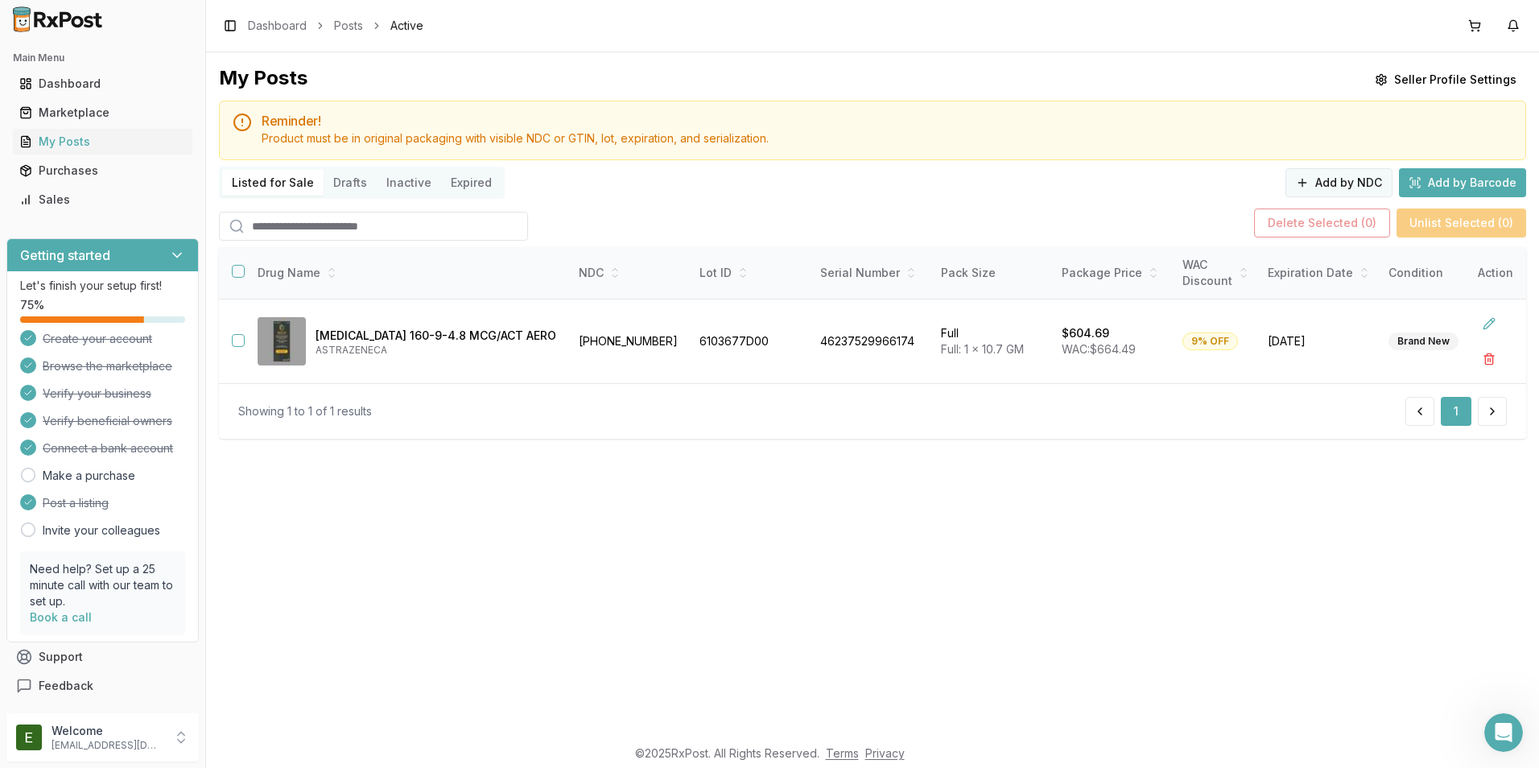
click at [1327, 185] on button "Add by NDC" at bounding box center [1339, 182] width 107 height 29
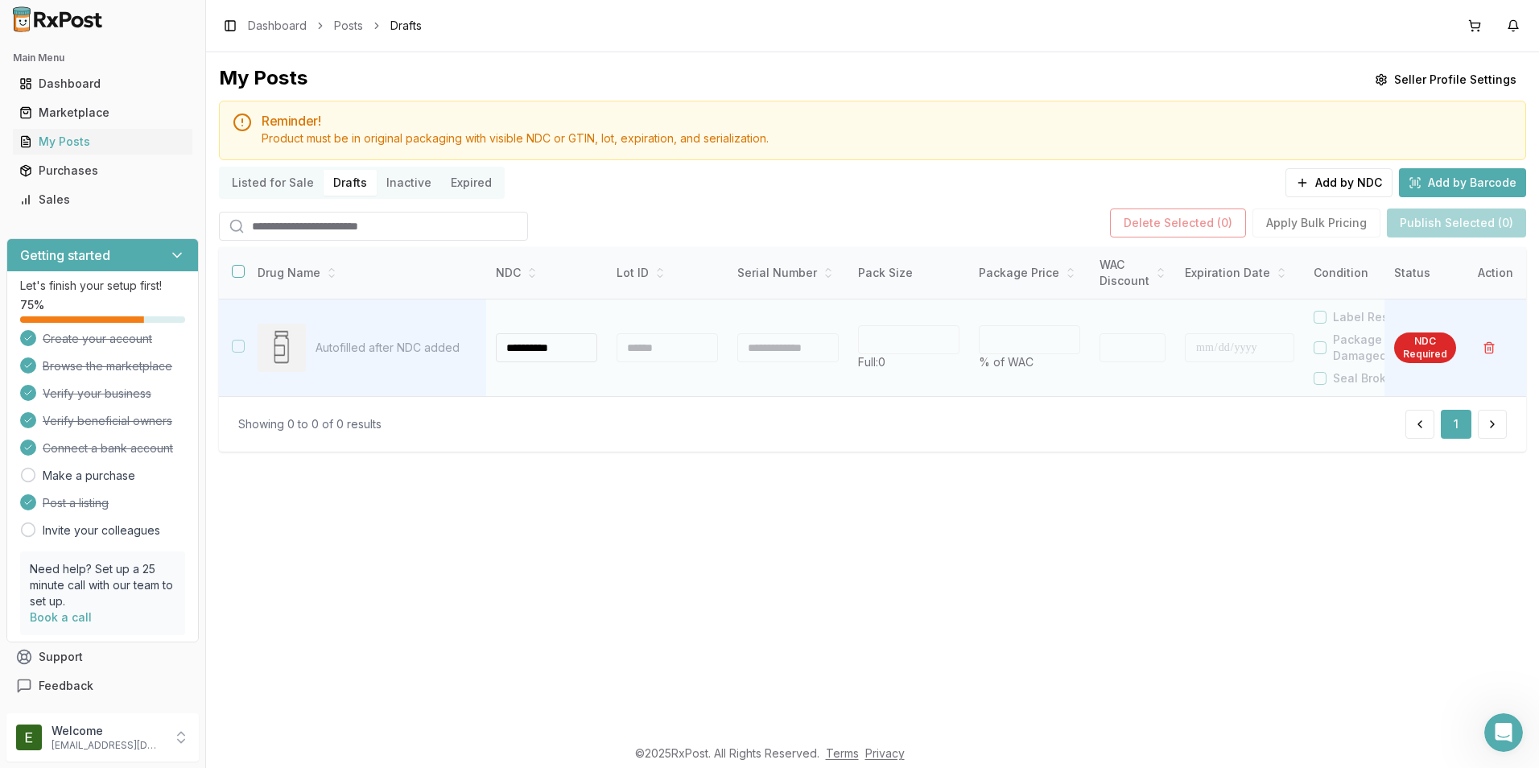
click at [684, 352] on div at bounding box center [667, 347] width 101 height 29
type input "**********"
type input "****"
type input "*"
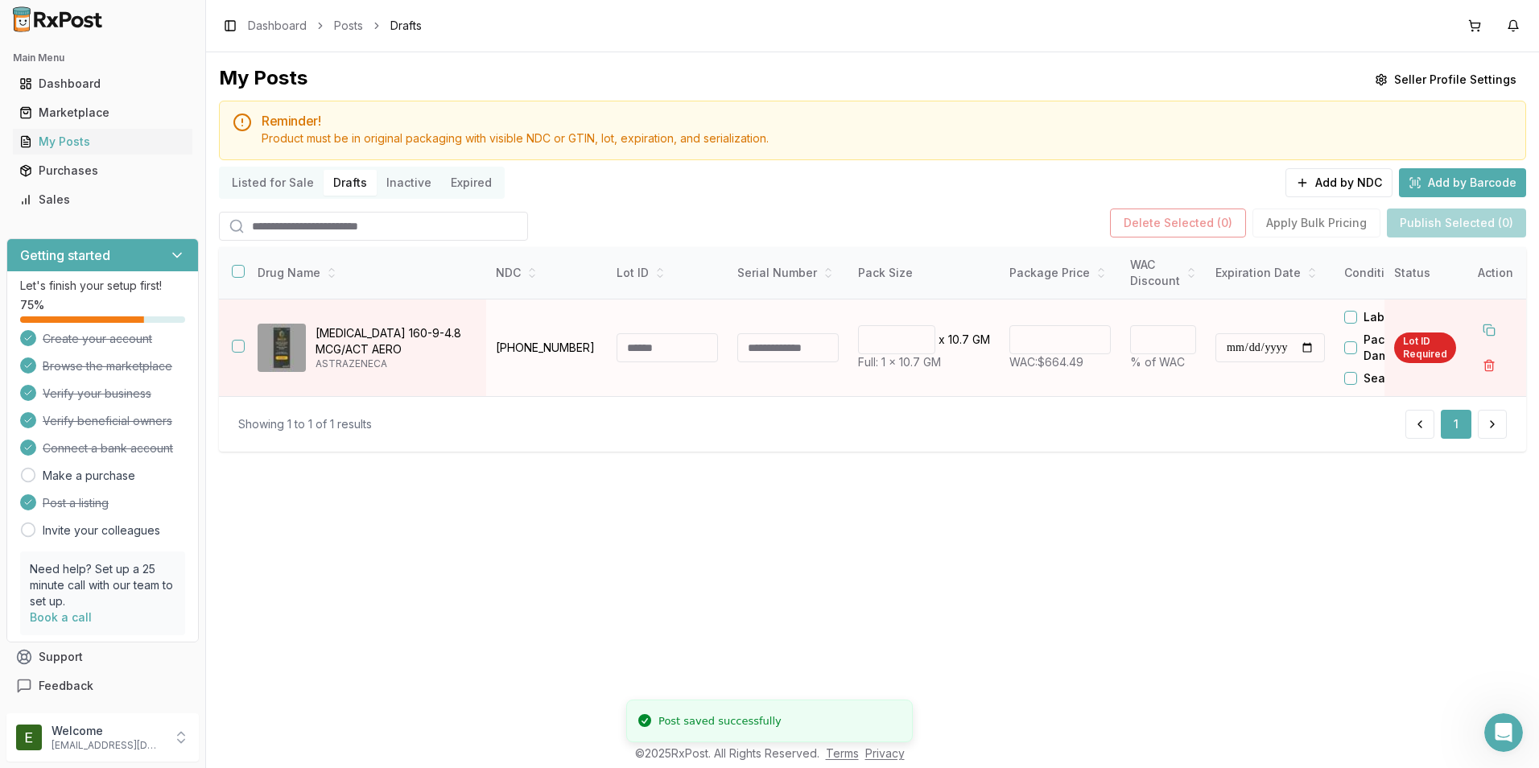
click at [665, 352] on input at bounding box center [667, 347] width 101 height 29
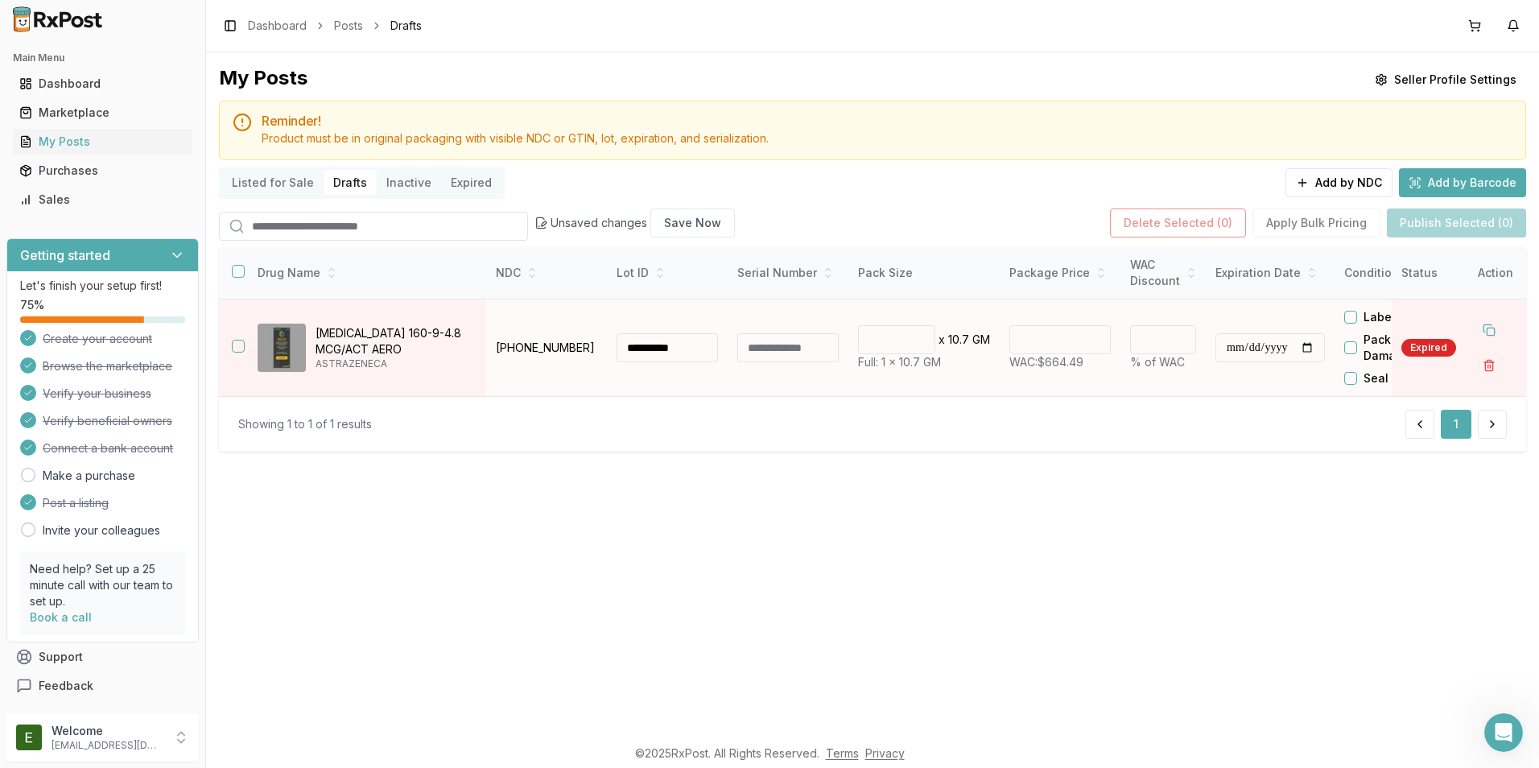
type input "**********"
click at [792, 353] on input at bounding box center [788, 347] width 101 height 29
type input "**********"
click at [1173, 340] on input "*" at bounding box center [1163, 339] width 66 height 29
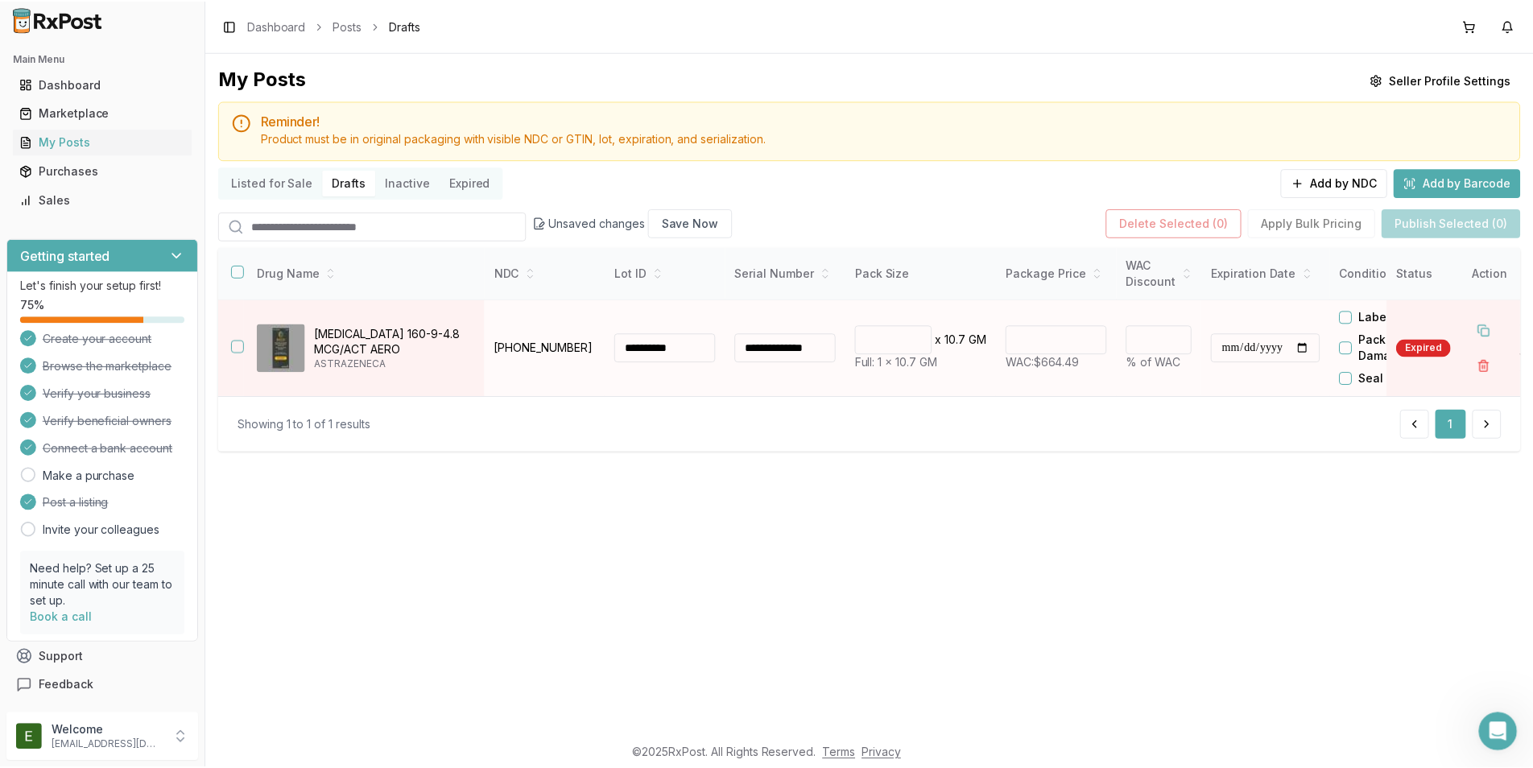
scroll to position [0, 0]
click at [1180, 339] on input "*" at bounding box center [1163, 339] width 66 height 29
type input "*"
click at [1180, 339] on input "*" at bounding box center [1163, 339] width 66 height 29
click at [1236, 349] on input "**********" at bounding box center [1271, 347] width 110 height 29
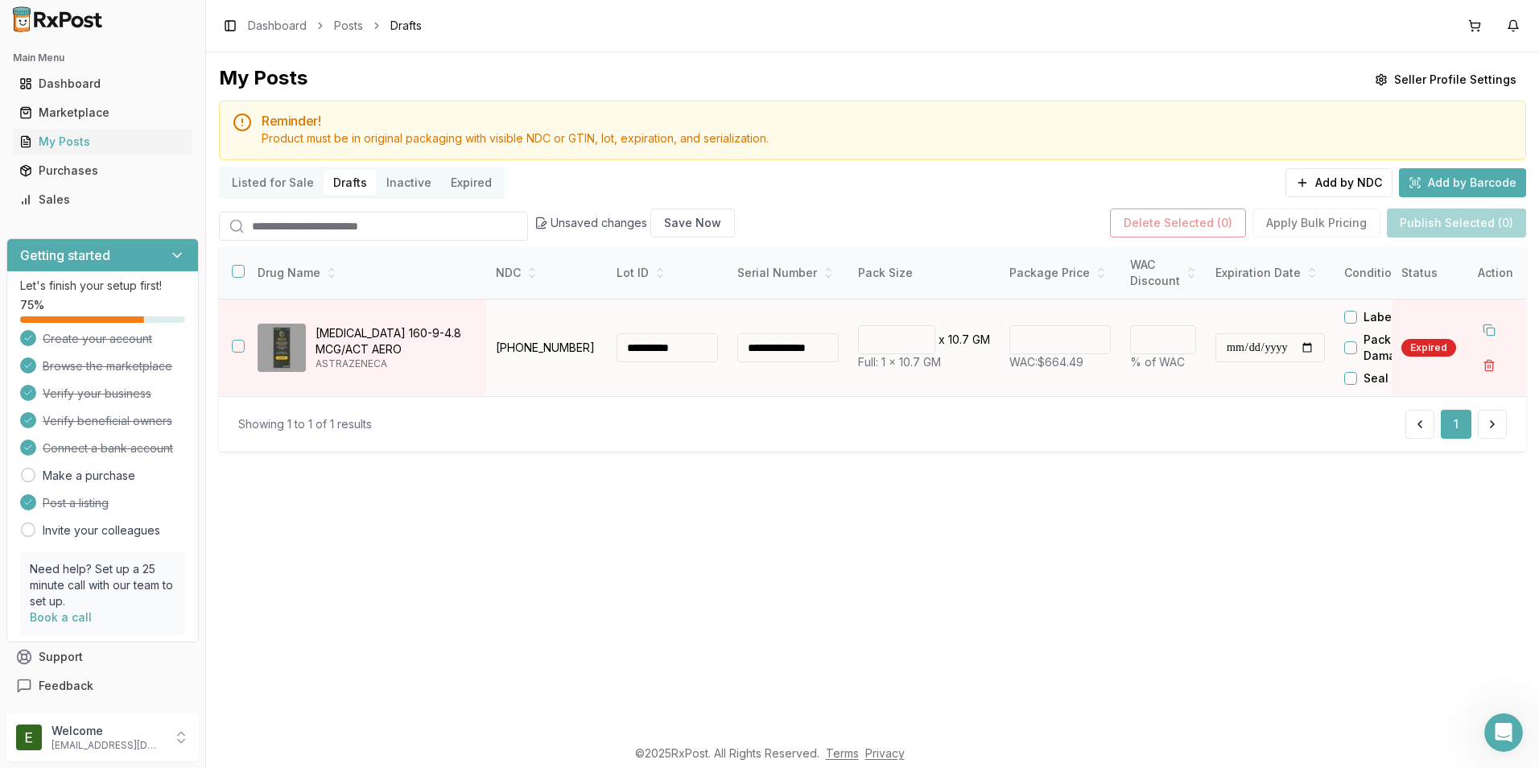
type input "******"
click at [1282, 352] on input "**********" at bounding box center [1271, 347] width 110 height 29
type input "**********"
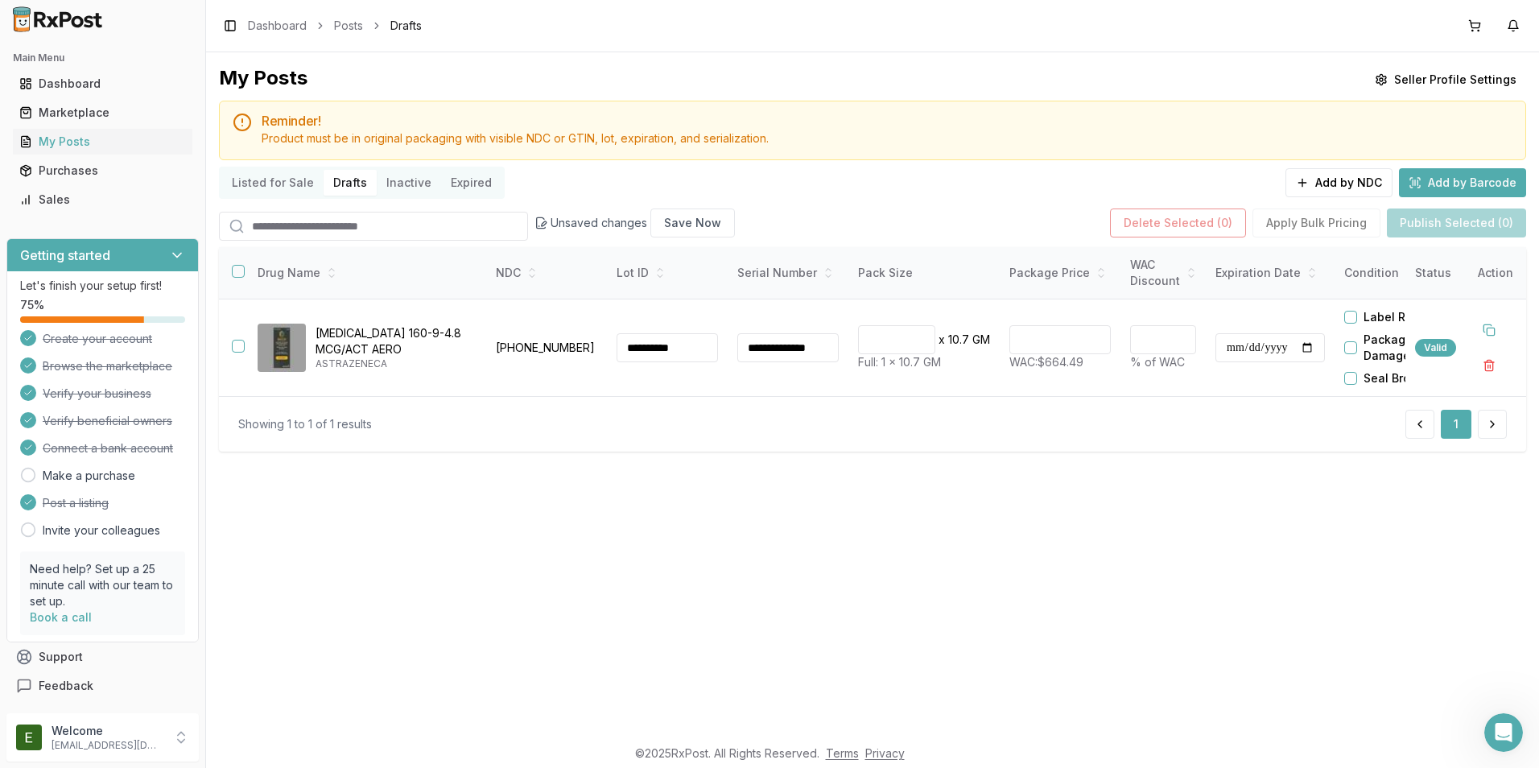
click at [1293, 488] on div "**********" at bounding box center [872, 394] width 1333 height 684
click at [283, 192] on button "Listed for Sale" at bounding box center [272, 183] width 101 height 26
click at [282, 186] on button "Listed for Sale" at bounding box center [272, 183] width 101 height 26
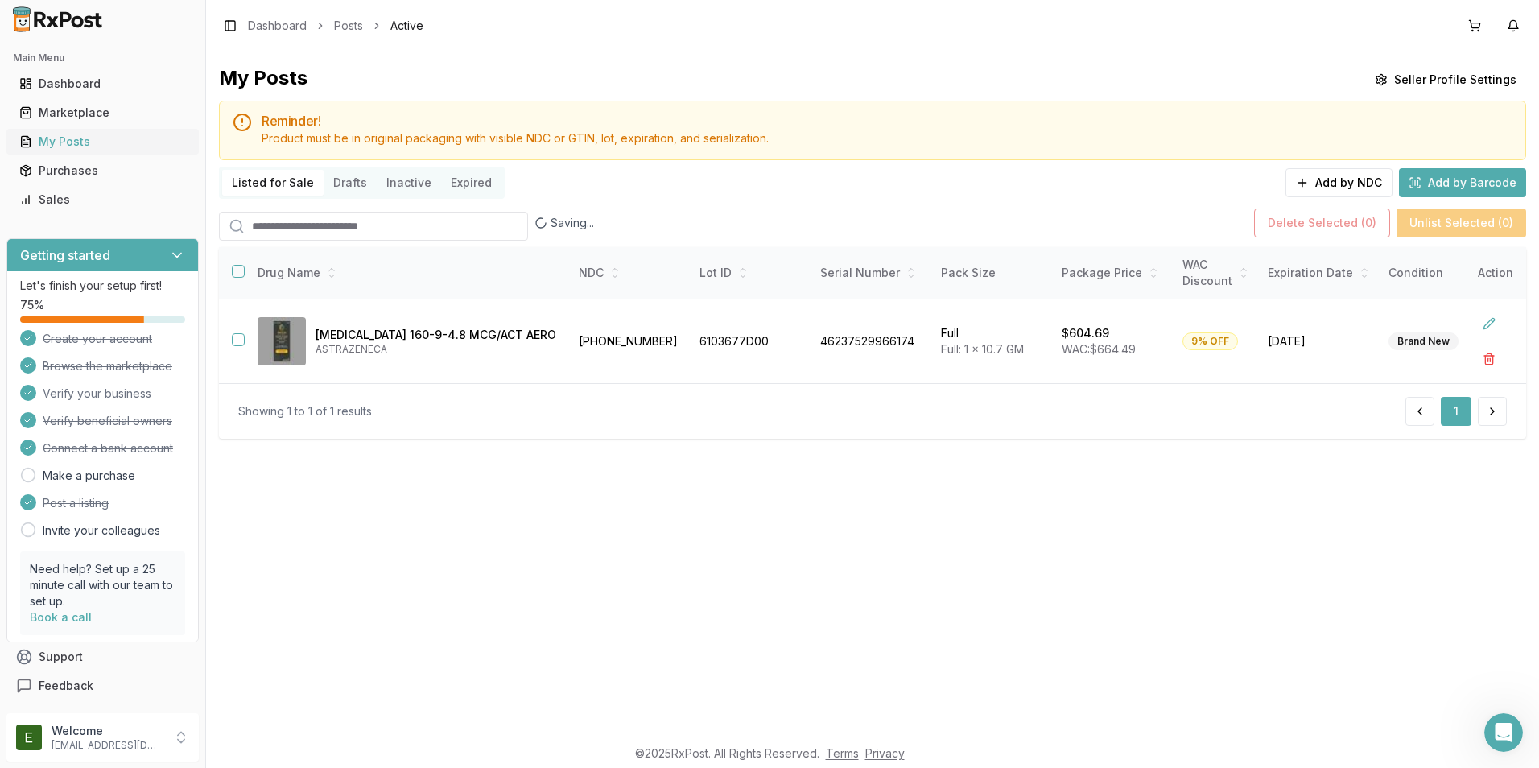
click at [91, 145] on div "My Posts" at bounding box center [102, 142] width 167 height 16
click at [132, 106] on div "Marketplace" at bounding box center [102, 113] width 167 height 16
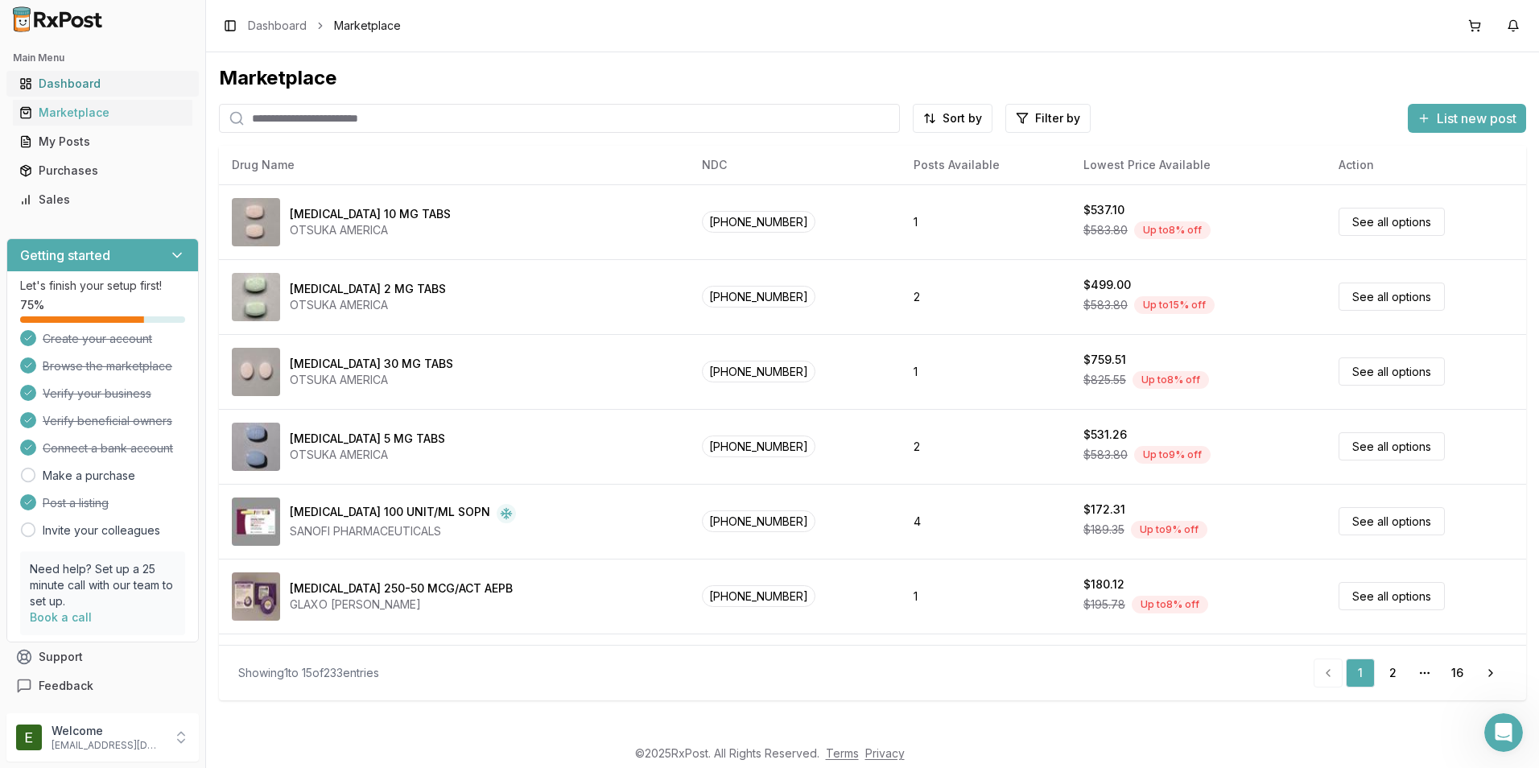
click at [64, 85] on div "Dashboard" at bounding box center [102, 84] width 167 height 16
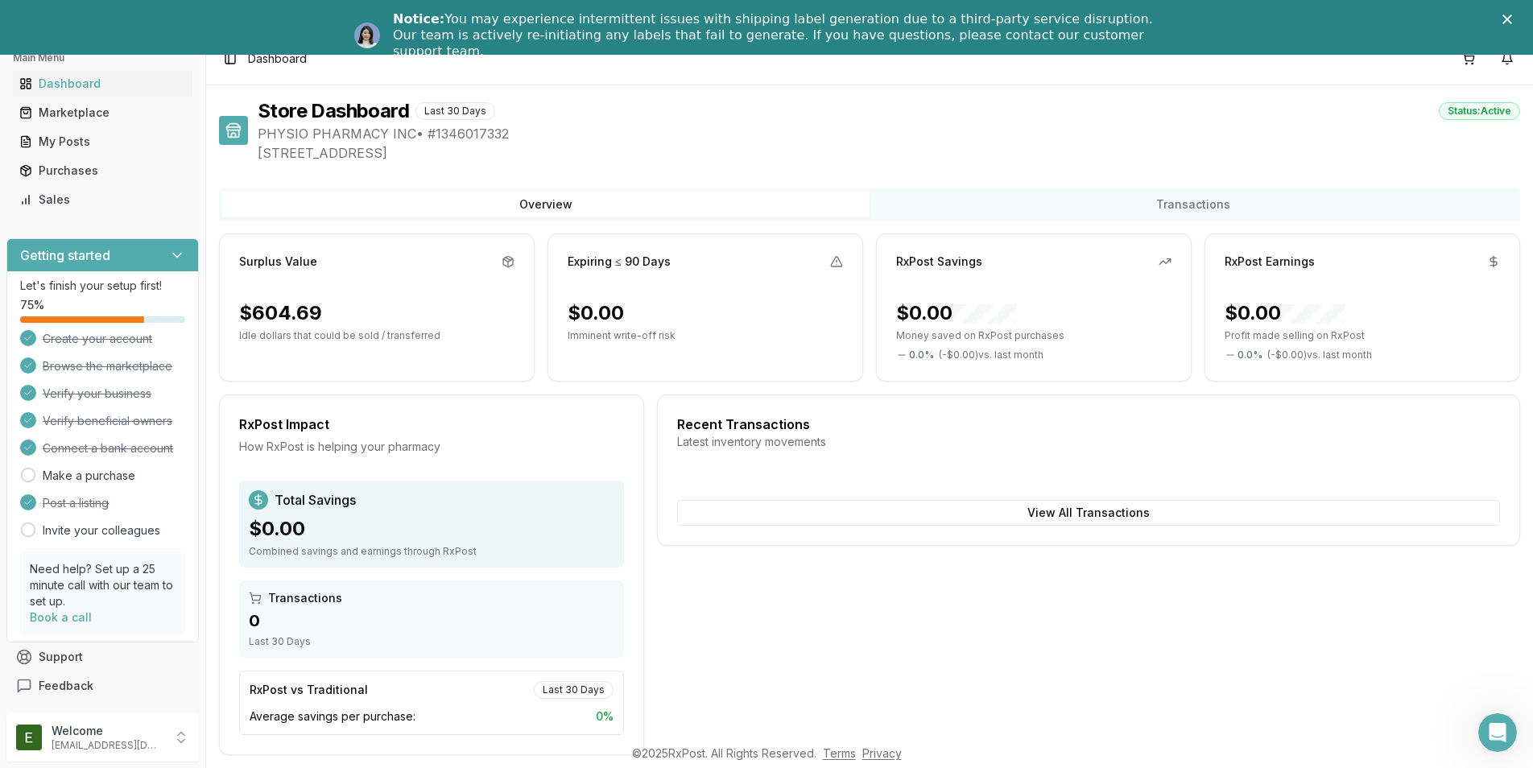
scroll to position [55, 0]
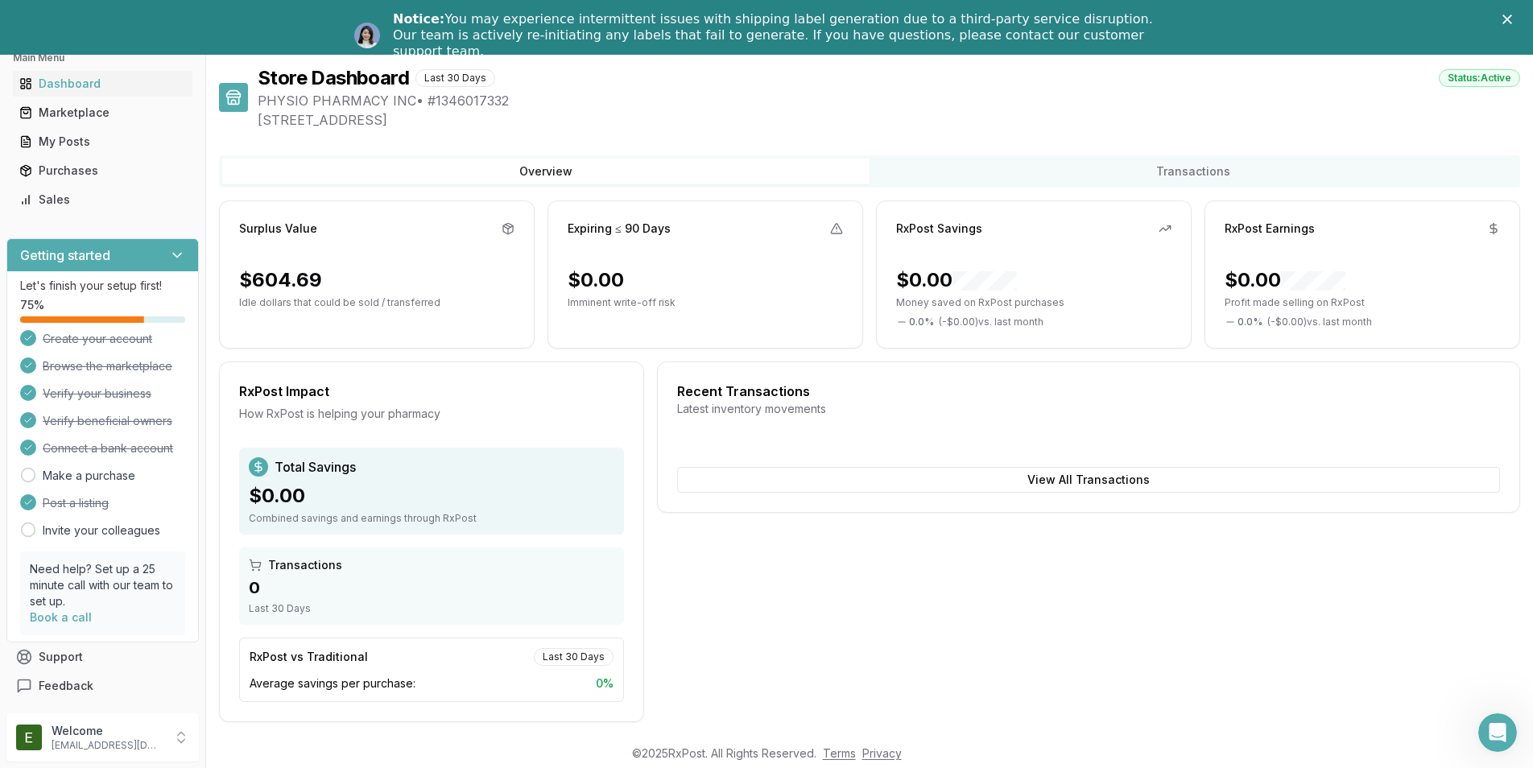
click at [1529, 746] on footer "© 2025 RxPost. All Rights Reserved. Terms Privacy" at bounding box center [766, 753] width 1533 height 29
click at [1512, 15] on icon "Close" at bounding box center [1507, 19] width 10 height 10
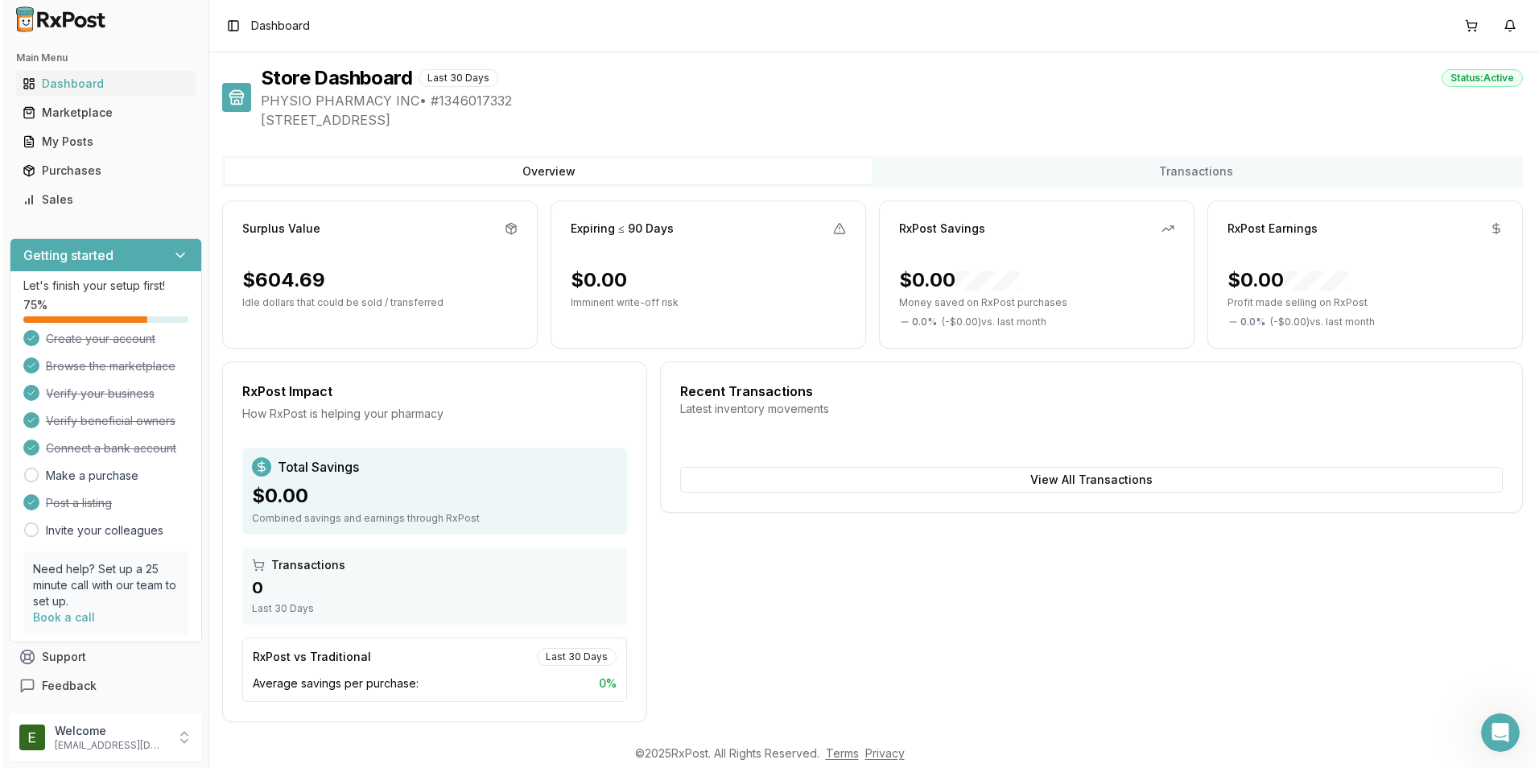
scroll to position [0, 0]
click at [120, 143] on div "My Posts" at bounding box center [102, 142] width 167 height 16
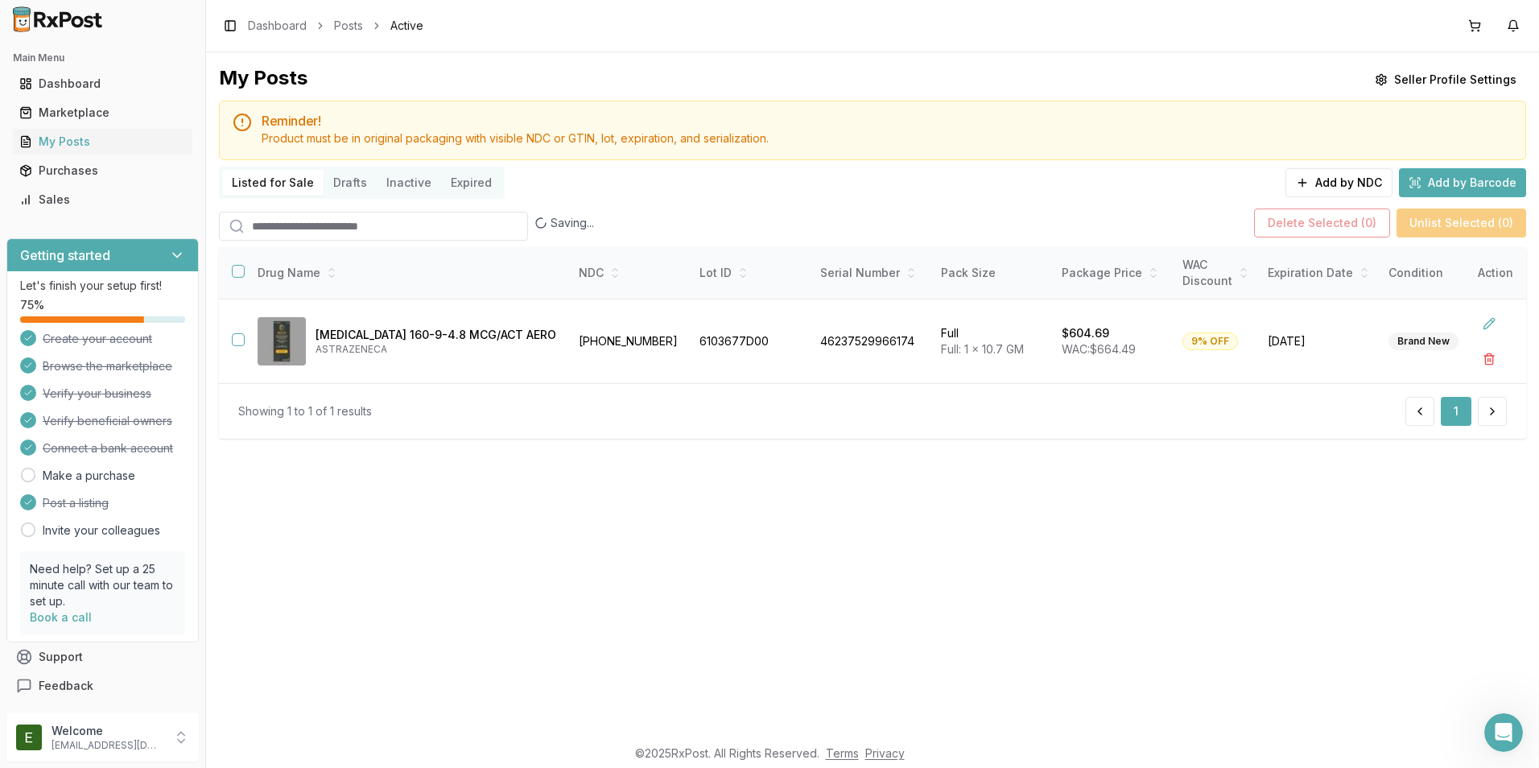
click at [438, 226] on input "search" at bounding box center [373, 226] width 309 height 29
click at [1486, 423] on button at bounding box center [1492, 411] width 29 height 29
click at [1345, 180] on button "Add by NDC" at bounding box center [1339, 182] width 107 height 29
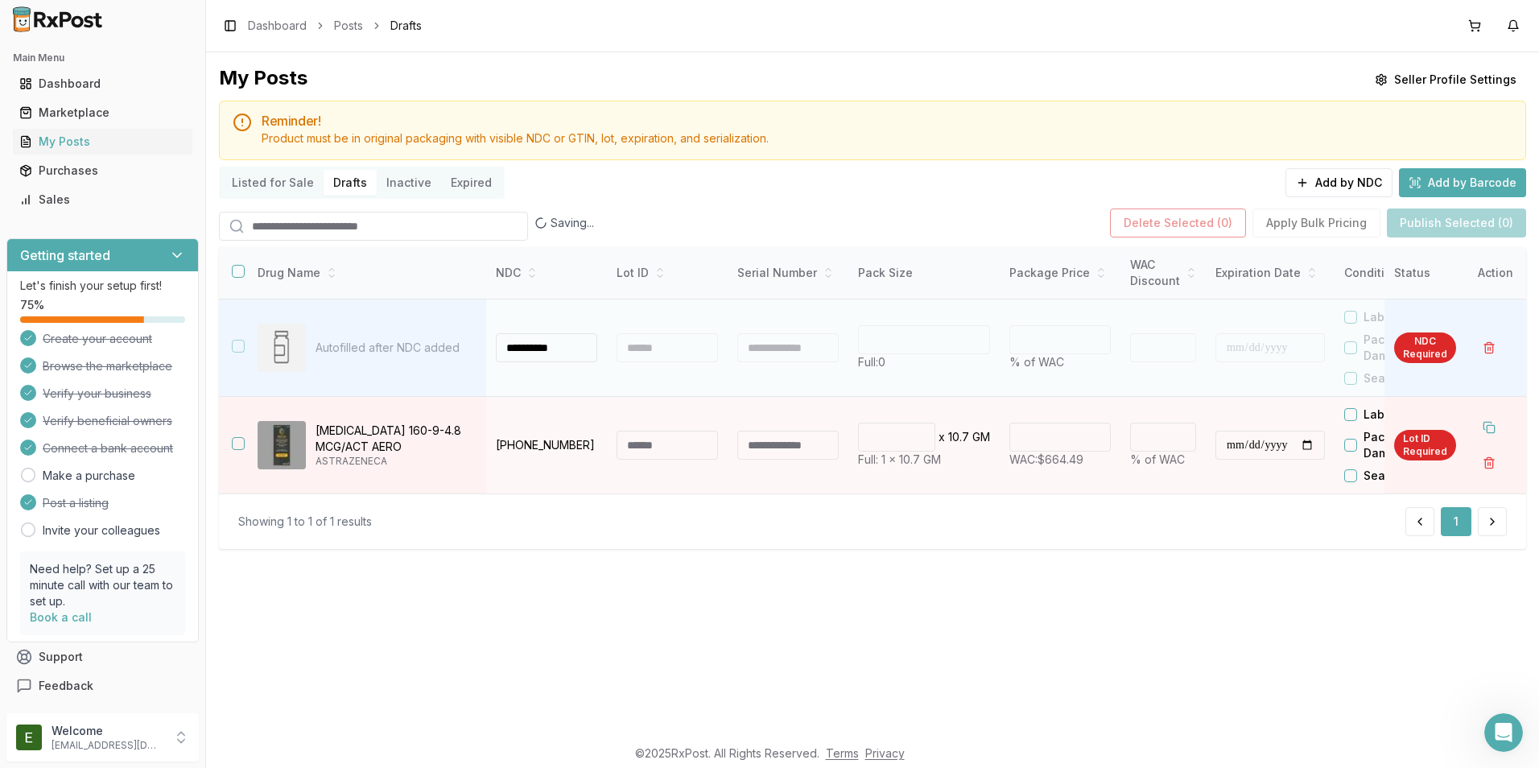
click at [651, 345] on div at bounding box center [667, 347] width 101 height 29
type input "**********"
type input "****"
type input "*"
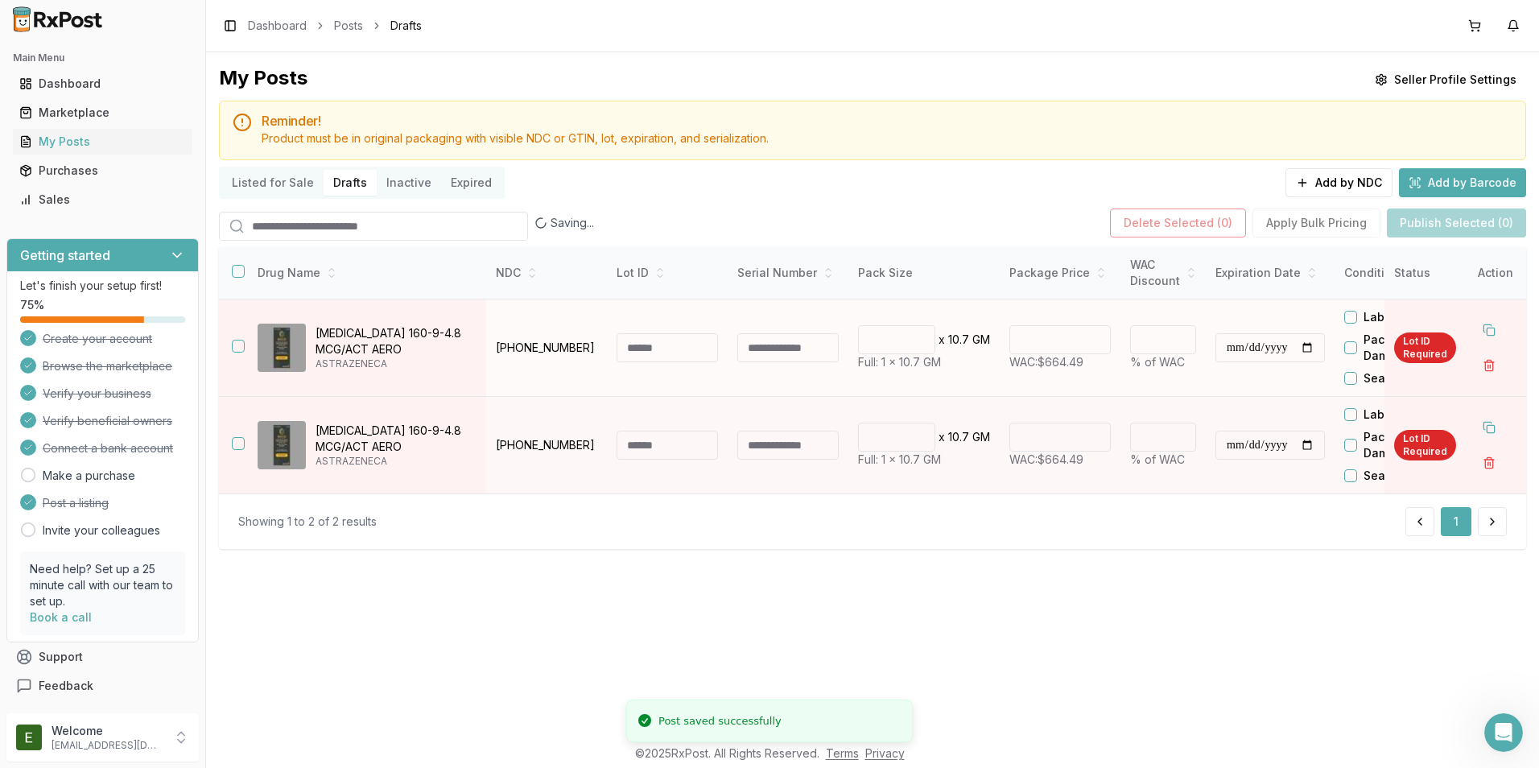
click at [687, 364] on td at bounding box center [667, 348] width 121 height 97
click at [676, 331] on td at bounding box center [667, 348] width 121 height 97
click at [691, 355] on input at bounding box center [667, 347] width 101 height 29
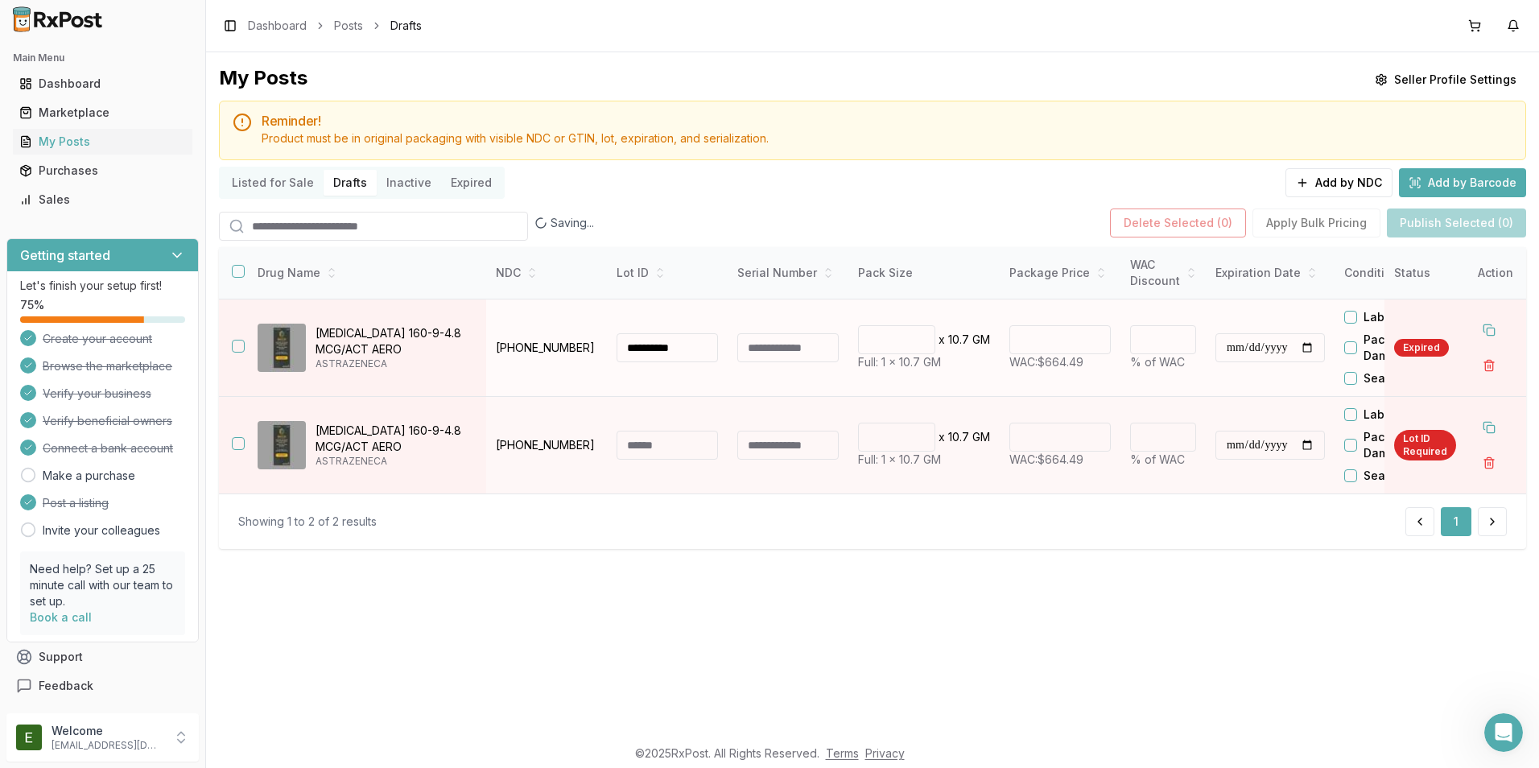
type input "**********"
click at [1163, 333] on input "*" at bounding box center [1163, 339] width 66 height 29
type input "*"
click at [1177, 334] on input "*" at bounding box center [1163, 339] width 66 height 29
click at [1172, 432] on input "*" at bounding box center [1163, 437] width 66 height 29
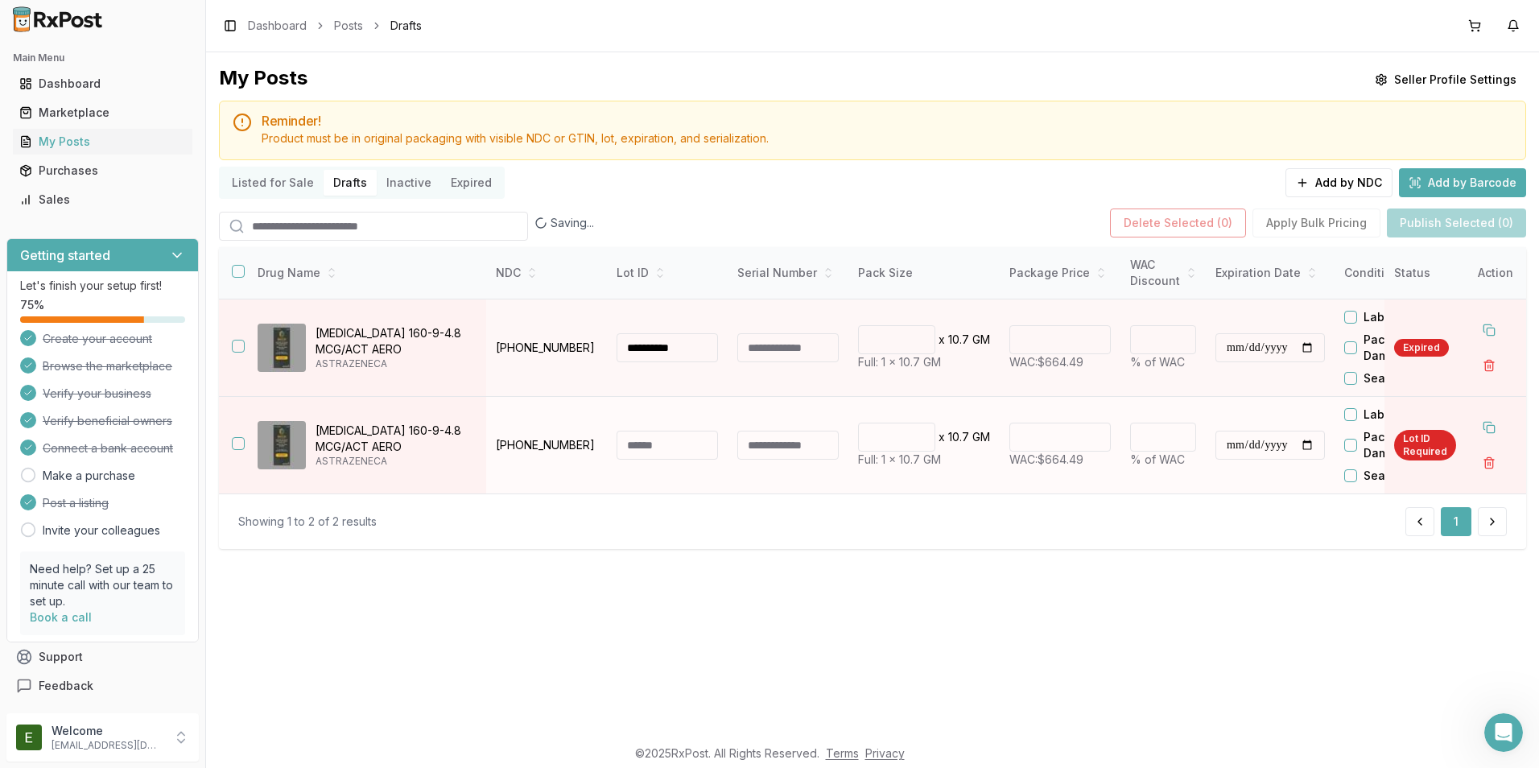
type input "******"
type input "*"
click at [1181, 431] on input "*" at bounding box center [1163, 437] width 66 height 29
click at [1279, 345] on input "**********" at bounding box center [1271, 347] width 110 height 29
type input "******"
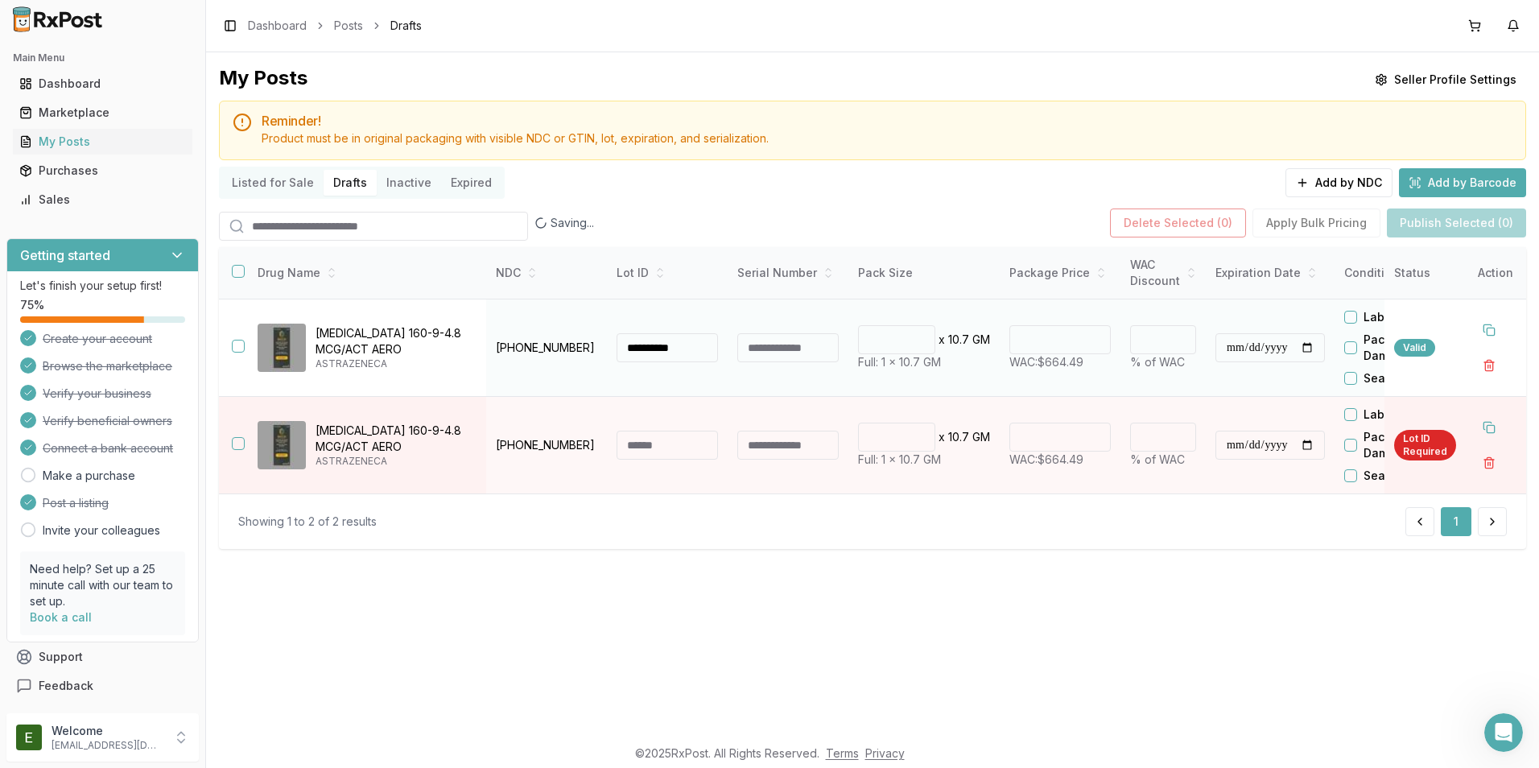
click at [1218, 340] on div at bounding box center [1221, 347] width 10 height 29
click at [1217, 344] on div at bounding box center [1221, 347] width 10 height 29
click at [1234, 351] on input "**********" at bounding box center [1271, 347] width 110 height 29
type input "**********"
click at [1287, 447] on input "**********" at bounding box center [1271, 445] width 110 height 29
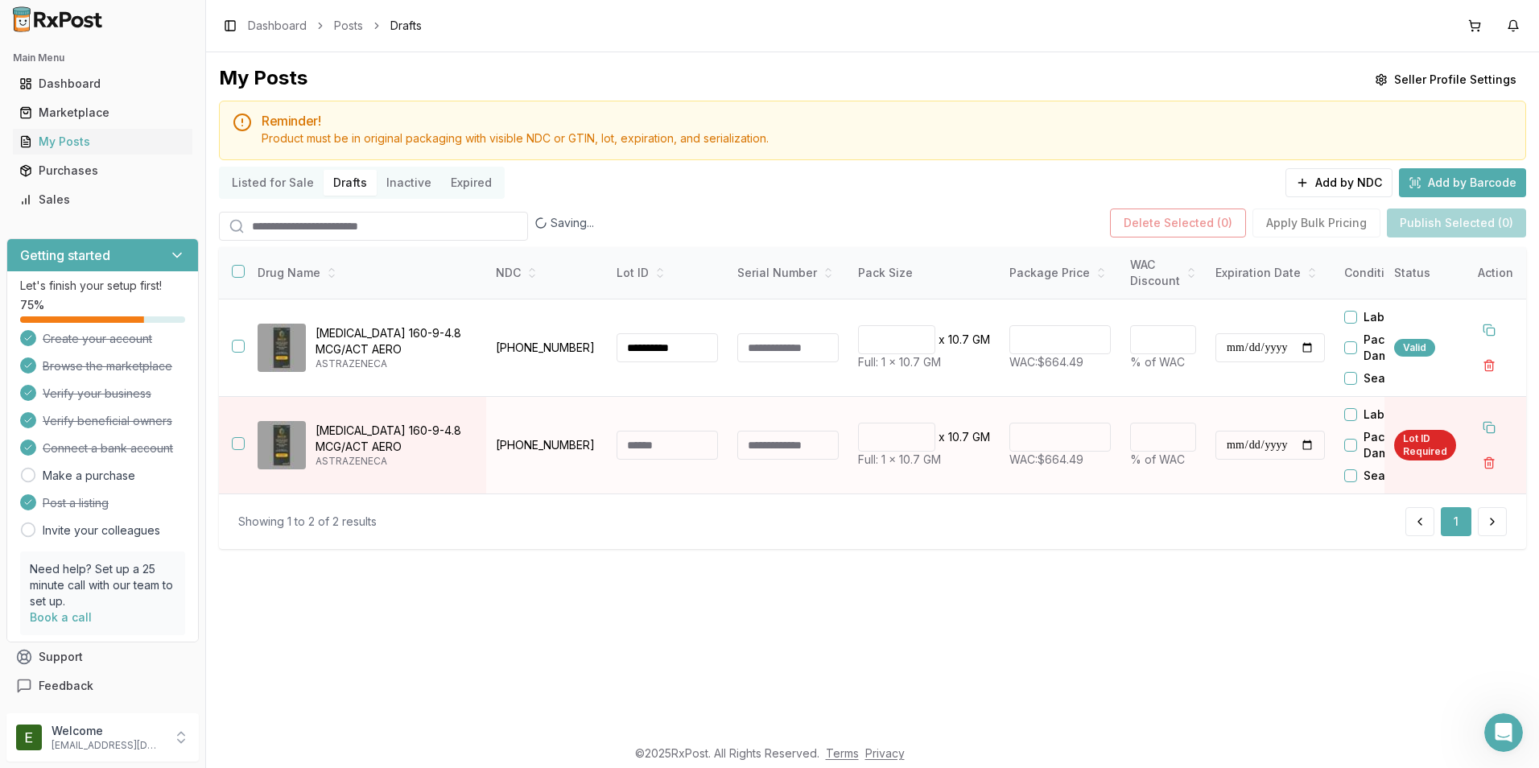
click at [1234, 449] on input "**********" at bounding box center [1271, 445] width 110 height 29
type input "**********"
click at [659, 452] on input at bounding box center [667, 445] width 101 height 29
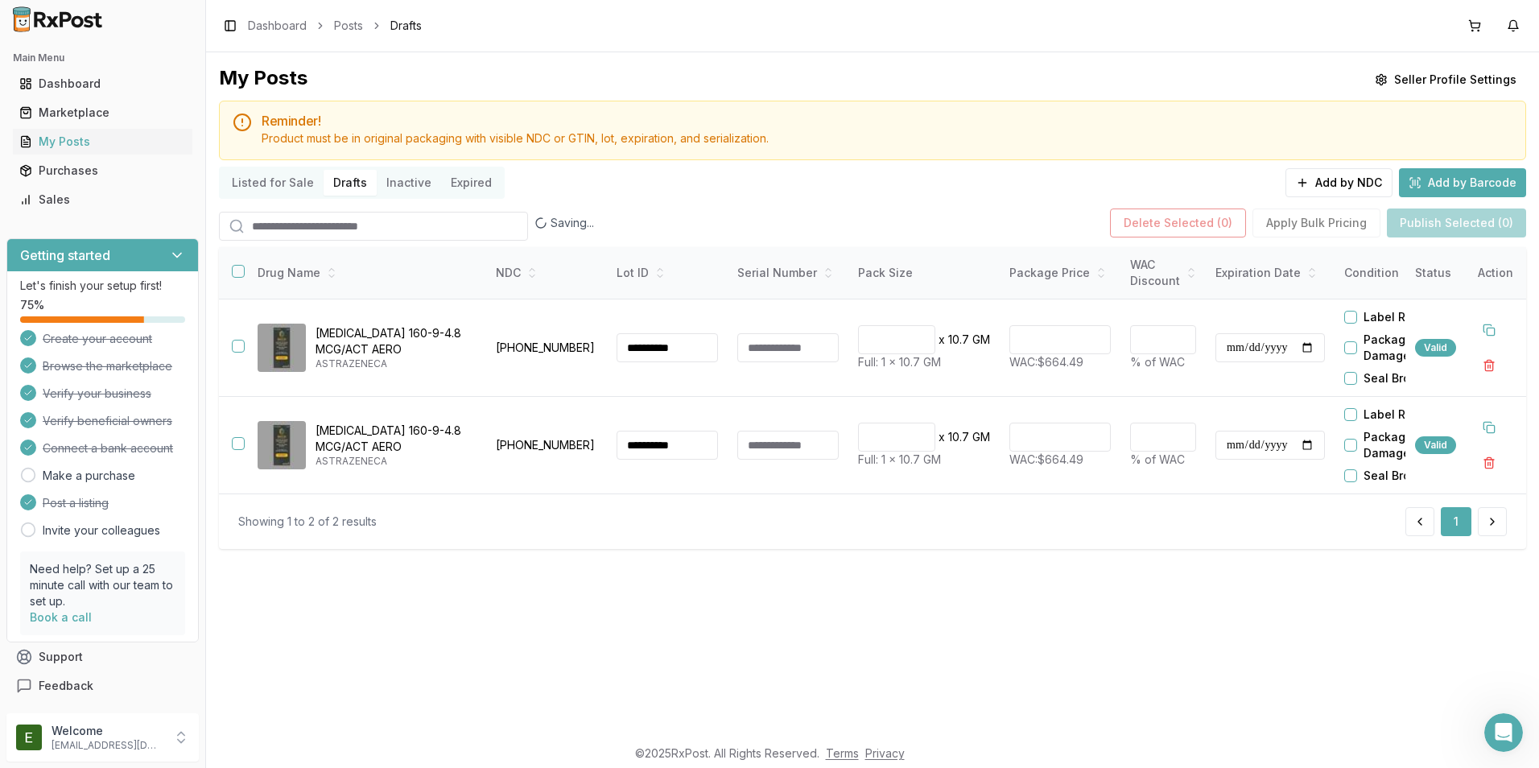
type input "**********"
click at [654, 529] on div "Showing 1 to 2 of 2 results 1" at bounding box center [872, 521] width 1269 height 29
click at [81, 138] on div "My Posts" at bounding box center [102, 142] width 167 height 16
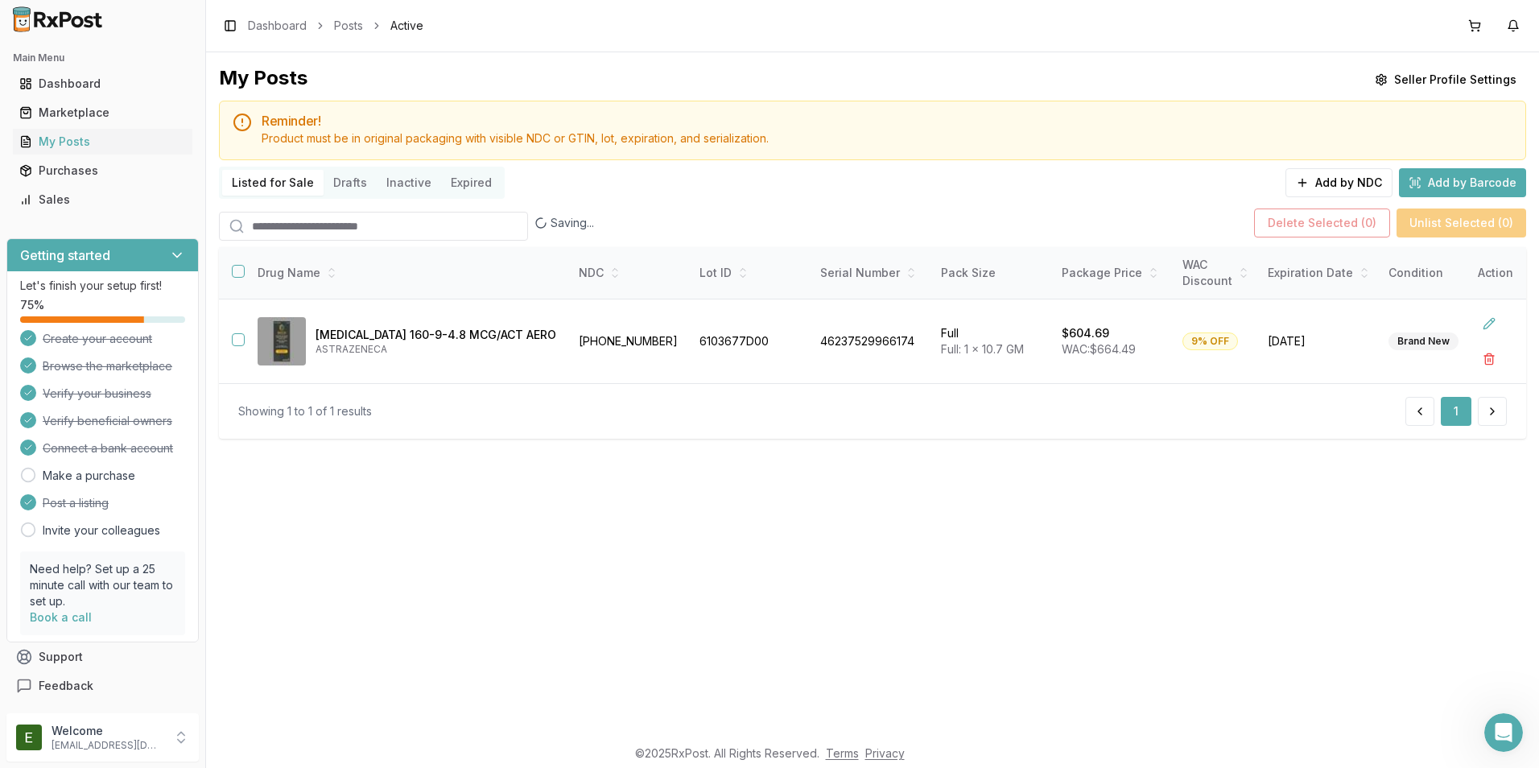
click at [1208, 200] on div "My Posts Seller Profile Settings Reminder! Product must be in original packagin…" at bounding box center [873, 258] width 1308 height 386
click at [1338, 189] on button "Add by NDC" at bounding box center [1339, 182] width 107 height 29
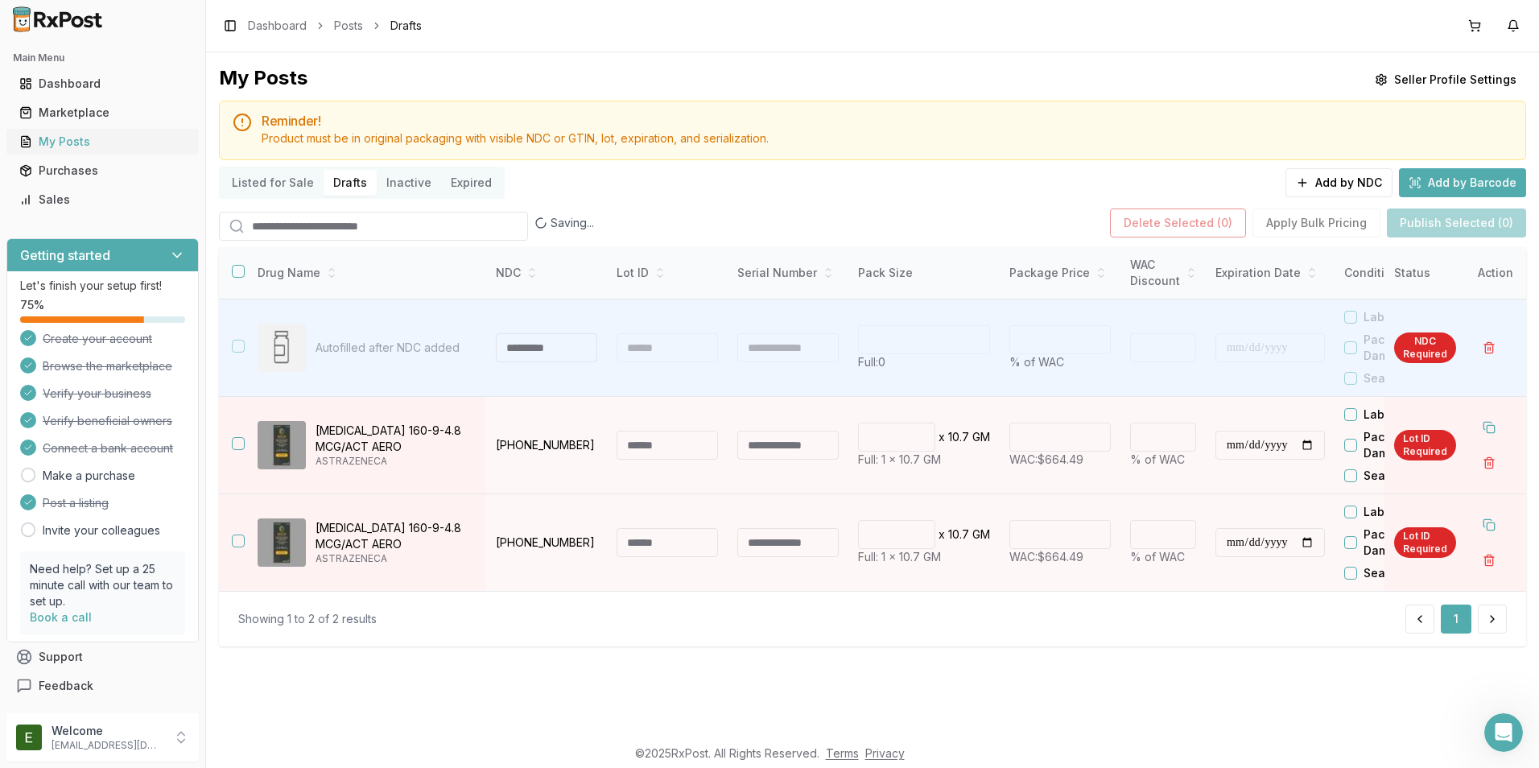
click at [113, 147] on div "My Posts" at bounding box center [102, 142] width 167 height 16
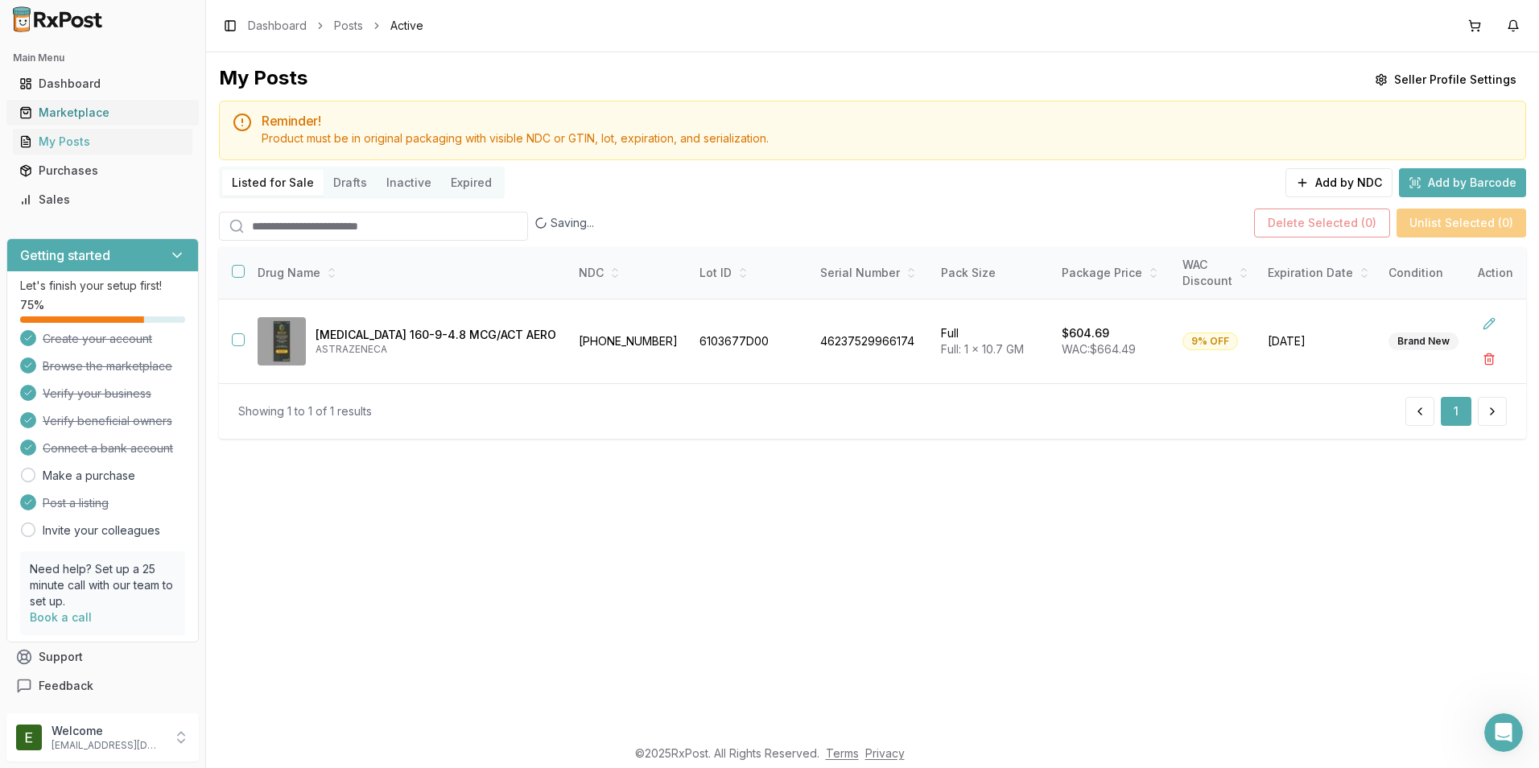
click at [127, 110] on div "Marketplace" at bounding box center [102, 113] width 167 height 16
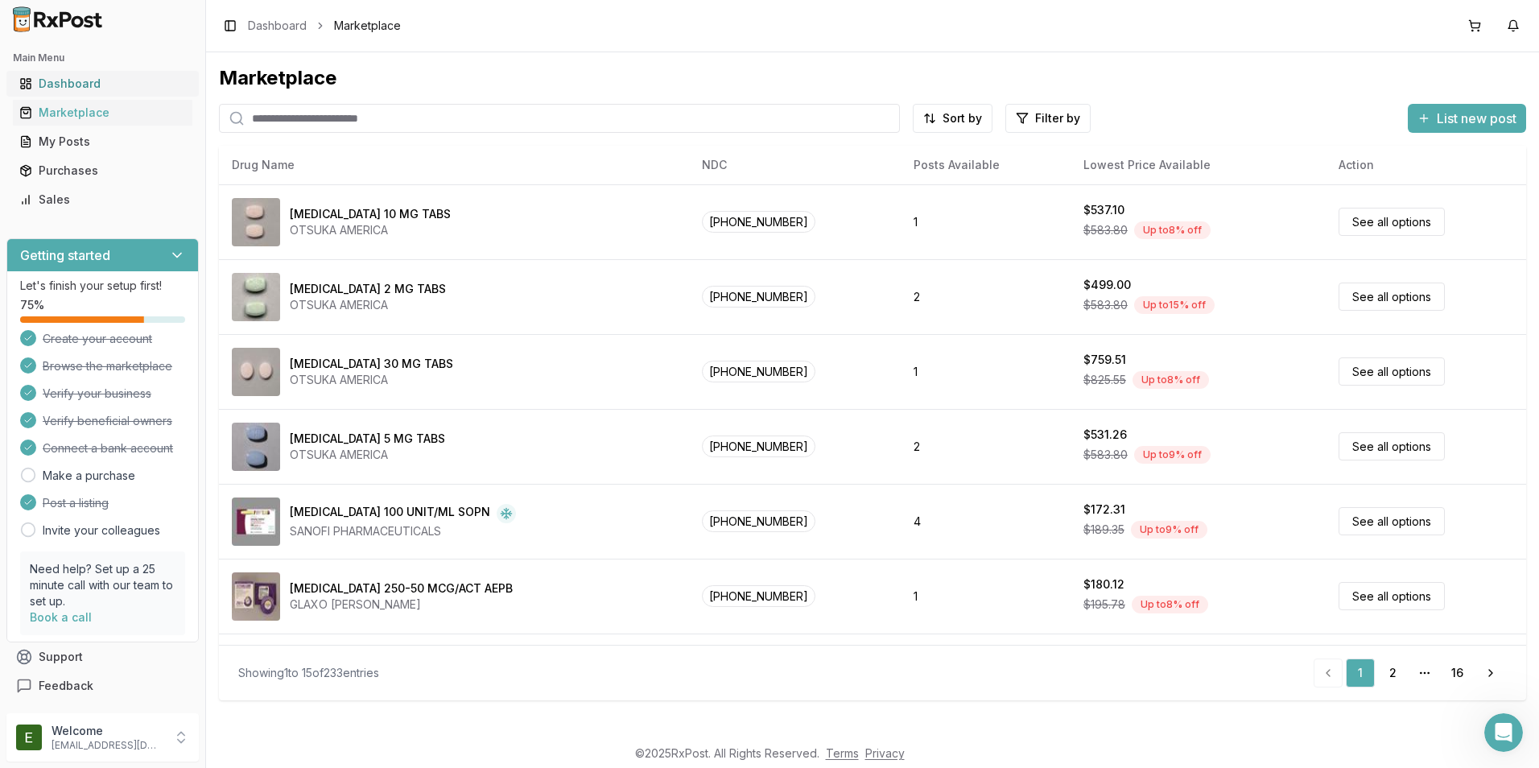
click at [103, 95] on link "Dashboard" at bounding box center [103, 83] width 180 height 29
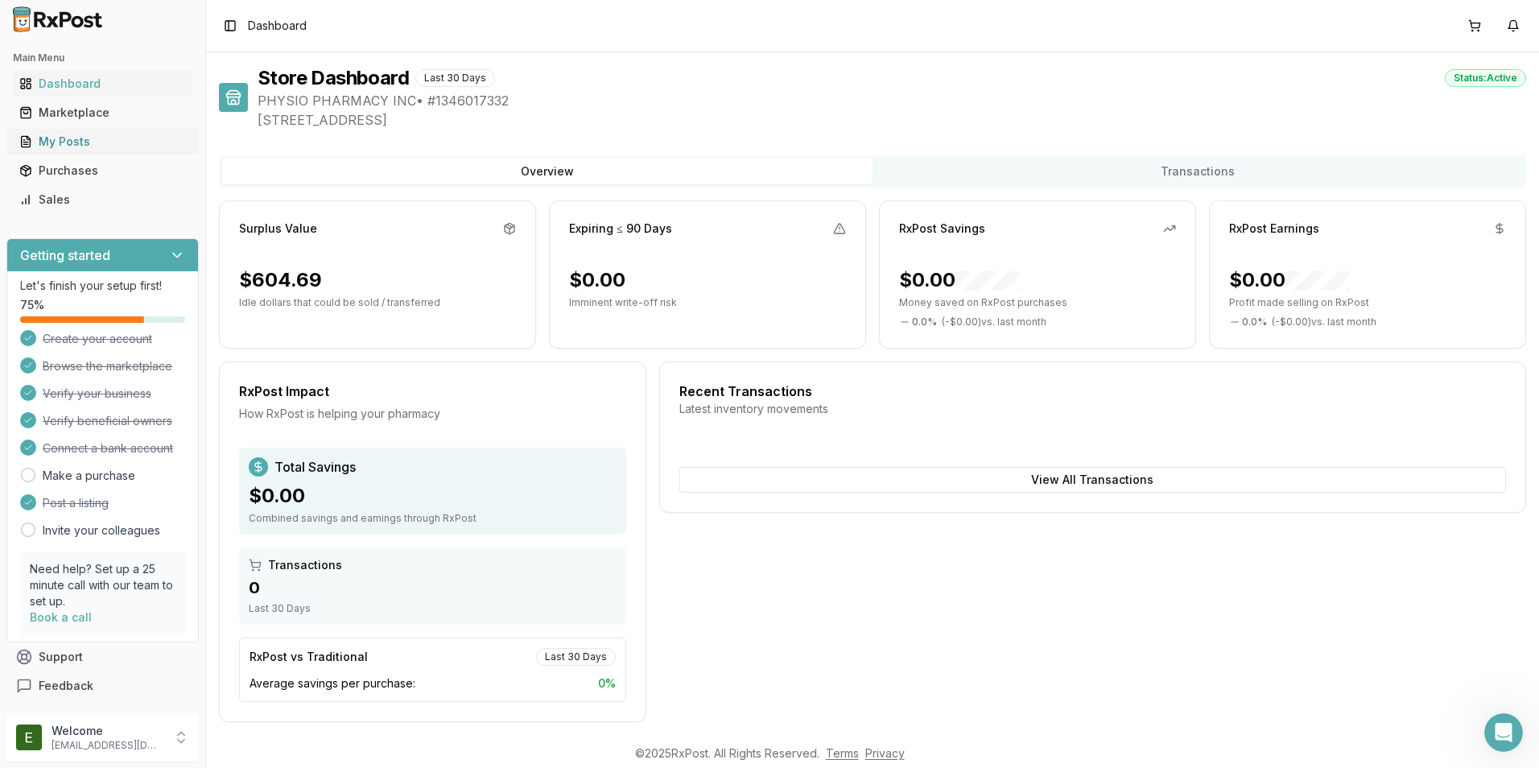
click at [118, 132] on link "My Posts" at bounding box center [103, 141] width 180 height 29
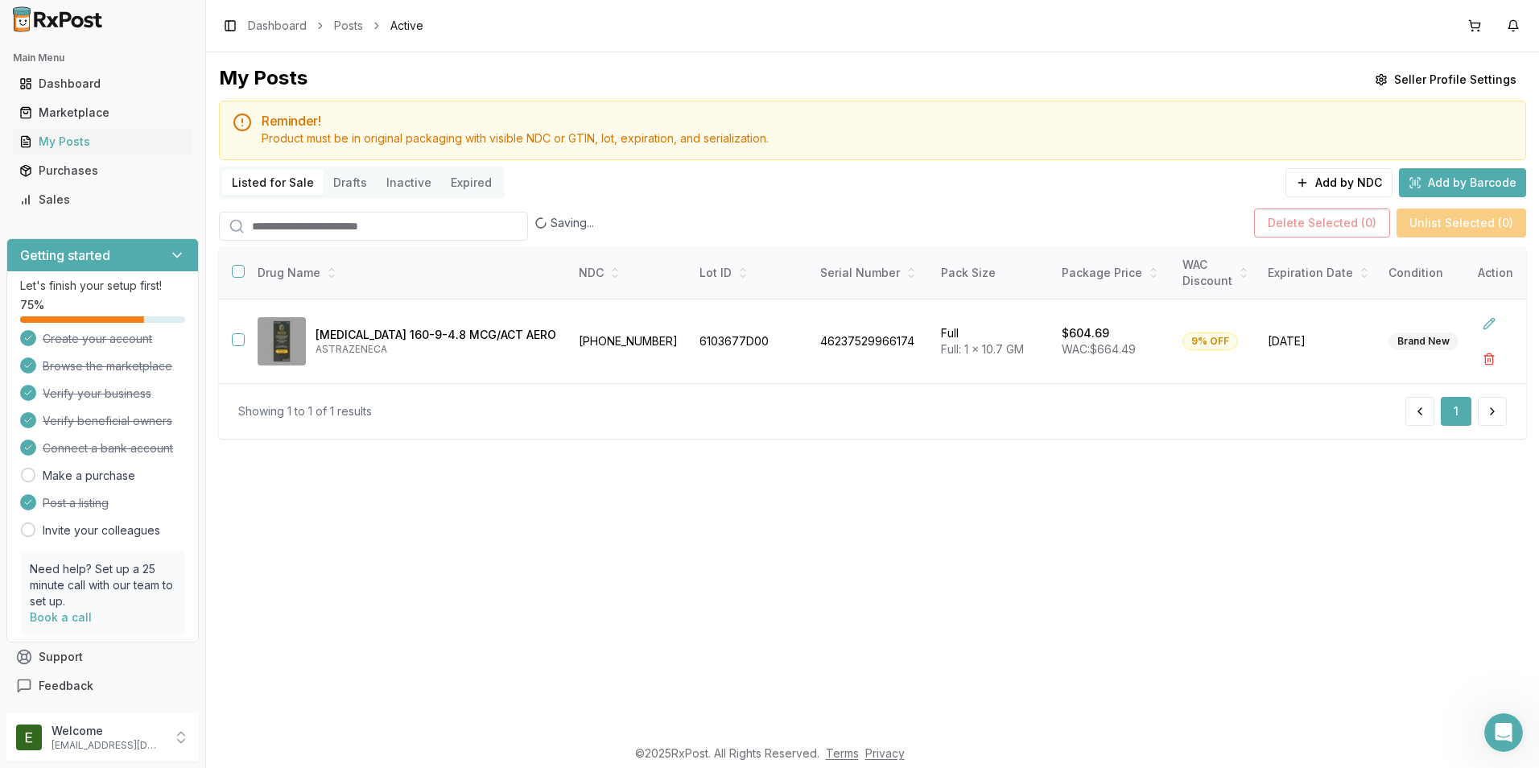
click at [1487, 176] on button "Add by Barcode" at bounding box center [1462, 182] width 127 height 29
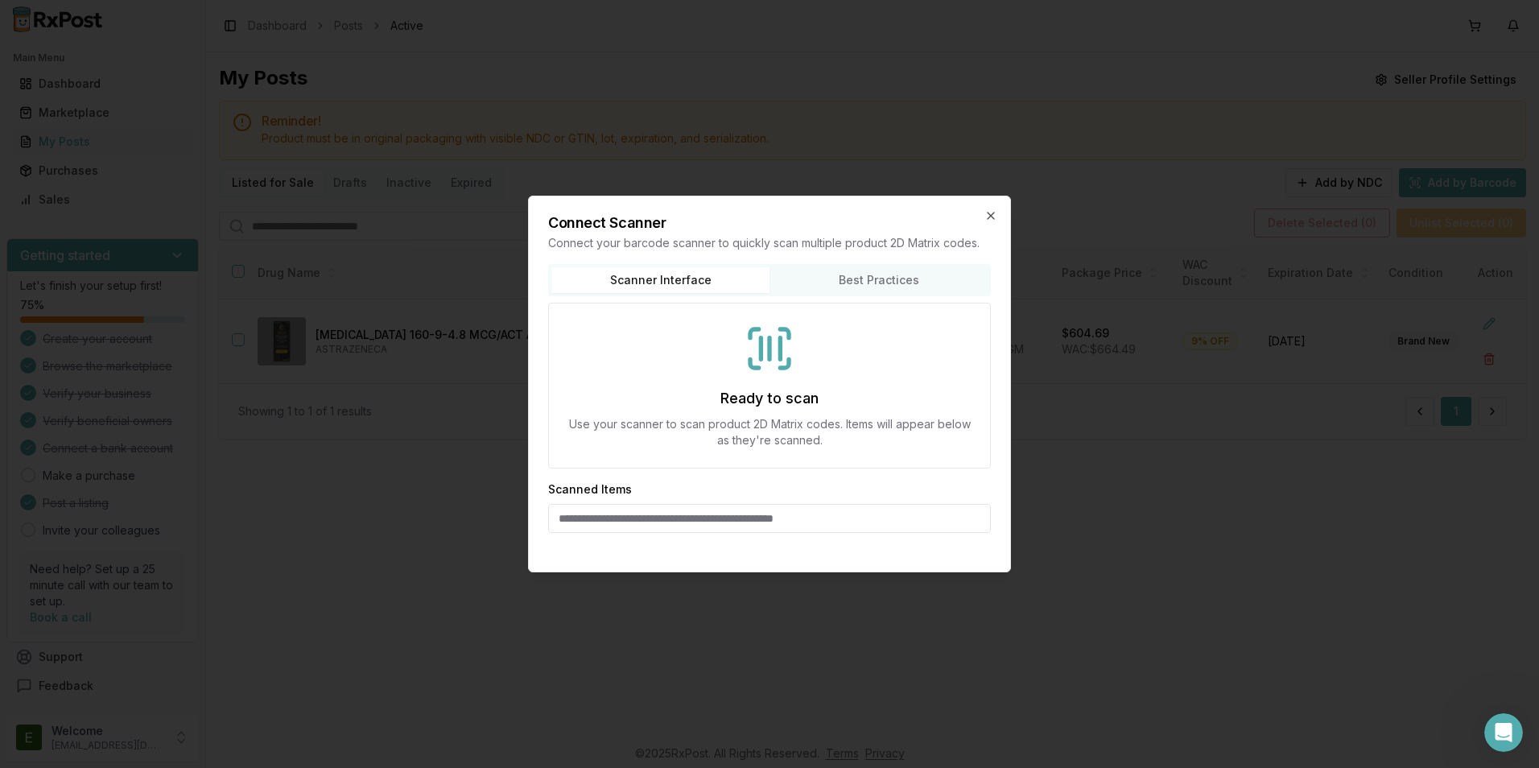
click at [758, 343] on icon at bounding box center [770, 349] width 52 height 52
click at [922, 275] on div "Scanner Interface Best Practices Ready to scan Use your scanner to scan product…" at bounding box center [769, 401] width 443 height 275
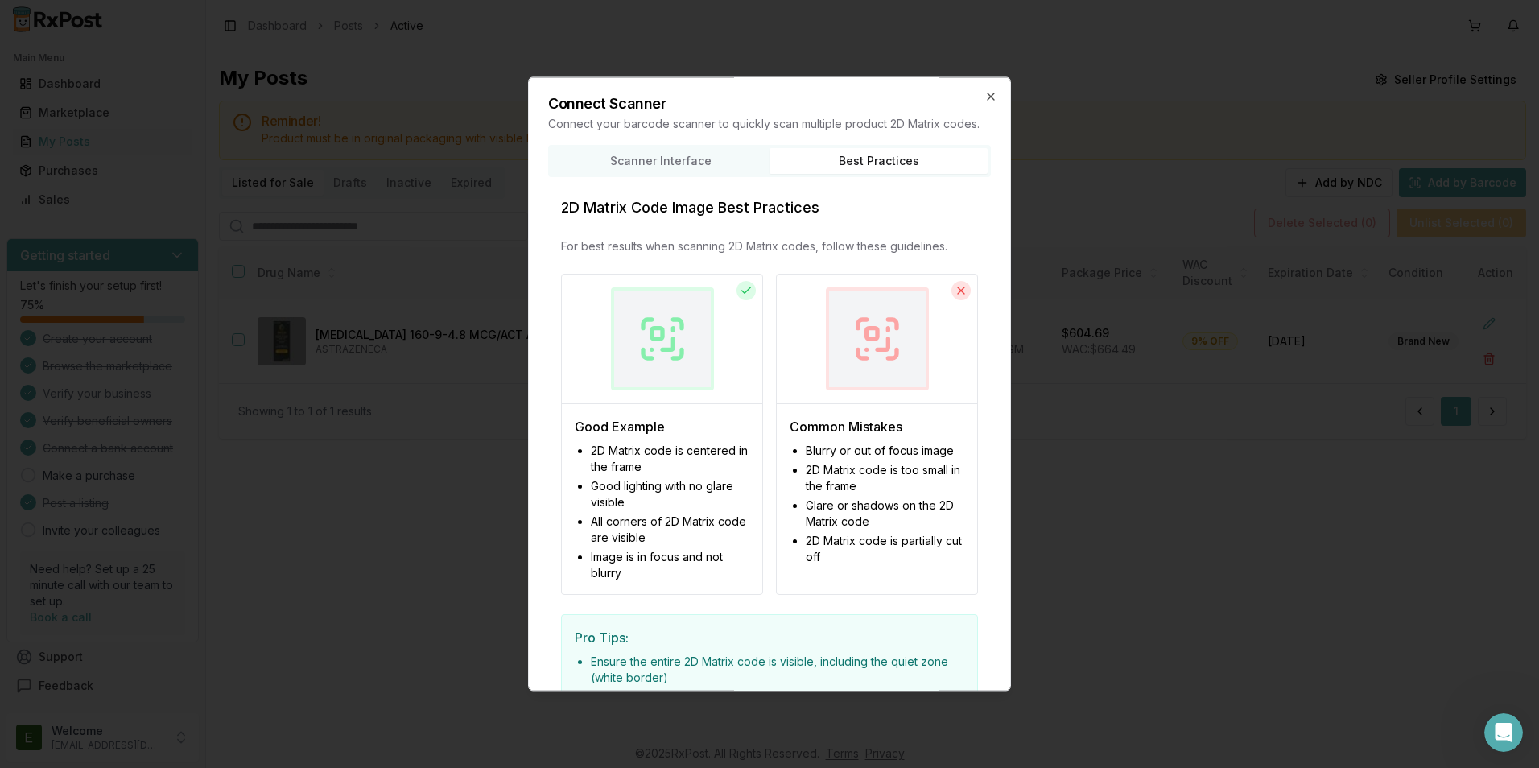
click at [661, 375] on div at bounding box center [662, 338] width 103 height 103
click at [988, 94] on icon "button" at bounding box center [991, 96] width 6 height 6
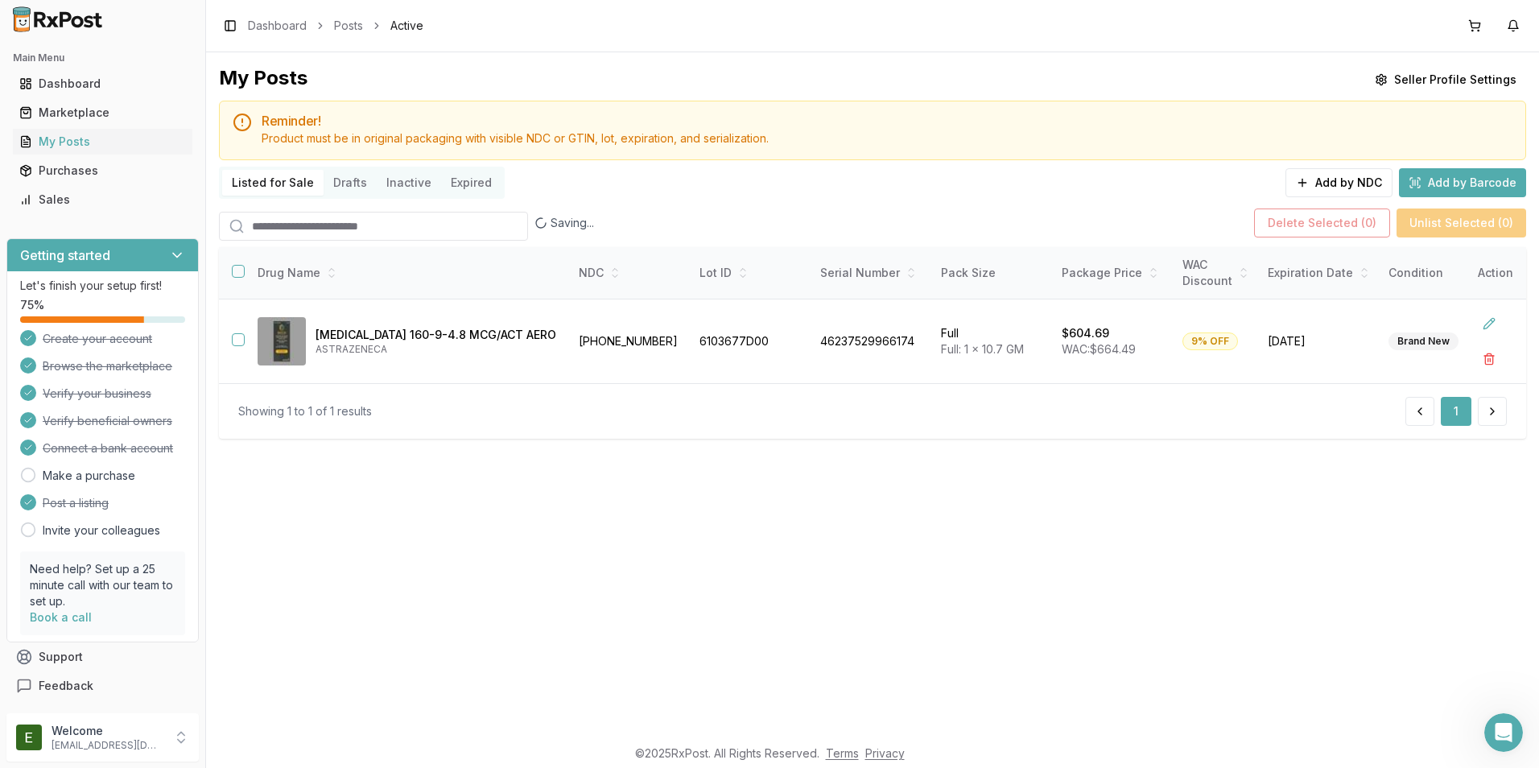
click at [1469, 174] on button "Add by Barcode" at bounding box center [1462, 182] width 127 height 29
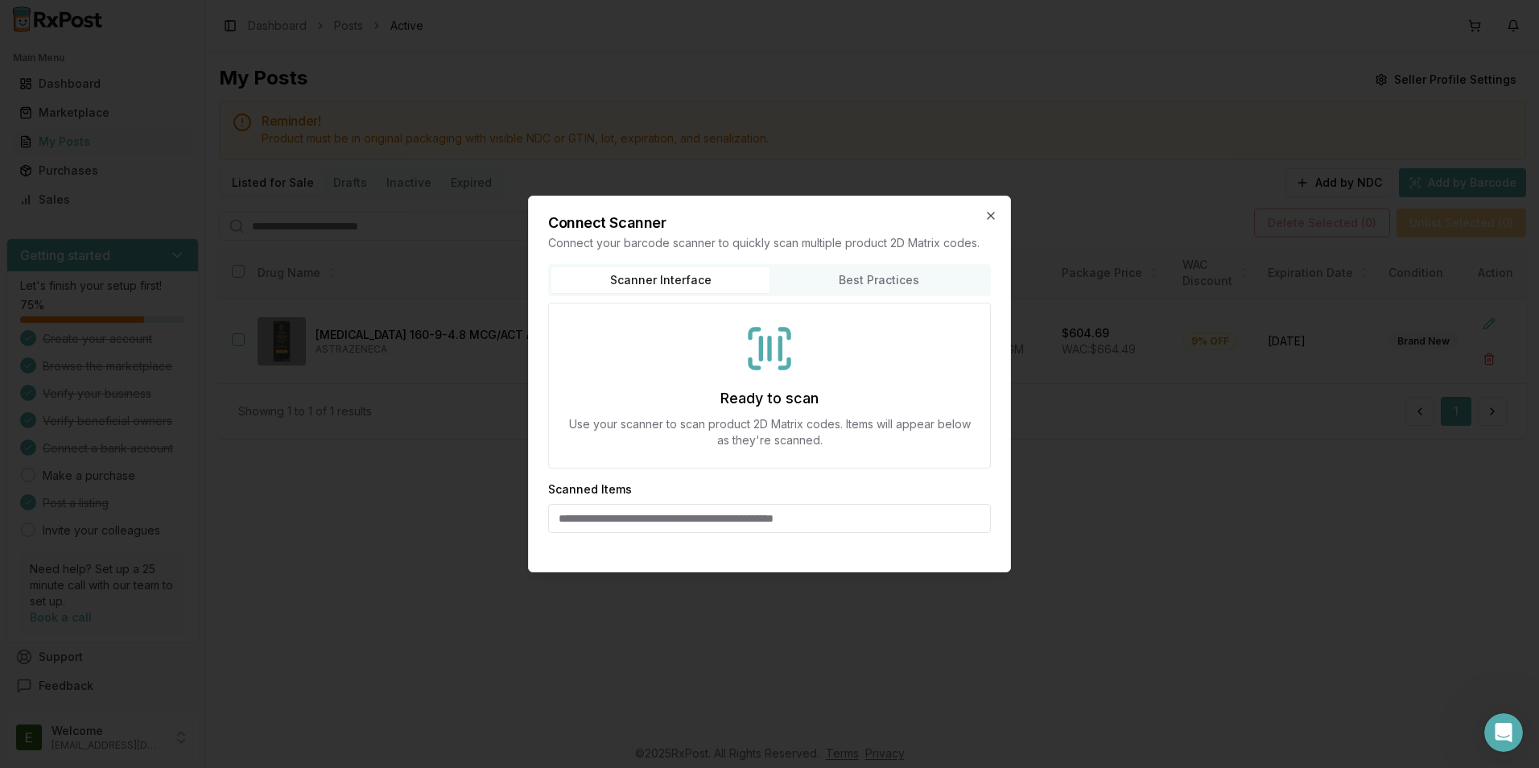
click at [783, 366] on icon at bounding box center [784, 363] width 9 height 9
click at [746, 512] on input at bounding box center [769, 518] width 443 height 29
click at [771, 362] on icon at bounding box center [770, 349] width 52 height 52
click at [993, 216] on icon "button" at bounding box center [991, 215] width 13 height 13
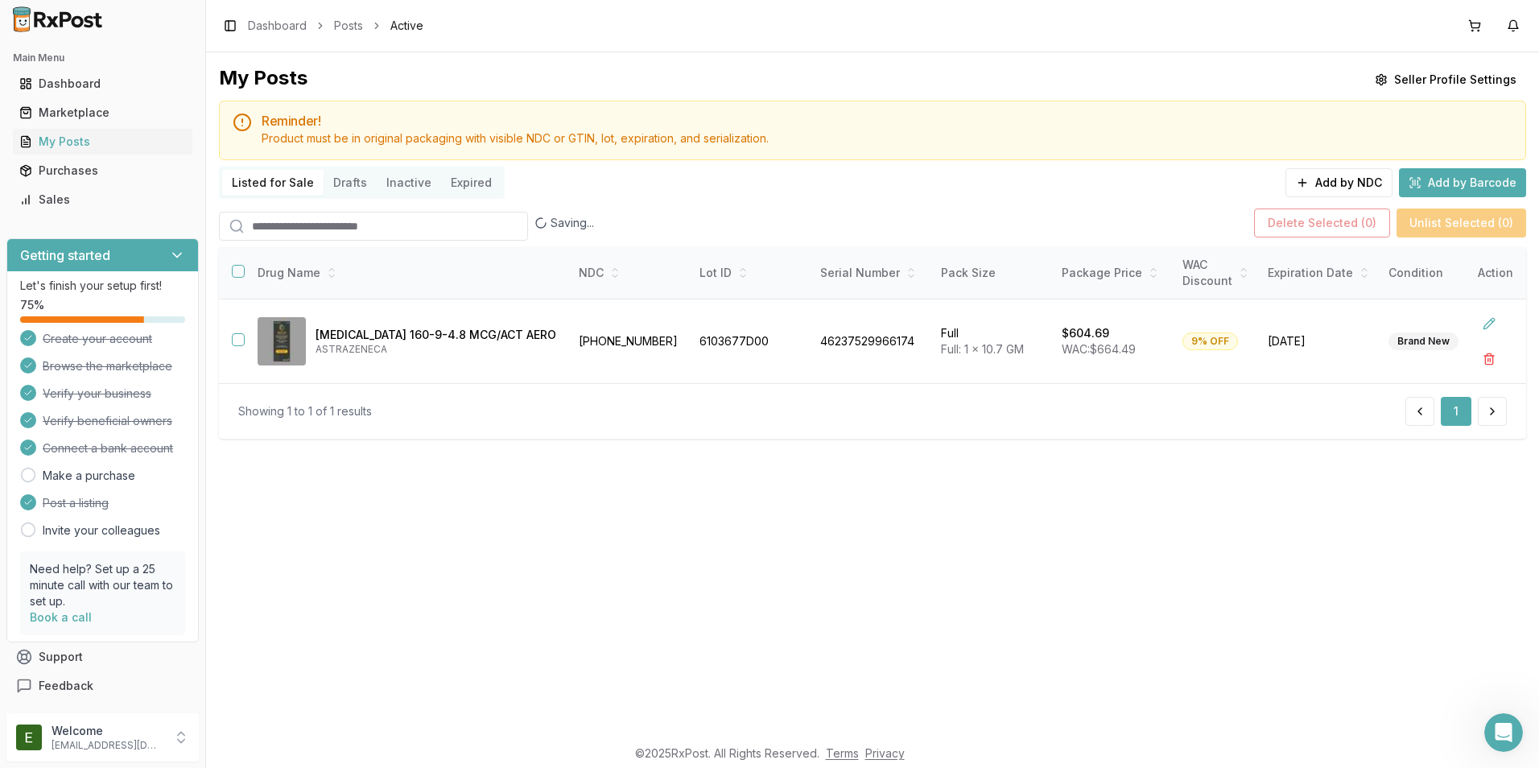
click at [994, 213] on div "Saving... Delete Selected ( 0 ) Unlist Selected ( 0 )" at bounding box center [873, 222] width 1308 height 35
click at [988, 216] on div "Saving... Delete Selected ( 0 ) Unlist Selected ( 0 )" at bounding box center [873, 222] width 1308 height 35
click at [986, 217] on div "Saving... Delete Selected ( 0 ) Unlist Selected ( 0 )" at bounding box center [873, 222] width 1308 height 35
click at [990, 221] on div "Saving... Delete Selected ( 0 ) Unlist Selected ( 0 )" at bounding box center [873, 222] width 1308 height 35
click at [1082, 500] on div "My Posts Seller Profile Settings Reminder! Product must be in original packagin…" at bounding box center [872, 394] width 1333 height 684
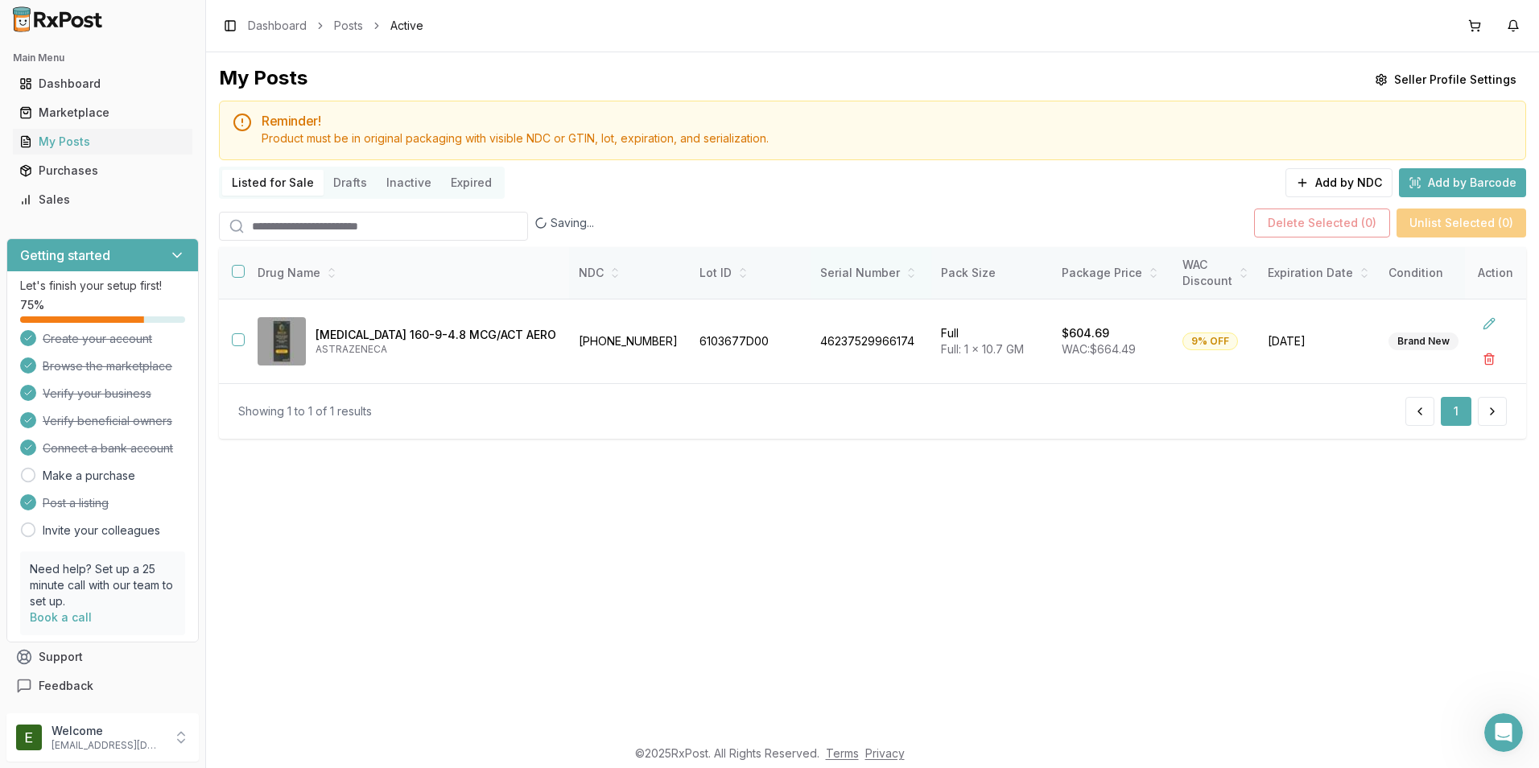
click at [915, 274] on icon at bounding box center [912, 276] width 10 height 10
click at [903, 287] on th "Serial Number" at bounding box center [871, 273] width 121 height 52
click at [990, 217] on div "Saving... Delete Selected ( 0 ) Unlist Selected ( 0 )" at bounding box center [873, 222] width 1308 height 35
click at [1355, 180] on button "Add by NDC" at bounding box center [1339, 182] width 107 height 29
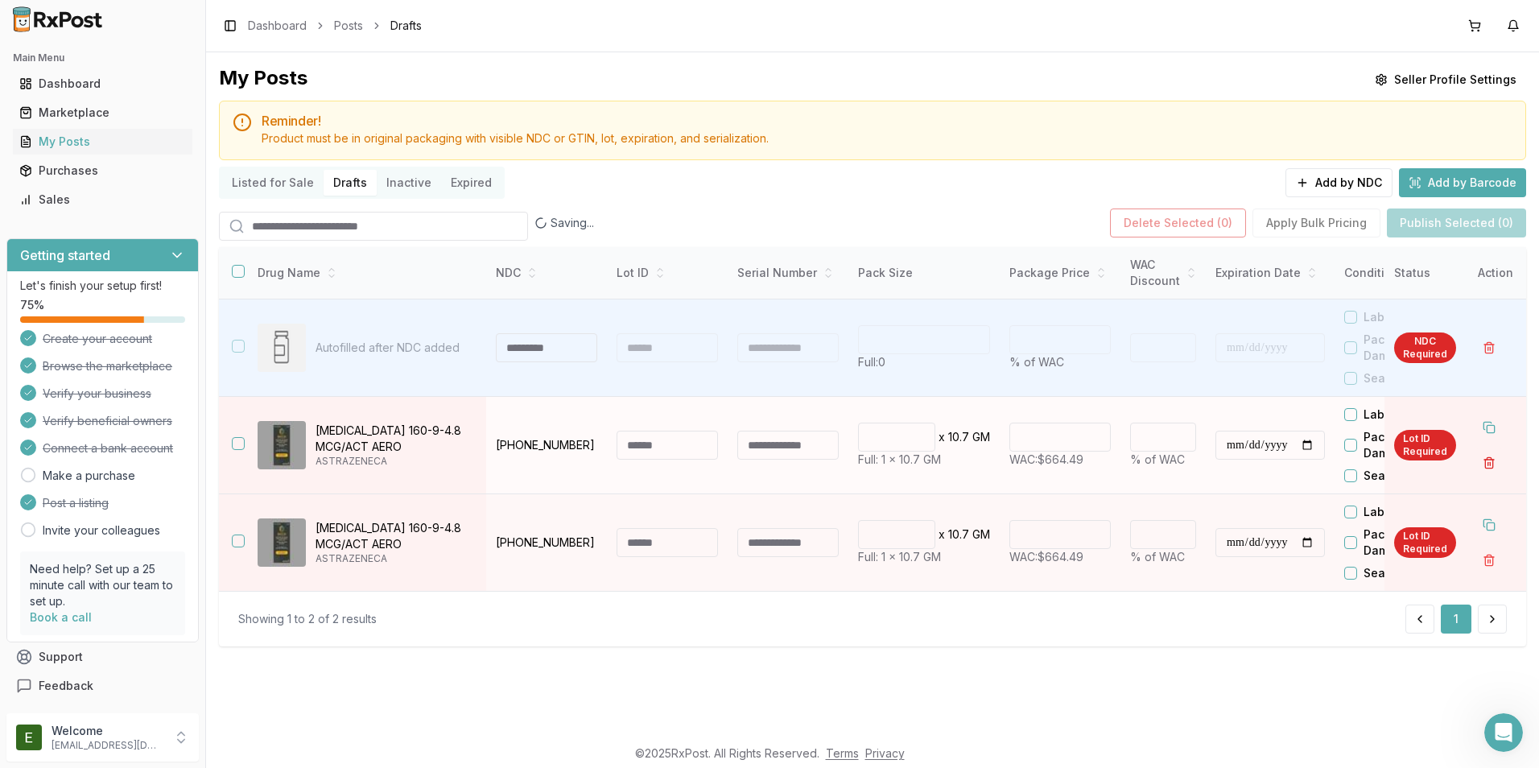
click at [1483, 467] on button "button" at bounding box center [1489, 462] width 29 height 29
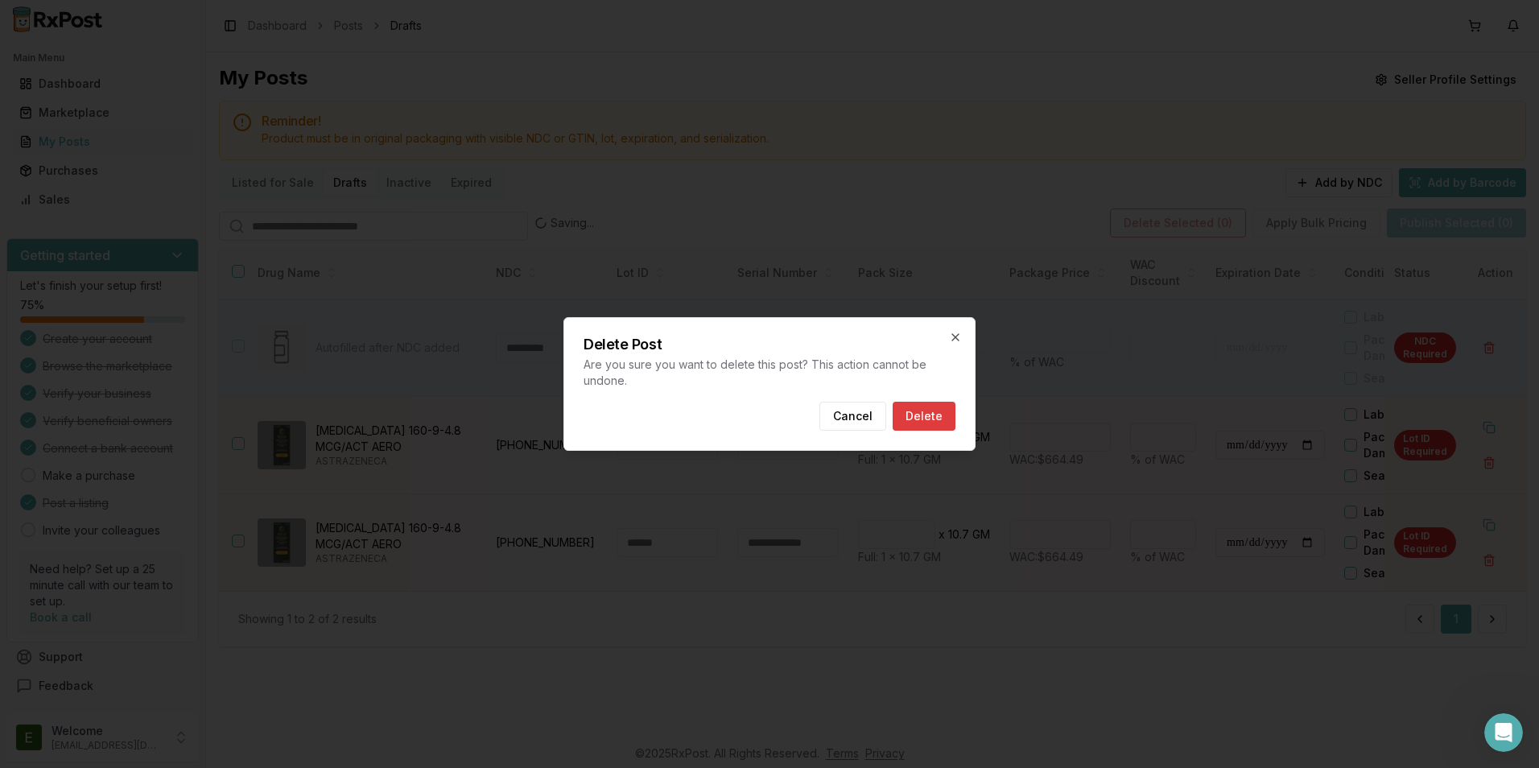
click at [944, 407] on button "Delete" at bounding box center [924, 416] width 63 height 29
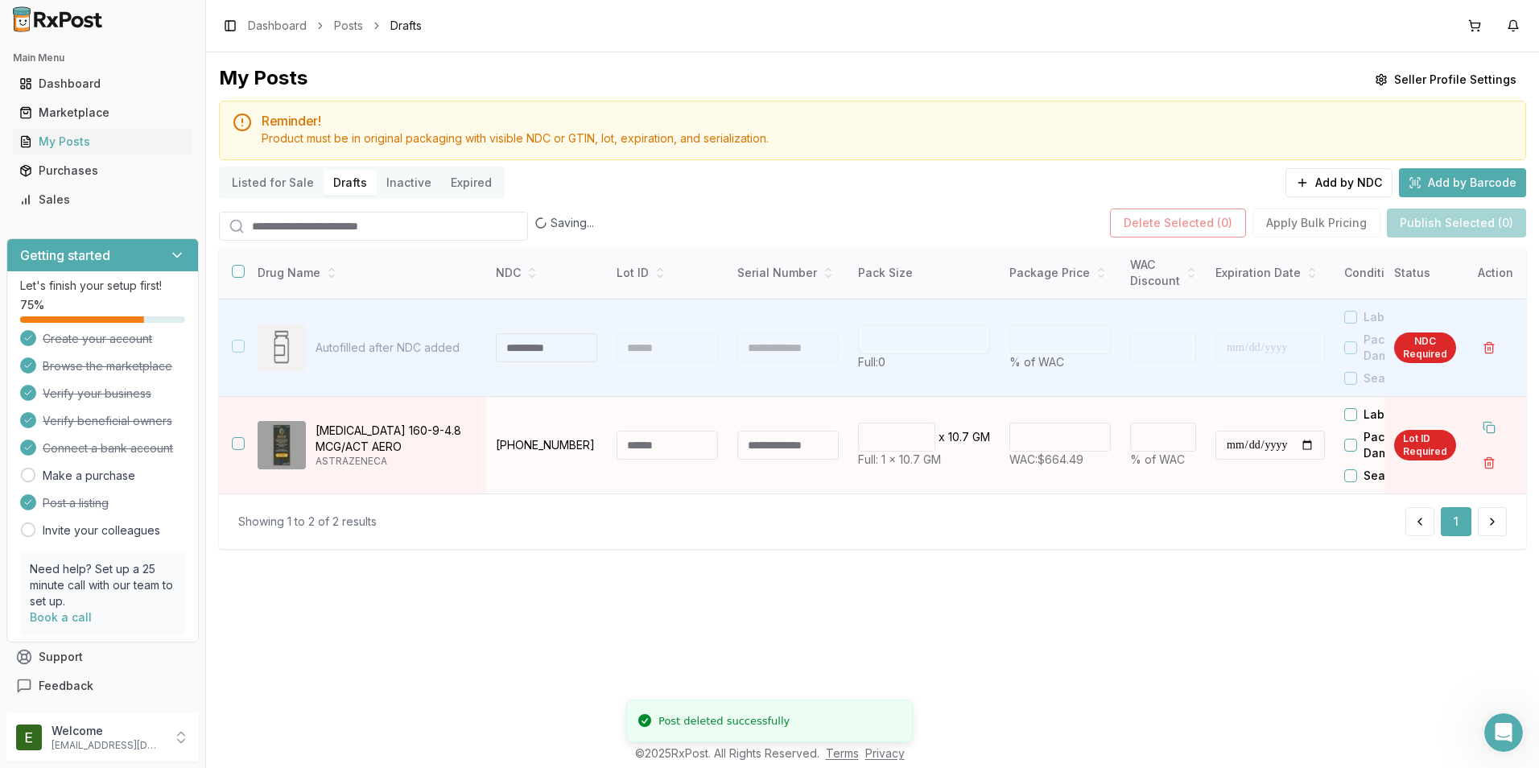
click at [940, 416] on td "* x 10.7 GM Full: 1 x 10.7 GM" at bounding box center [924, 445] width 151 height 97
click at [933, 410] on td "* x 10.7 GM Full: 1 x 10.7 GM" at bounding box center [924, 445] width 151 height 97
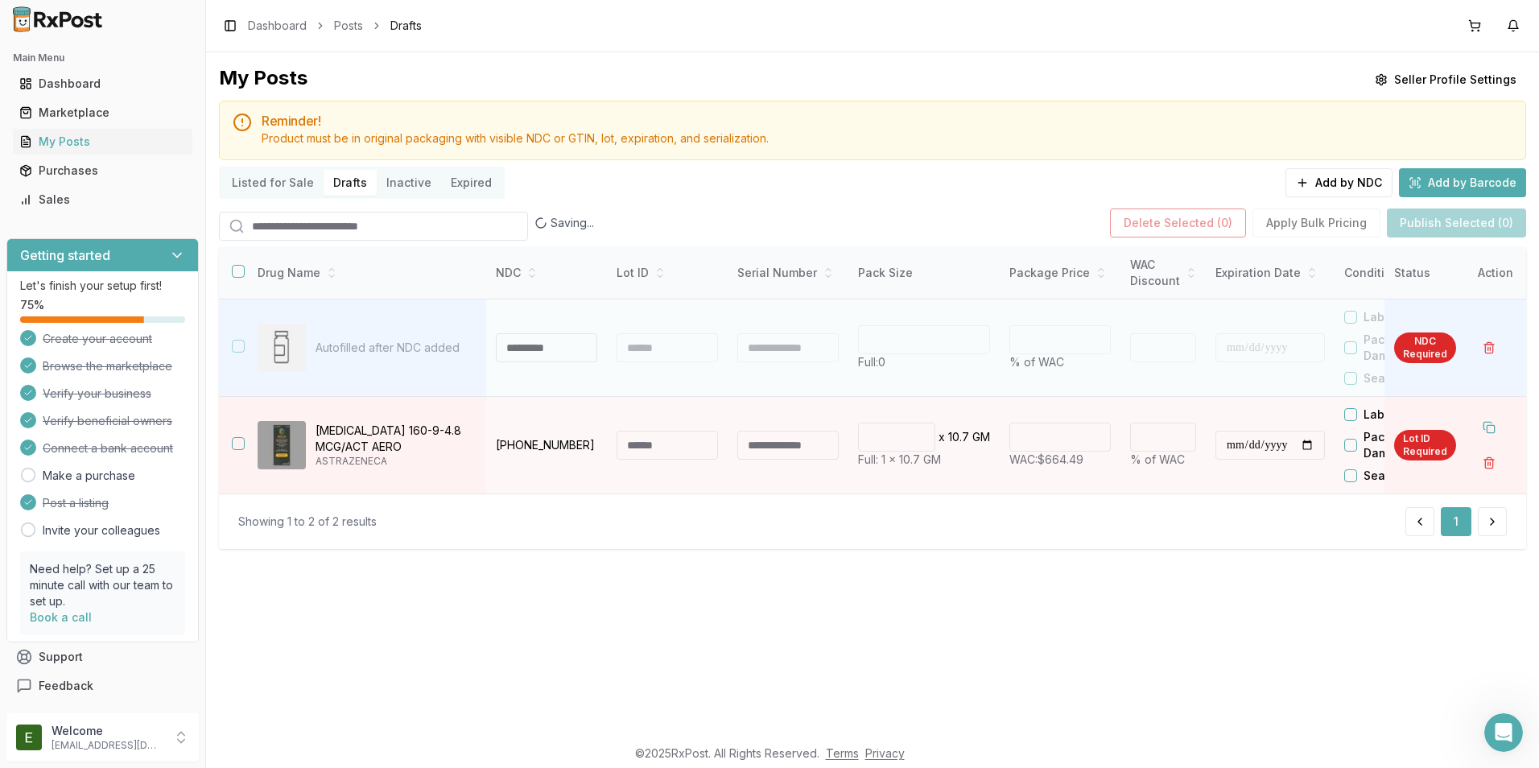
click at [953, 334] on div "*" at bounding box center [924, 339] width 132 height 29
click at [948, 338] on div "*" at bounding box center [924, 339] width 132 height 29
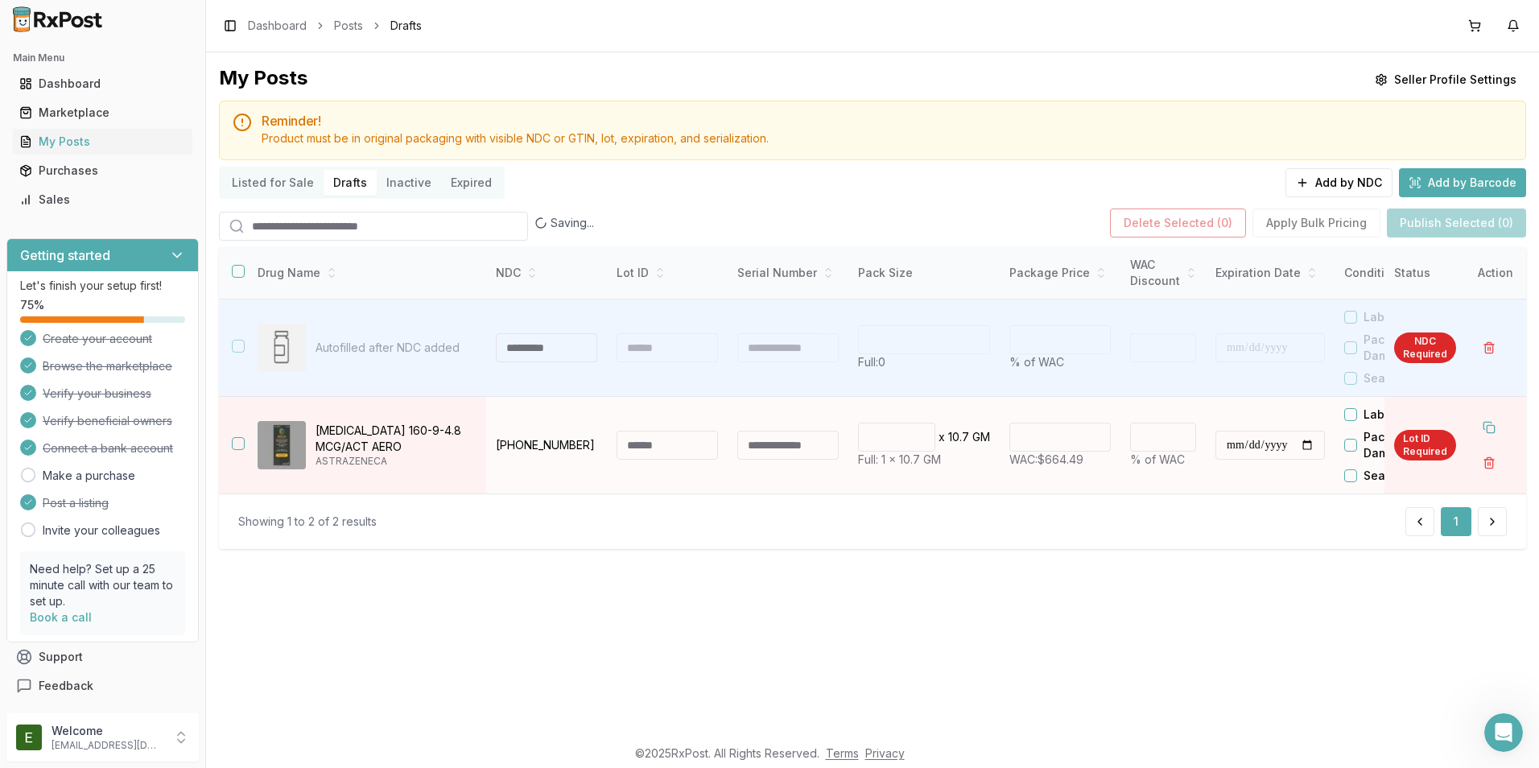
click at [862, 422] on td "* x 10.7 GM Full: 1 x 10.7 GM" at bounding box center [924, 445] width 151 height 97
click at [866, 427] on div at bounding box center [863, 437] width 10 height 29
